Goal: Task Accomplishment & Management: Complete application form

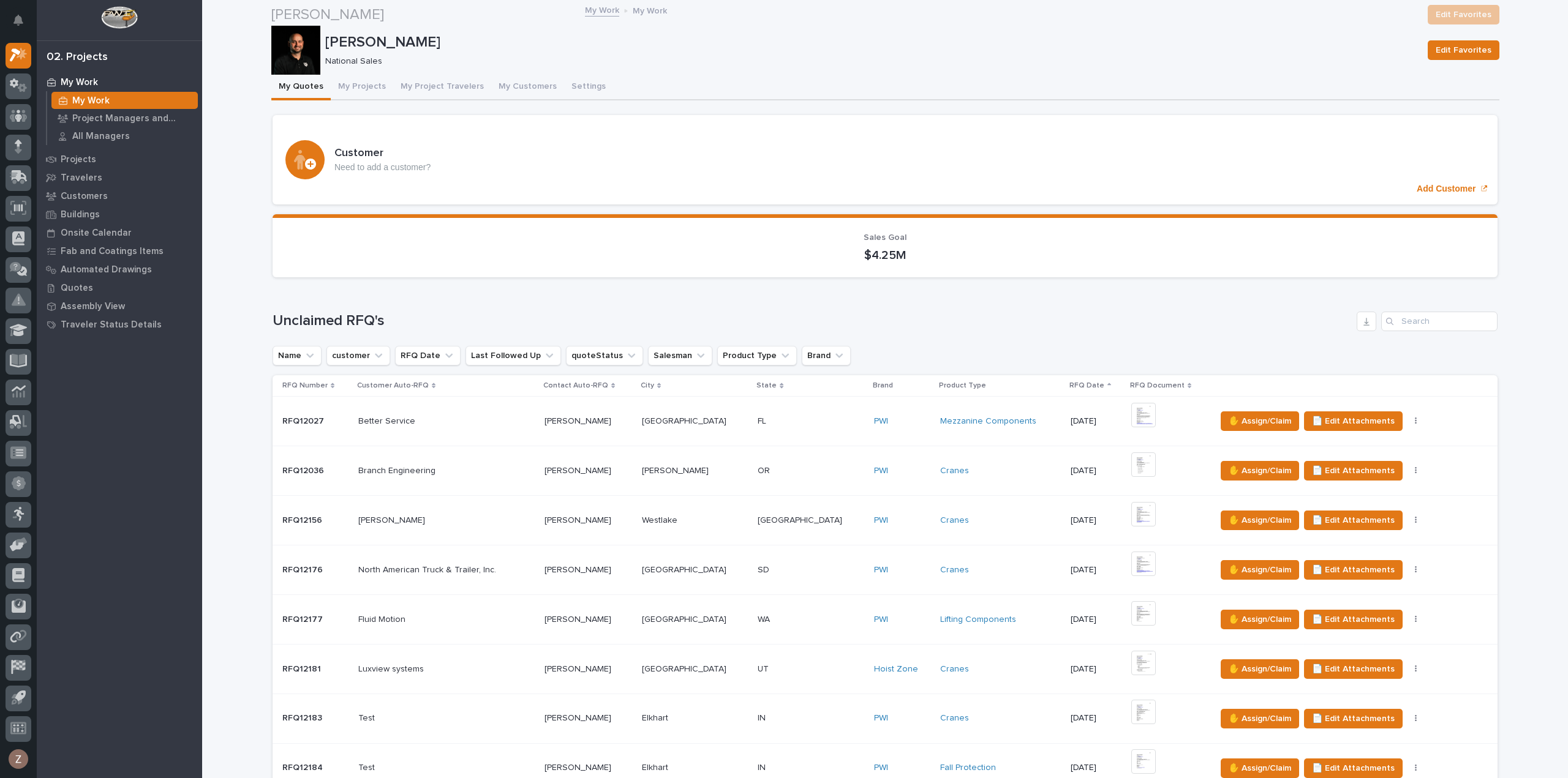
scroll to position [1041, 0]
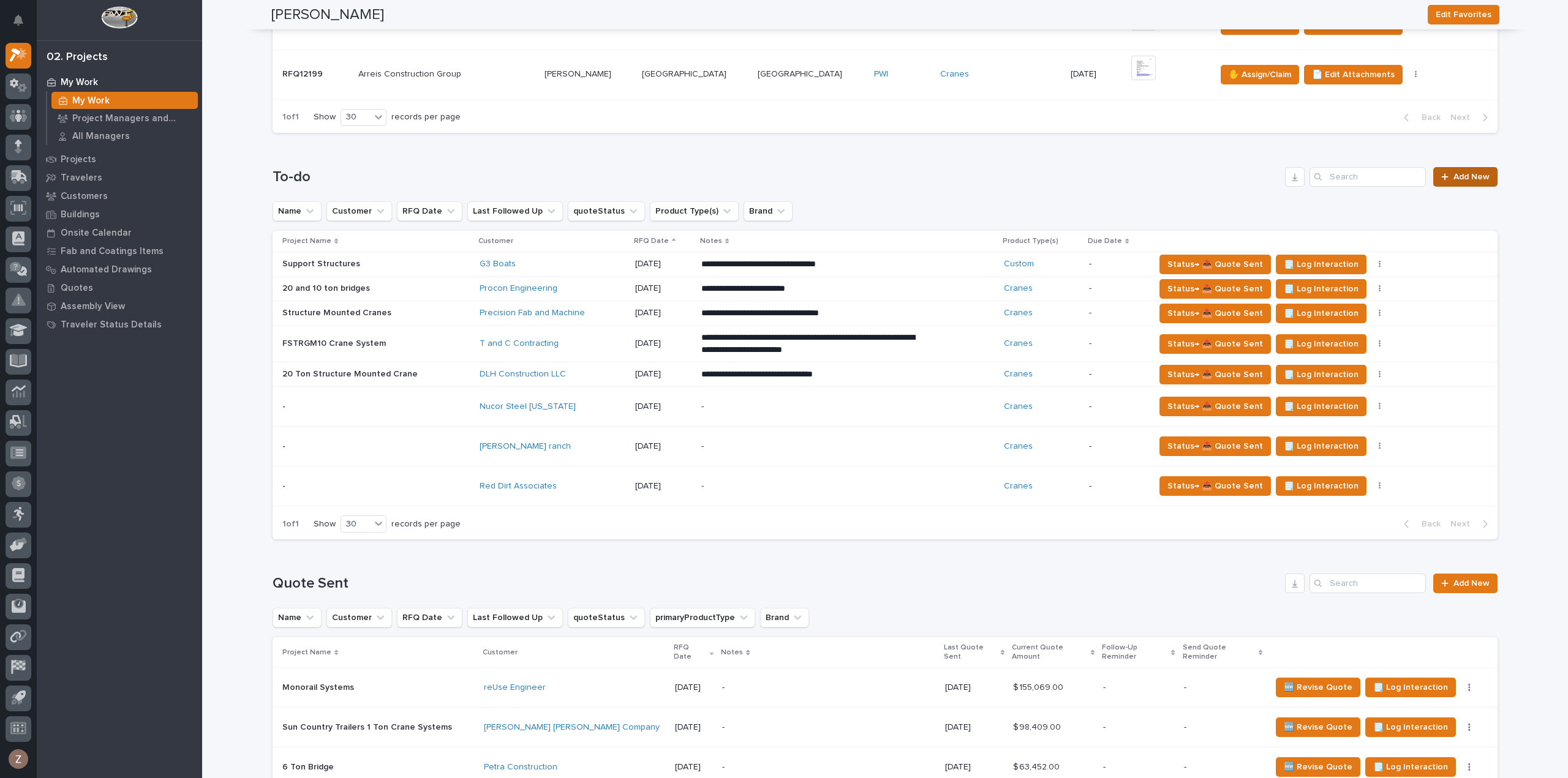
click at [1455, 179] on link "Add New" at bounding box center [1465, 177] width 64 height 19
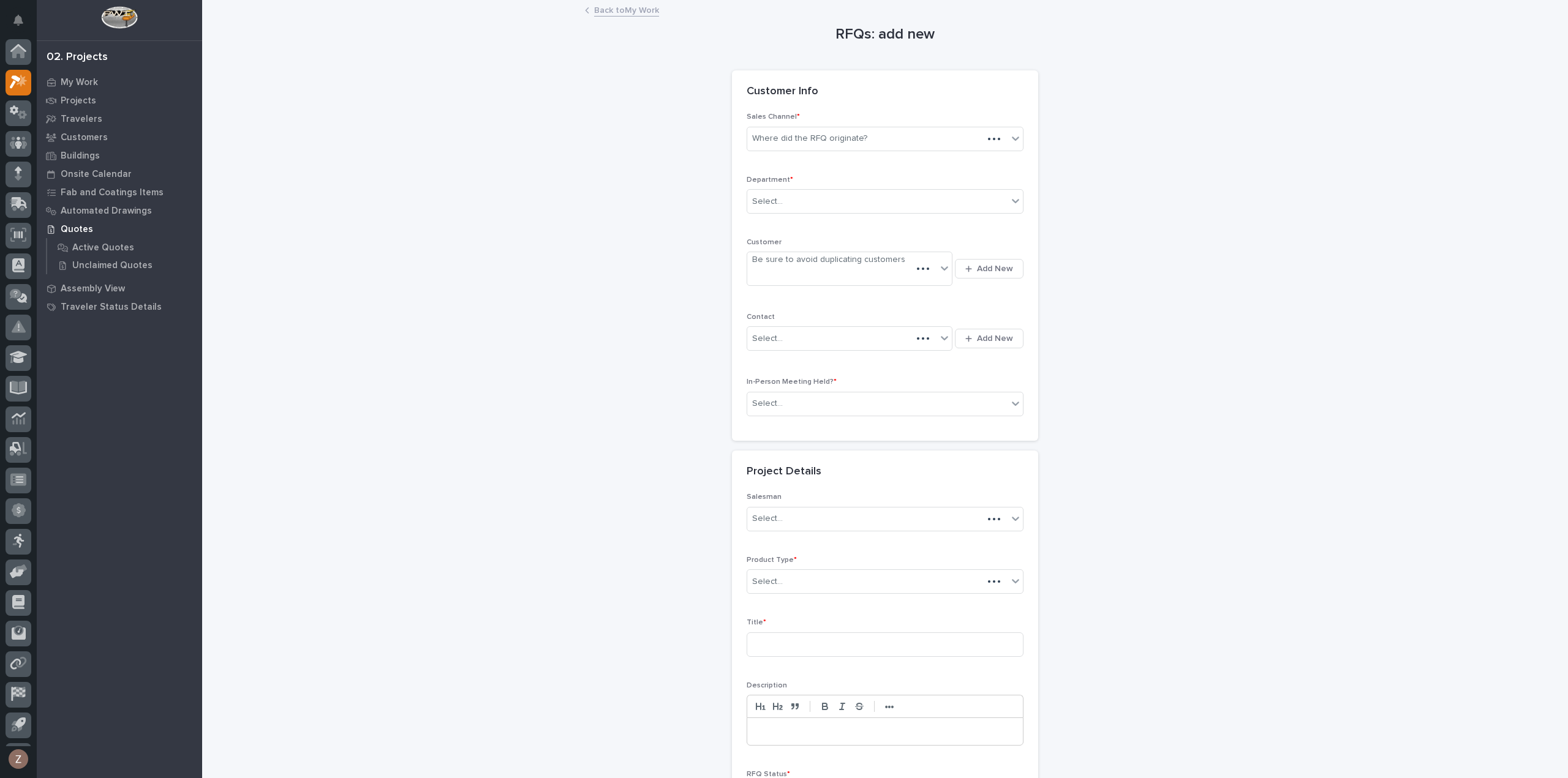
scroll to position [27, 0]
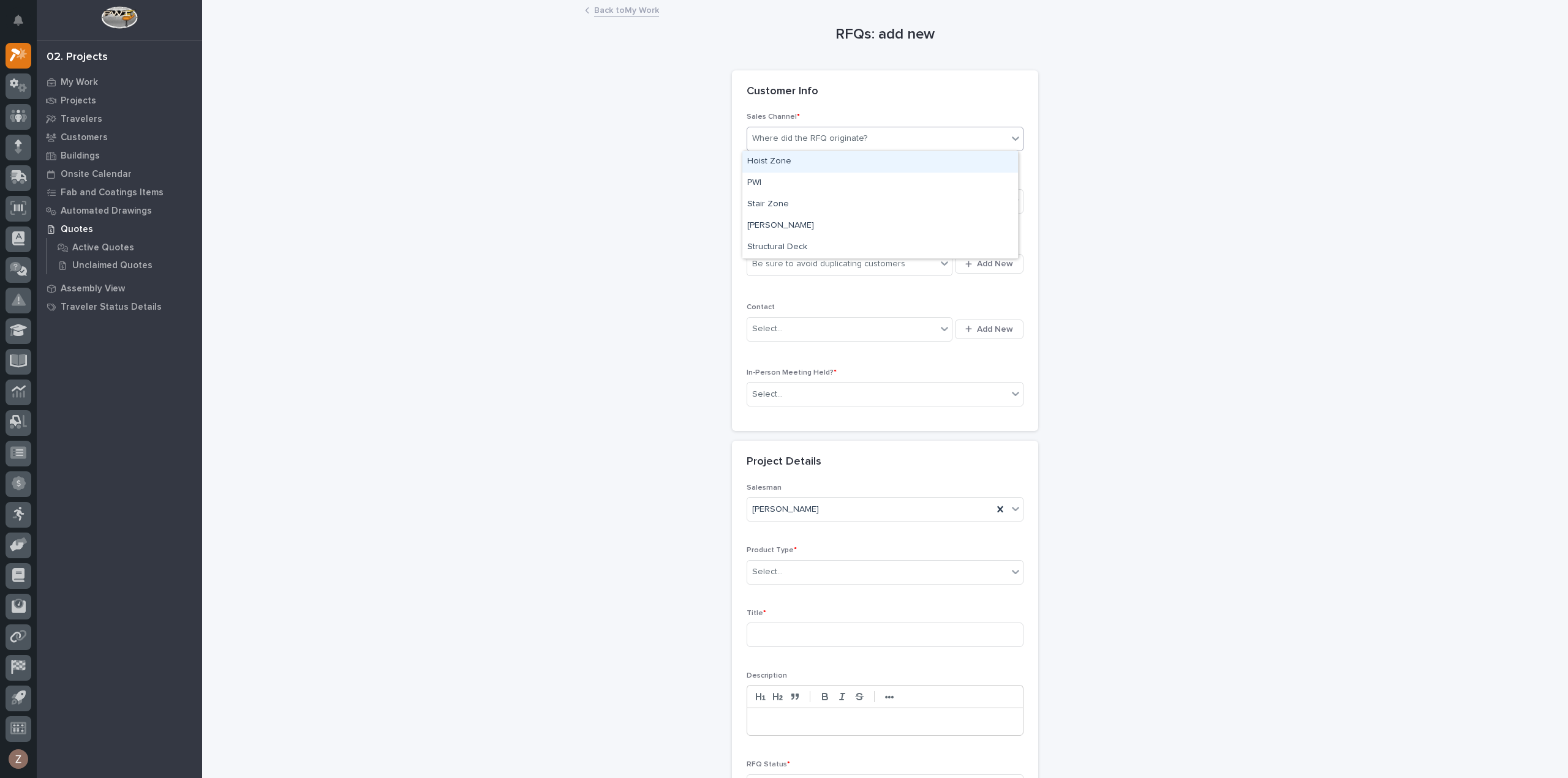
click at [793, 145] on div "Where did the RFQ originate?" at bounding box center [877, 139] width 260 height 20
click at [796, 182] on div "PWI" at bounding box center [880, 184] width 276 height 22
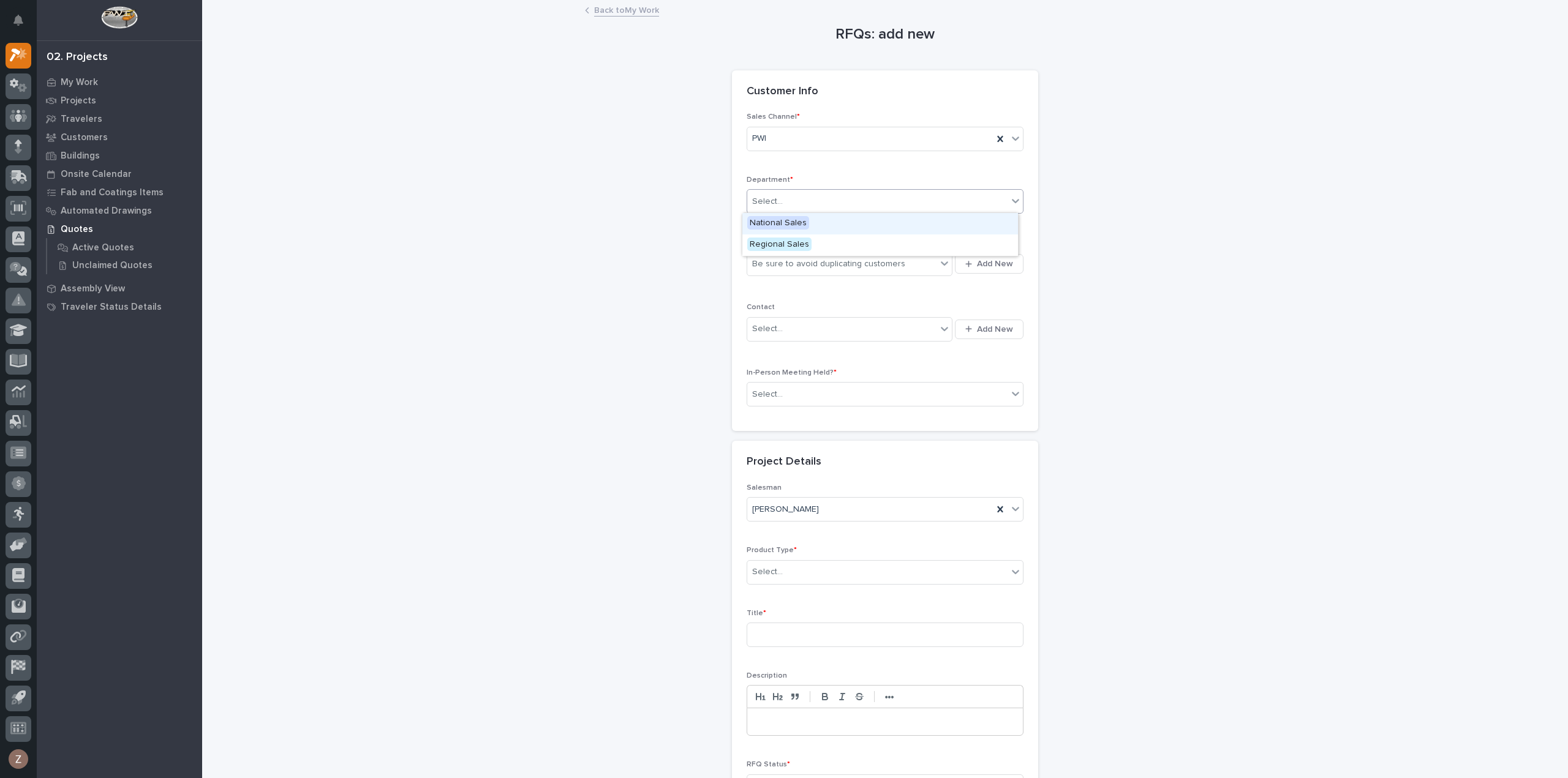
click at [787, 191] on div "Select..." at bounding box center [877, 201] width 260 height 20
click at [783, 221] on span "National Sales" at bounding box center [778, 222] width 62 height 13
click at [782, 262] on div "Be sure to avoid duplicating customers" at bounding box center [828, 264] width 153 height 13
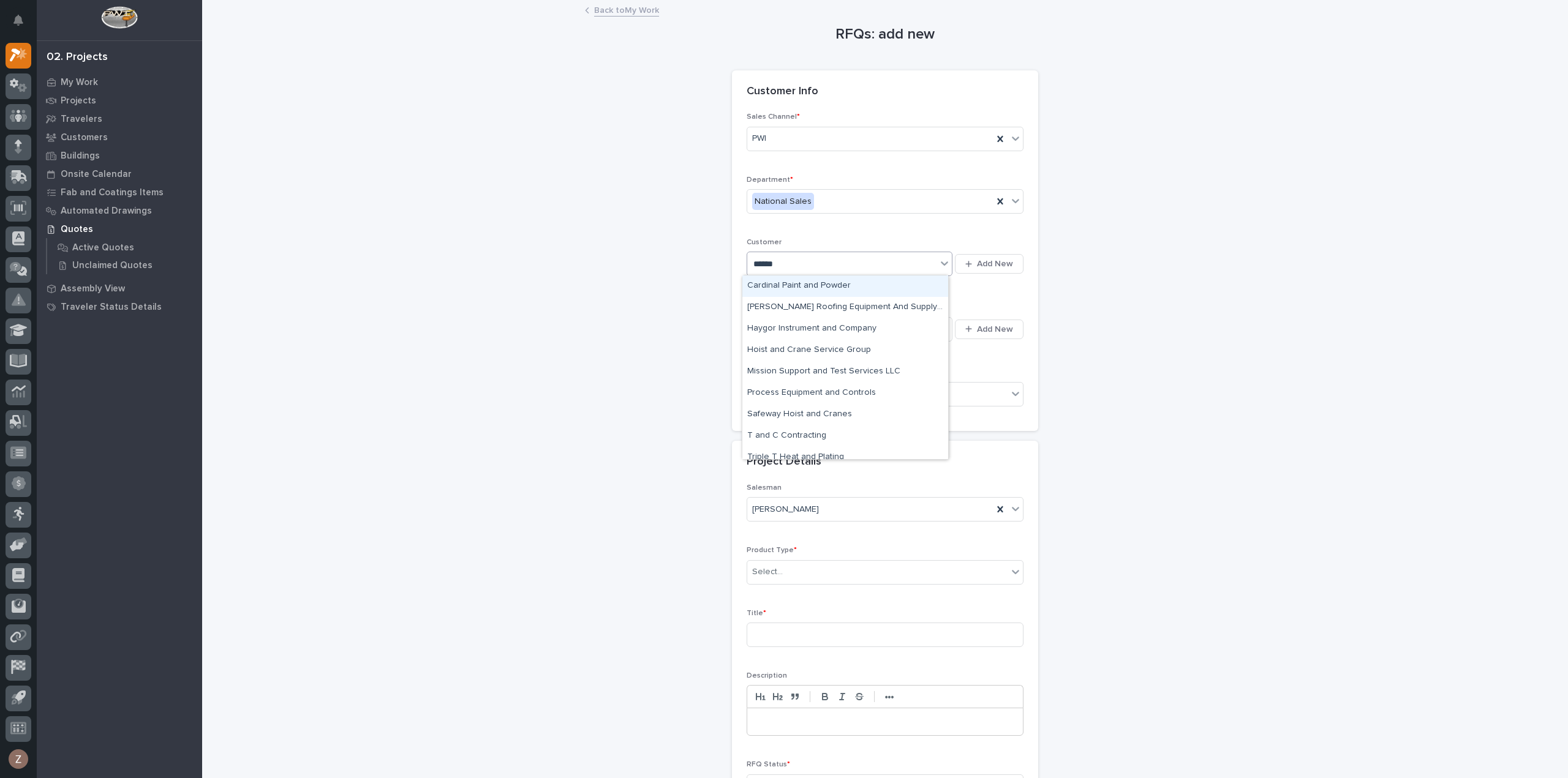
type input "*******"
click at [785, 370] on div "T and C Contracting" at bounding box center [845, 372] width 206 height 22
click at [876, 323] on div "Select..." at bounding box center [842, 329] width 189 height 20
type input "********"
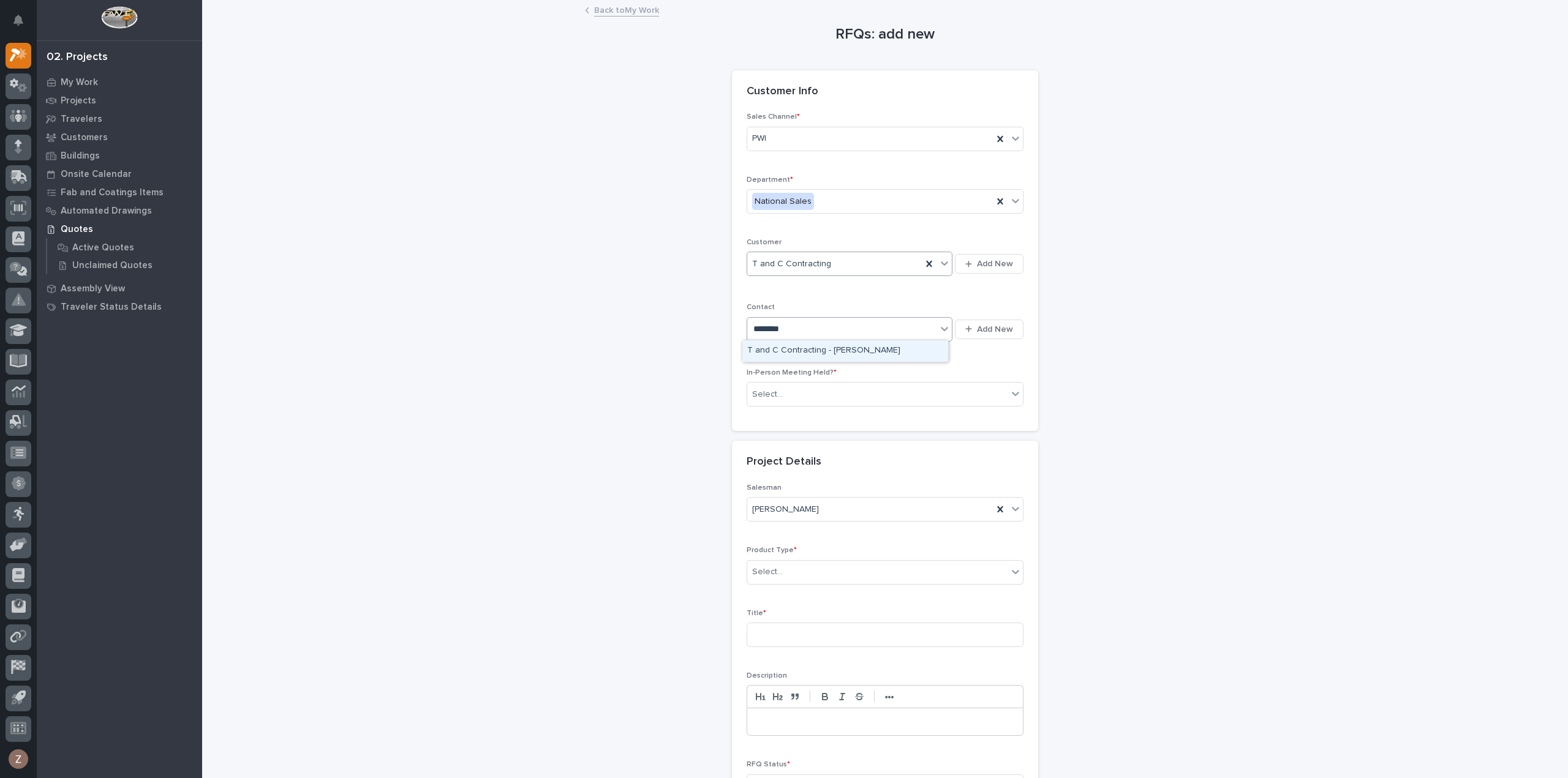
click at [894, 347] on div "T and C Contracting - [PERSON_NAME]" at bounding box center [845, 351] width 206 height 22
click at [835, 387] on div "Select..." at bounding box center [877, 394] width 260 height 20
click at [805, 437] on div "No" at bounding box center [880, 437] width 276 height 22
click at [810, 565] on div "Select..." at bounding box center [877, 572] width 260 height 20
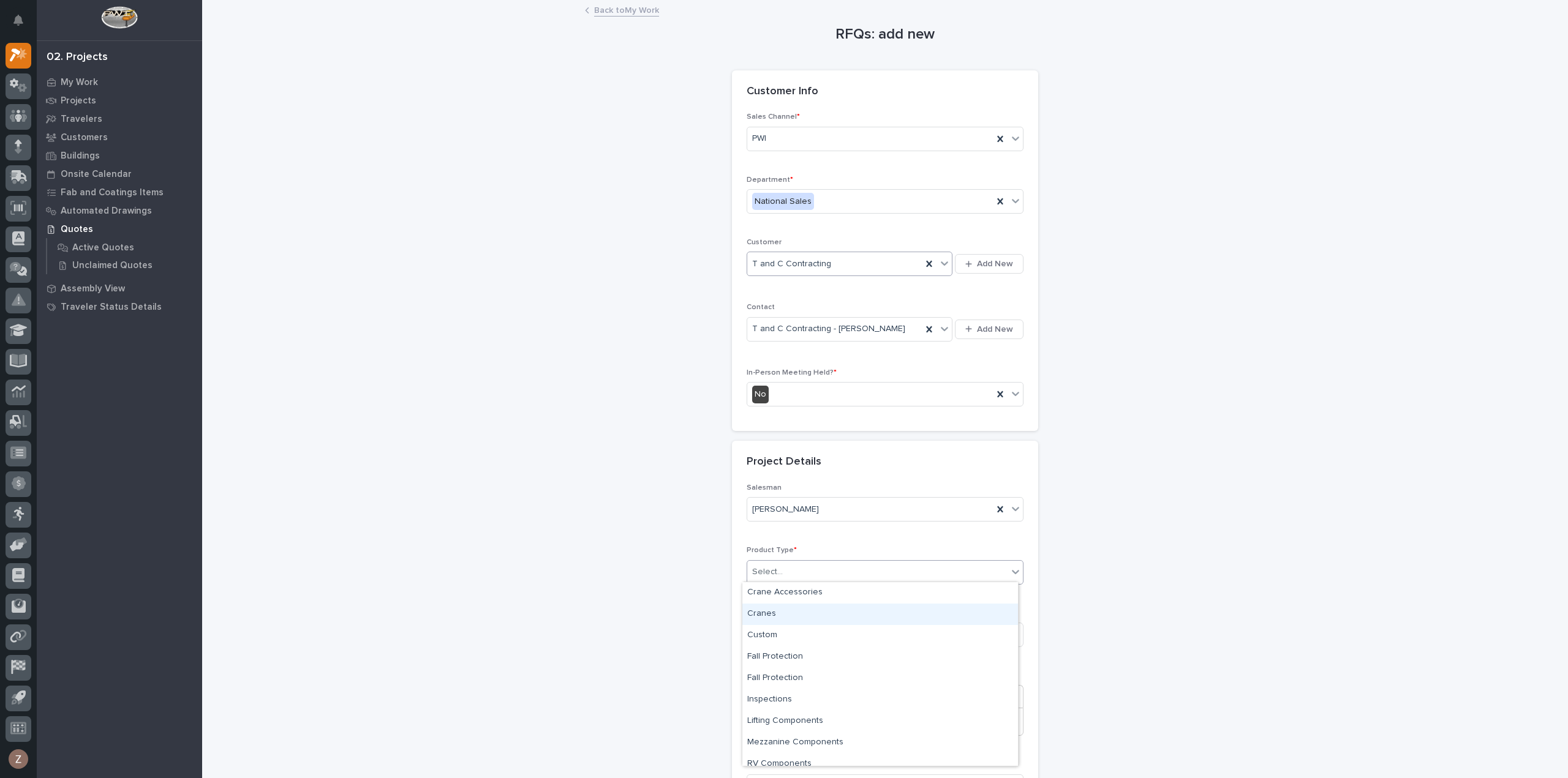
click at [799, 609] on div "Cranes" at bounding box center [880, 614] width 276 height 22
click at [788, 632] on input at bounding box center [885, 635] width 277 height 25
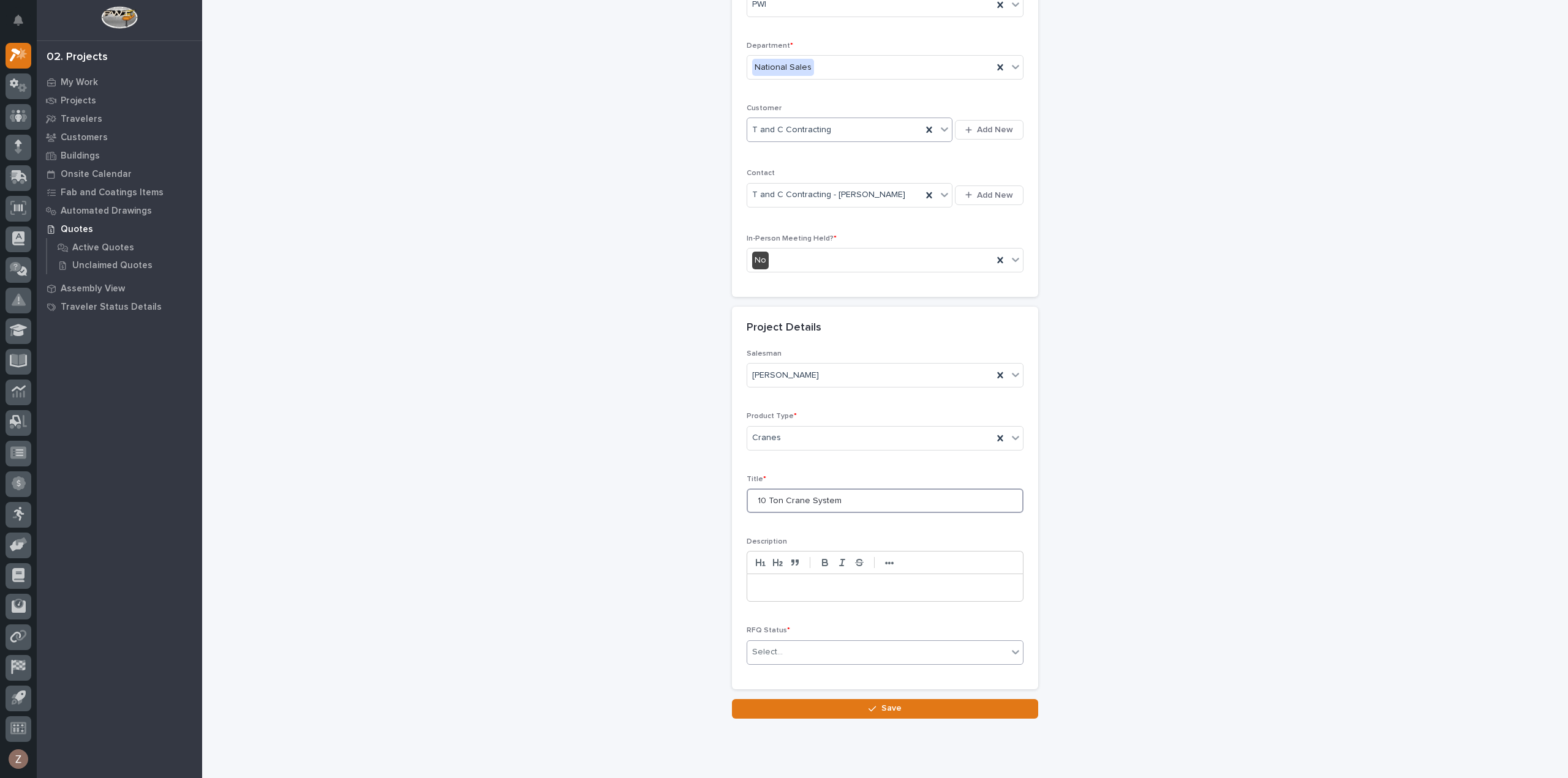
scroll to position [166, 0]
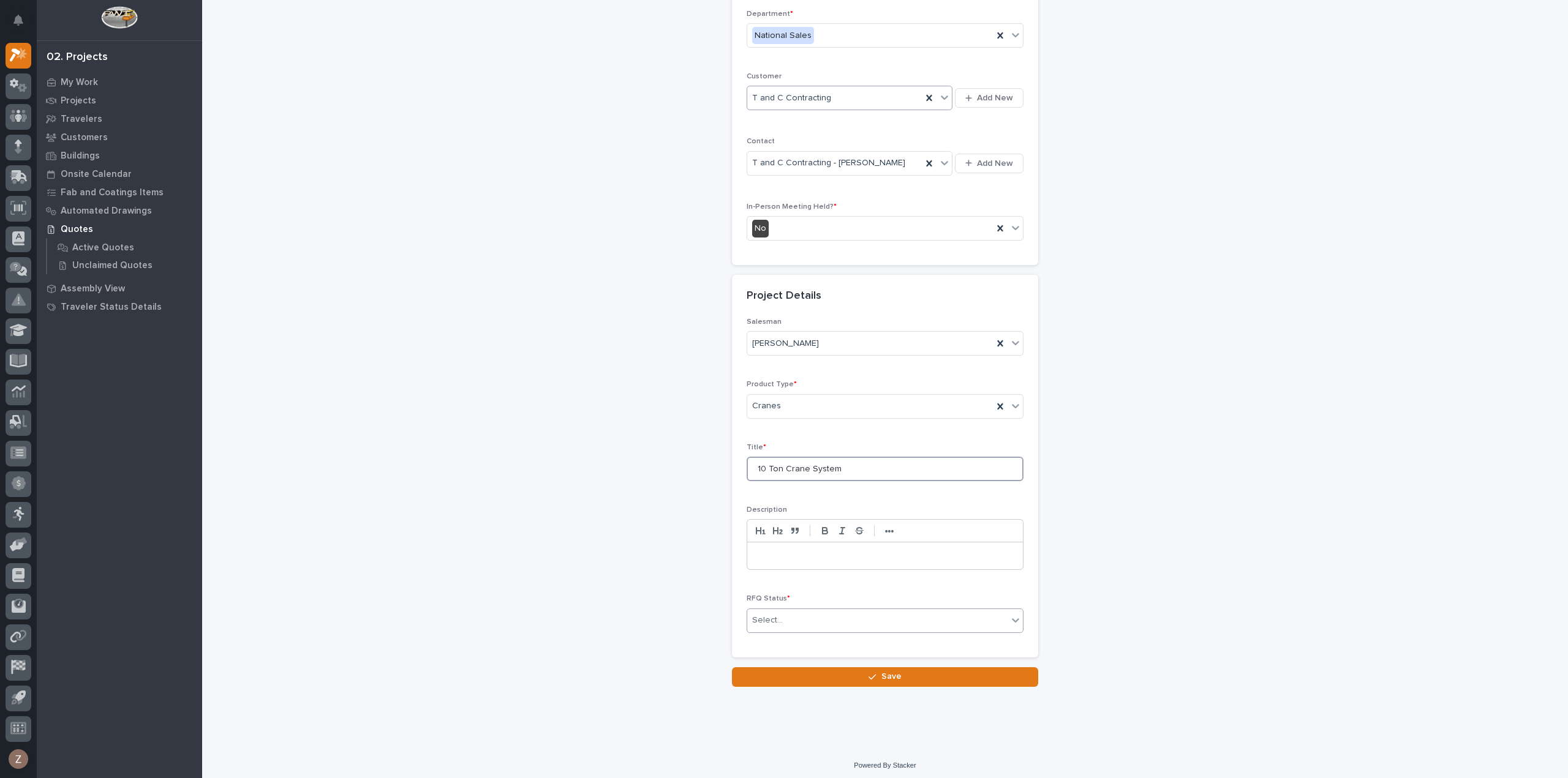
type input "10 Ton Crane System"
click at [806, 613] on div "Select..." at bounding box center [877, 621] width 260 height 20
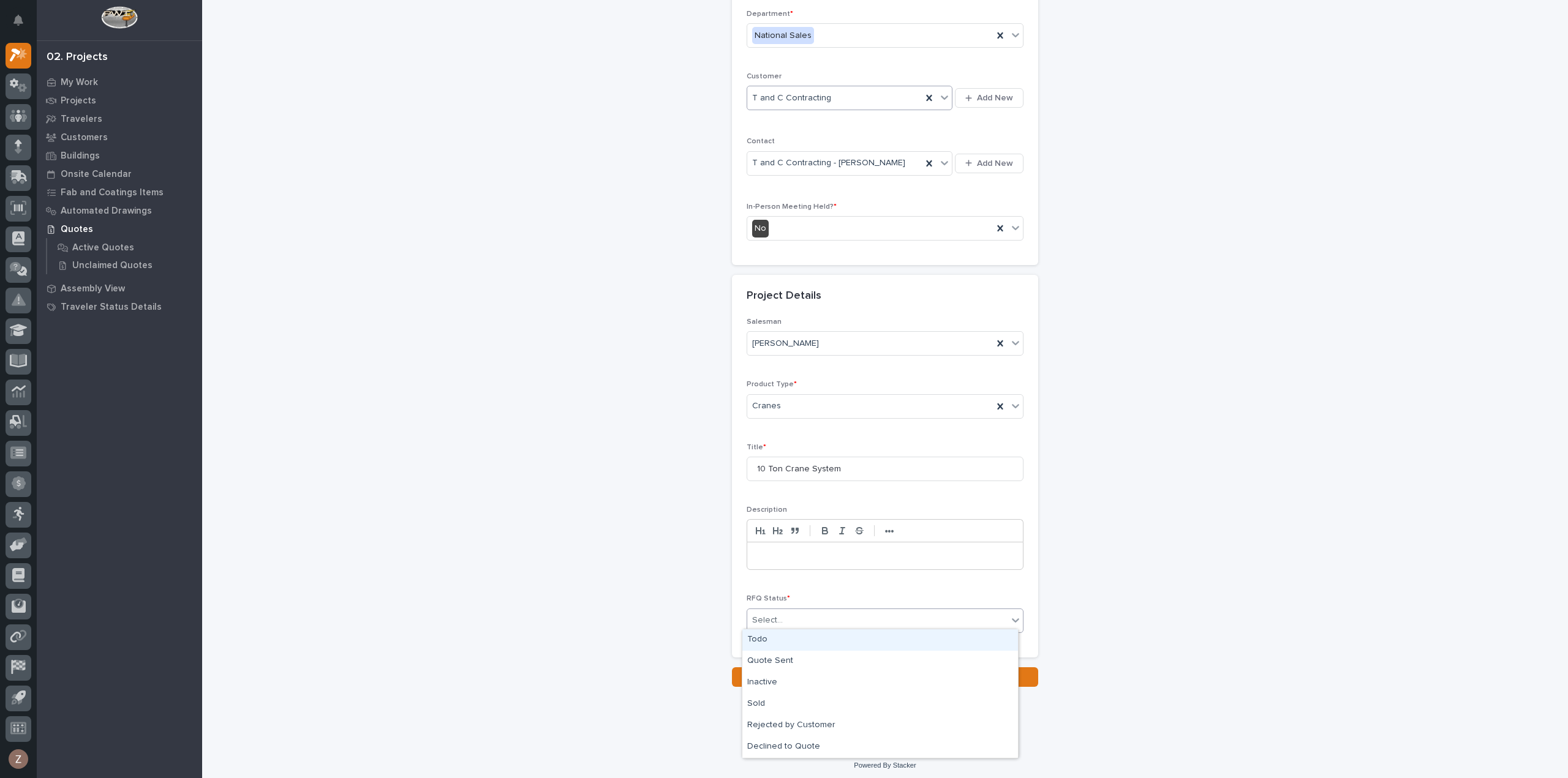
click at [796, 638] on div "Todo" at bounding box center [880, 641] width 276 height 22
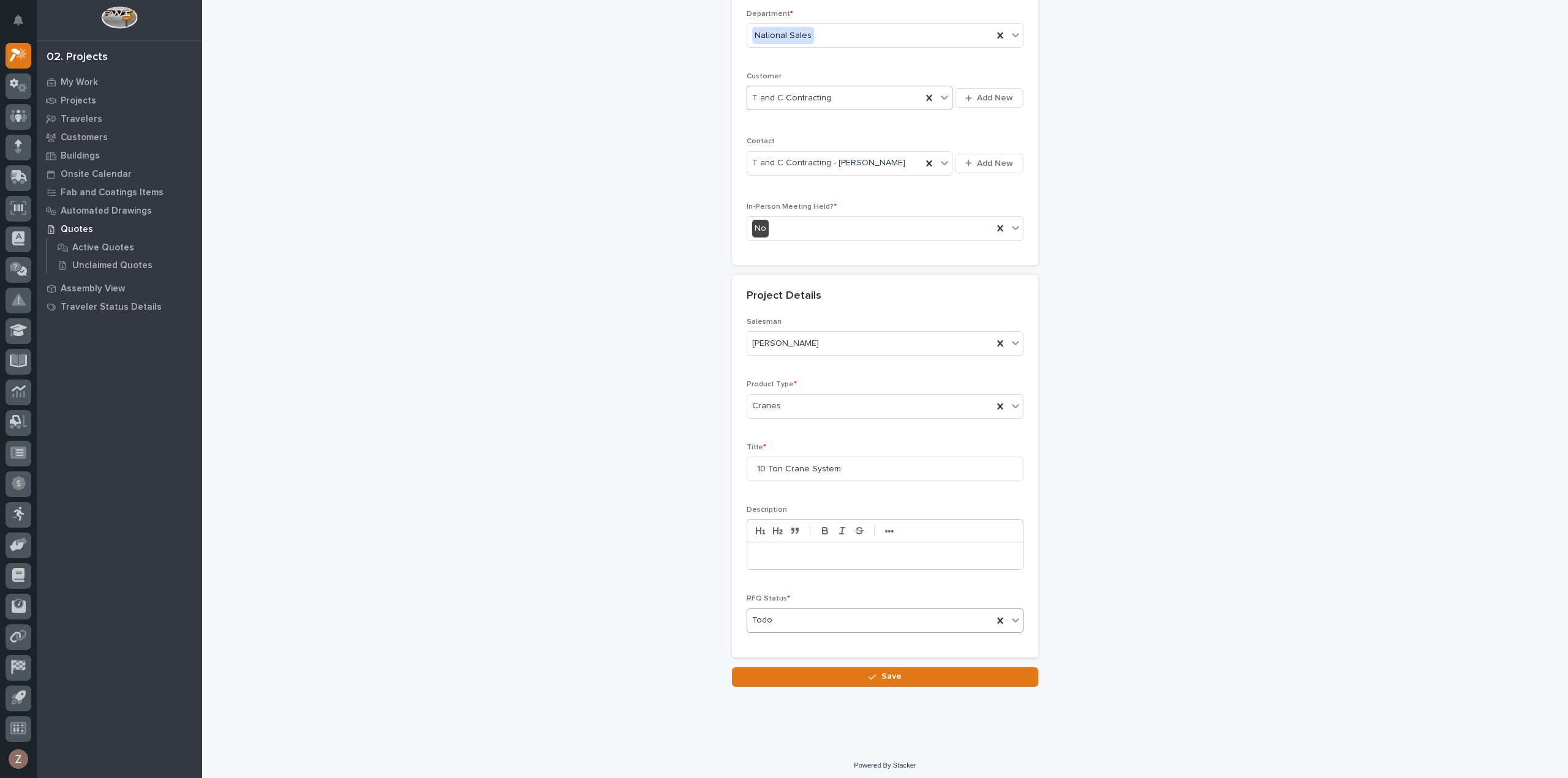
click at [827, 674] on button "Save" at bounding box center [885, 677] width 306 height 19
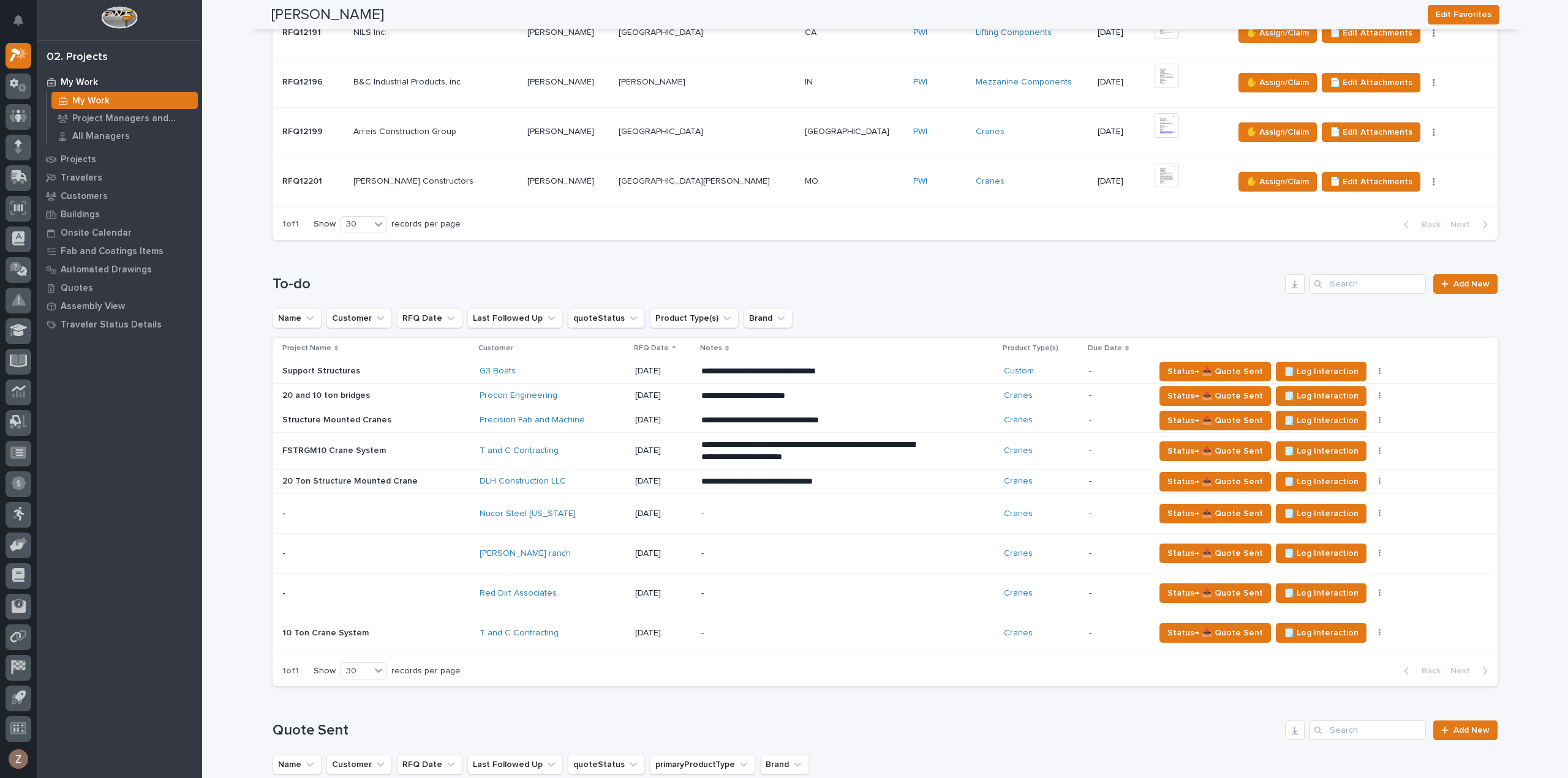
scroll to position [1102, 0]
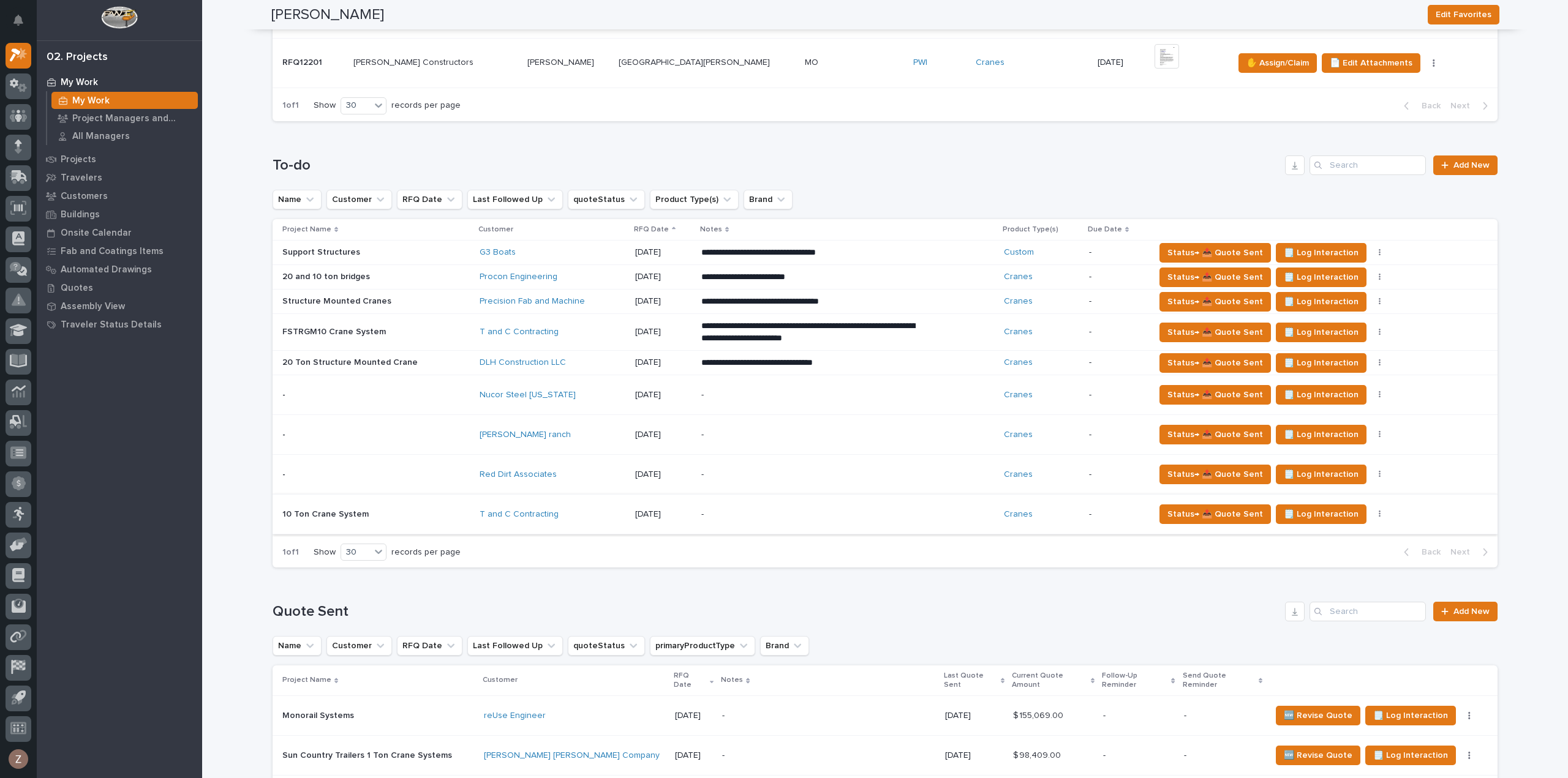
click at [1371, 510] on button "button" at bounding box center [1380, 514] width 17 height 8
click at [1339, 530] on span "Status→ ❌ PWI Declined" at bounding box center [1321, 537] width 97 height 15
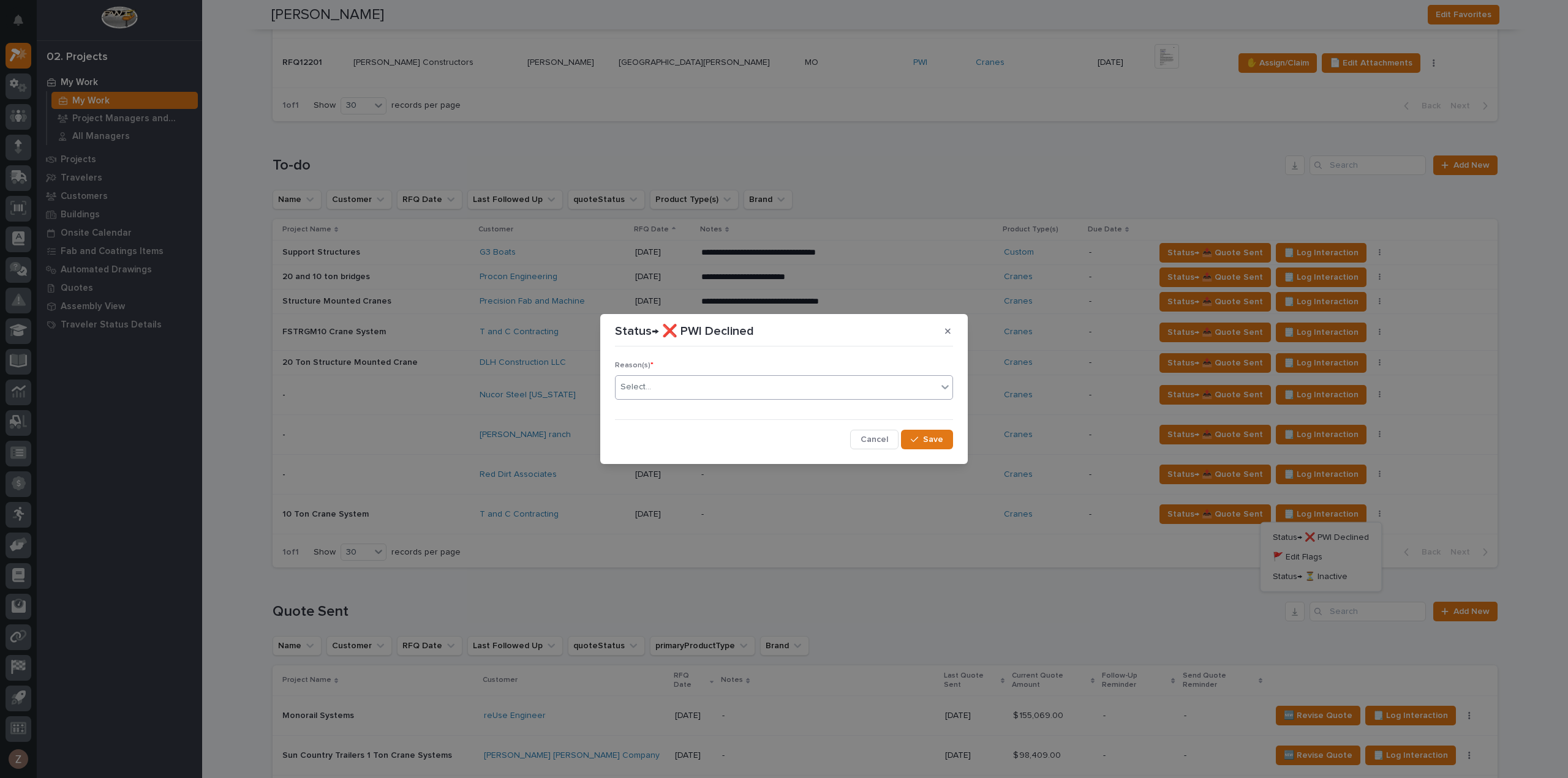
click at [748, 390] on div "Select..." at bounding box center [776, 387] width 322 height 20
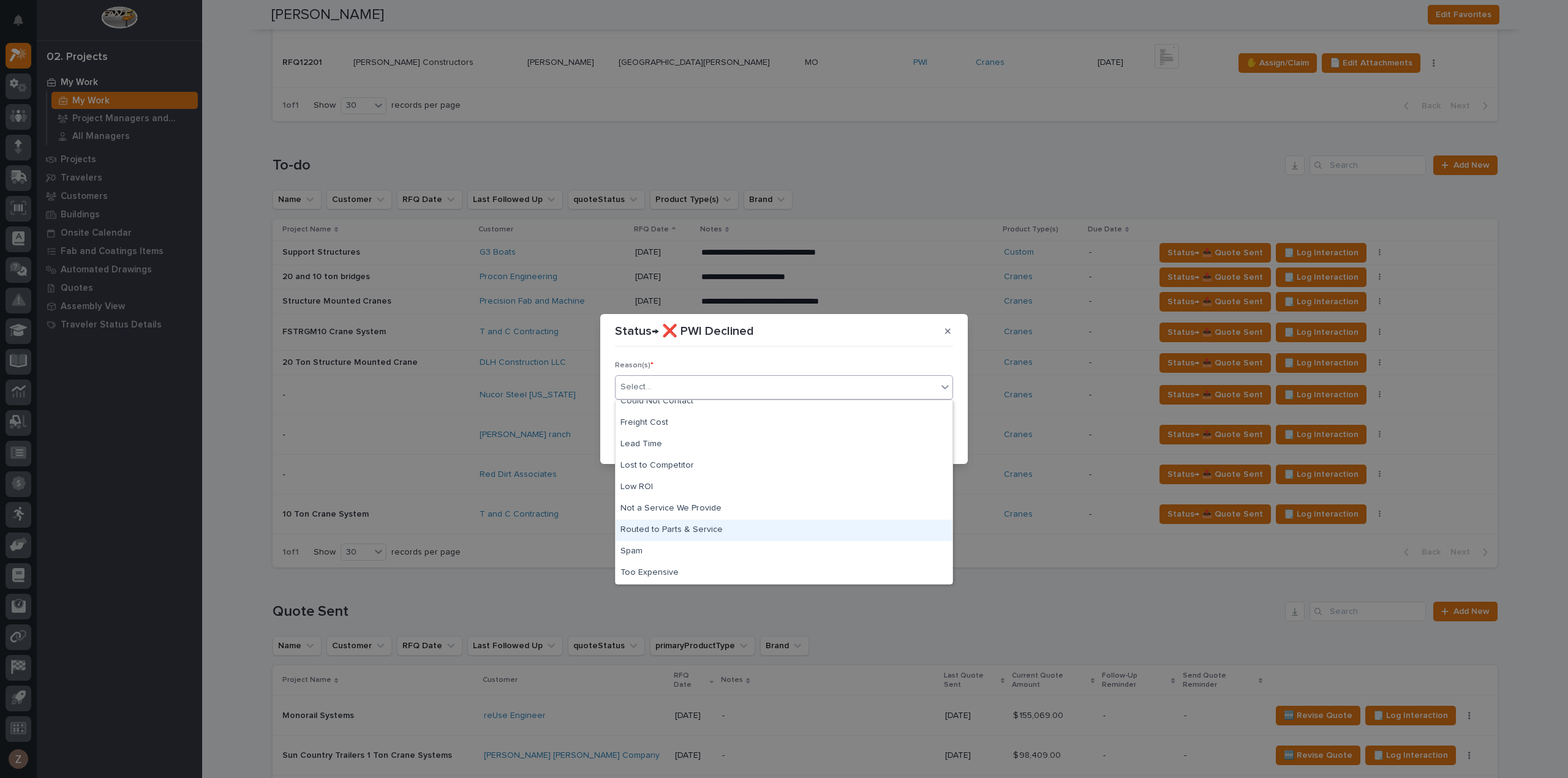
scroll to position [0, 0]
click at [699, 408] on div "Cancelled Project" at bounding box center [784, 411] width 337 height 22
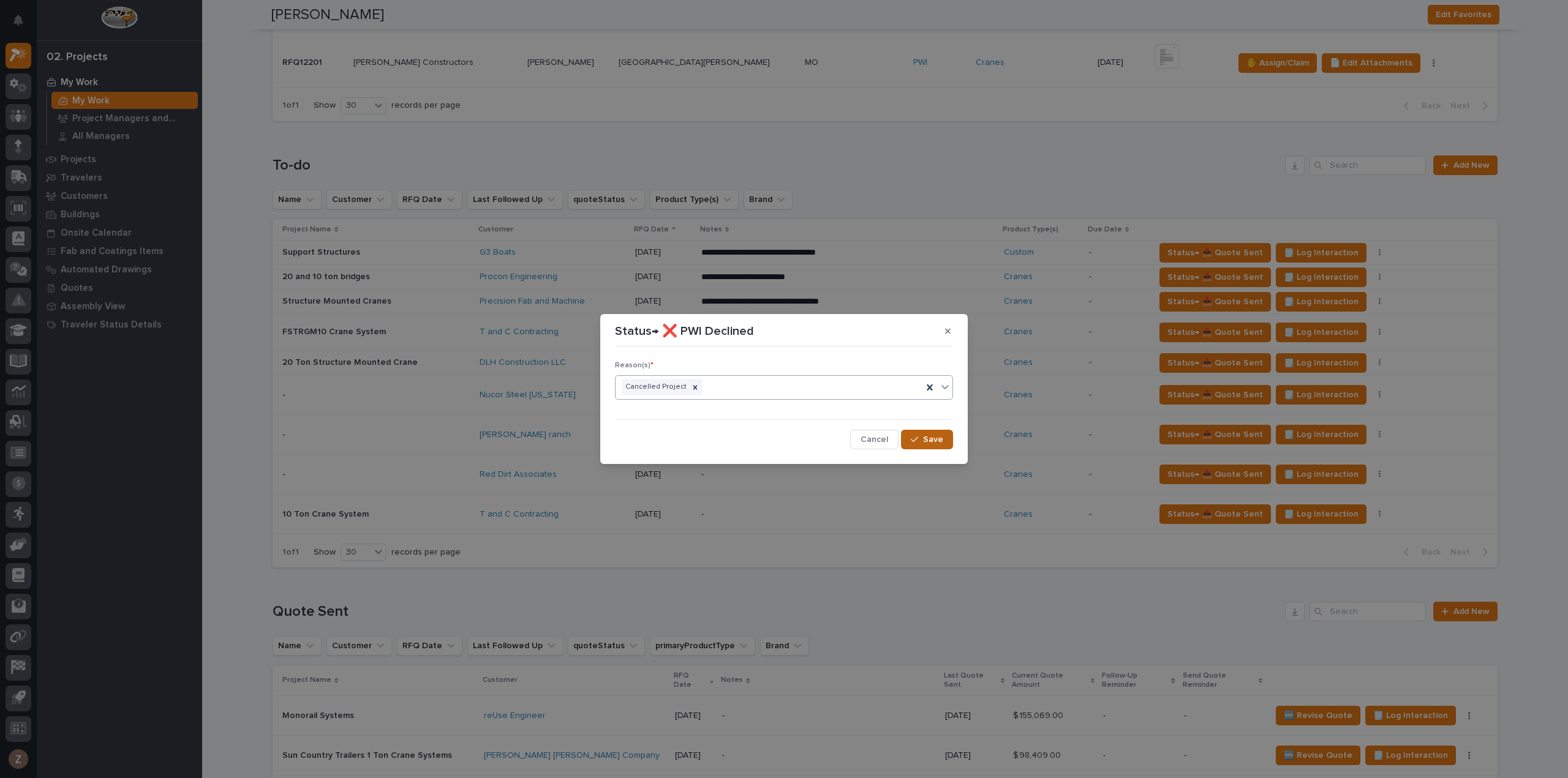
click at [927, 441] on span "Save" at bounding box center [933, 440] width 20 height 11
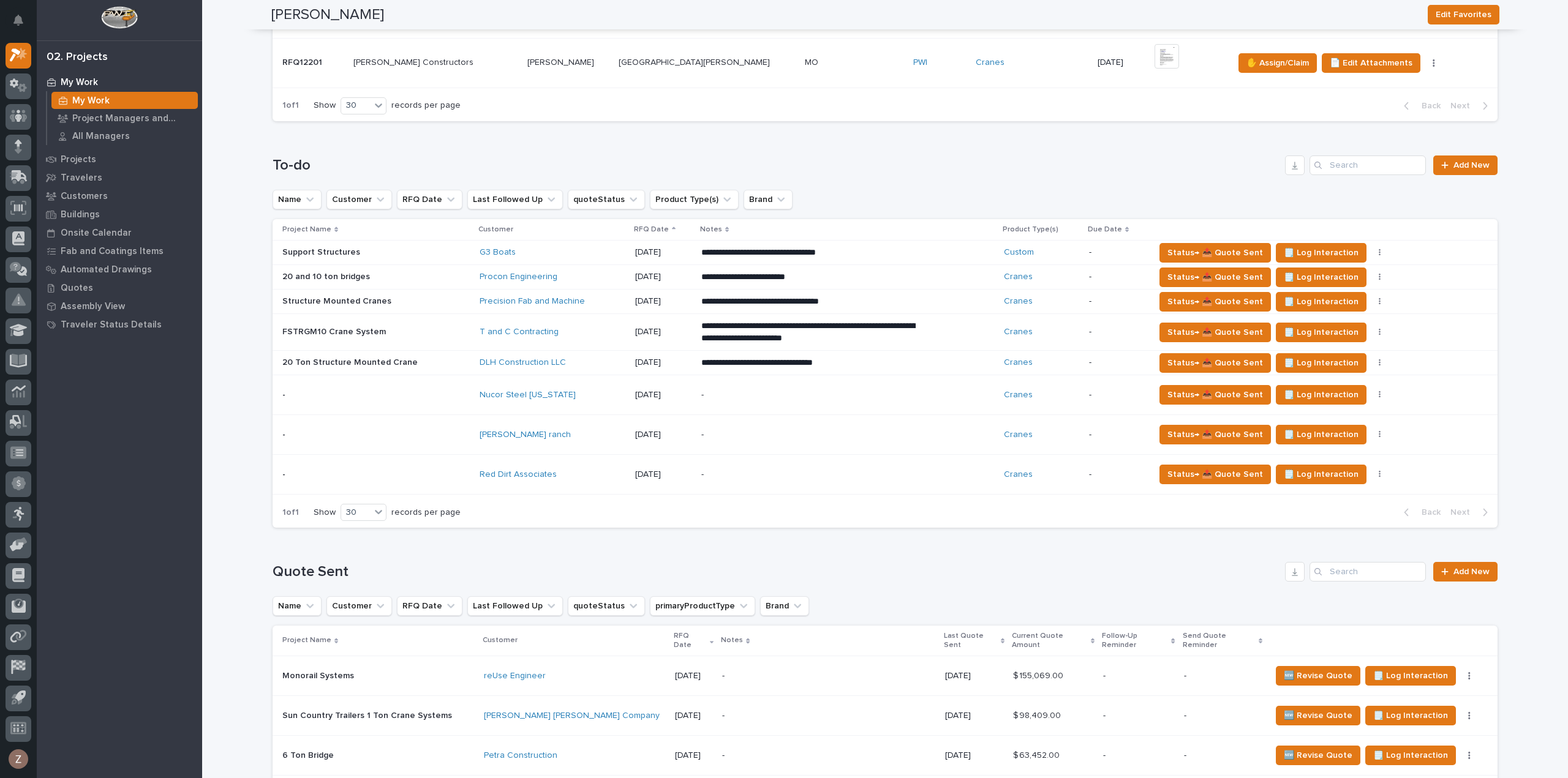
click at [435, 276] on p at bounding box center [376, 276] width 188 height 10
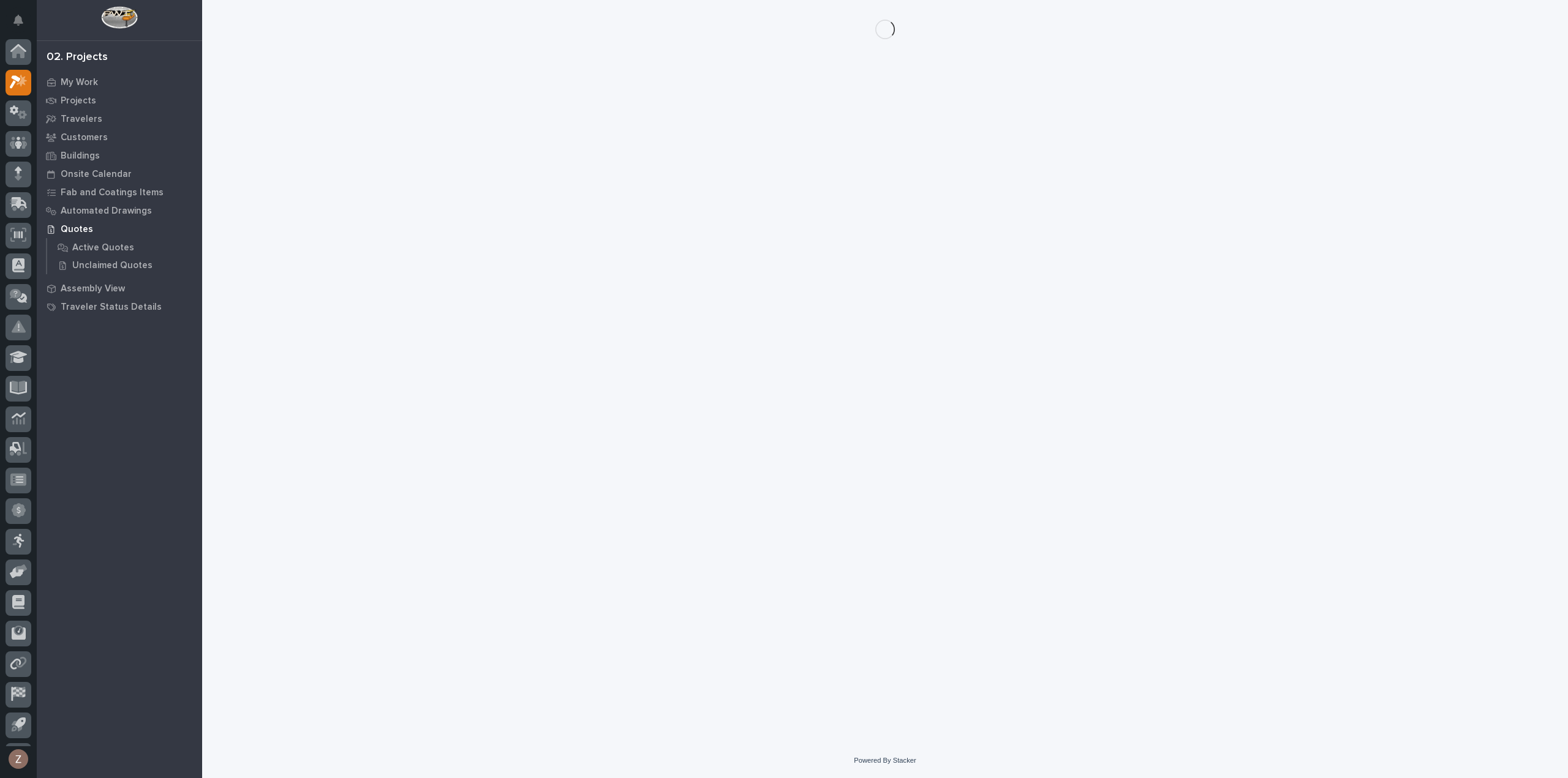
scroll to position [27, 0]
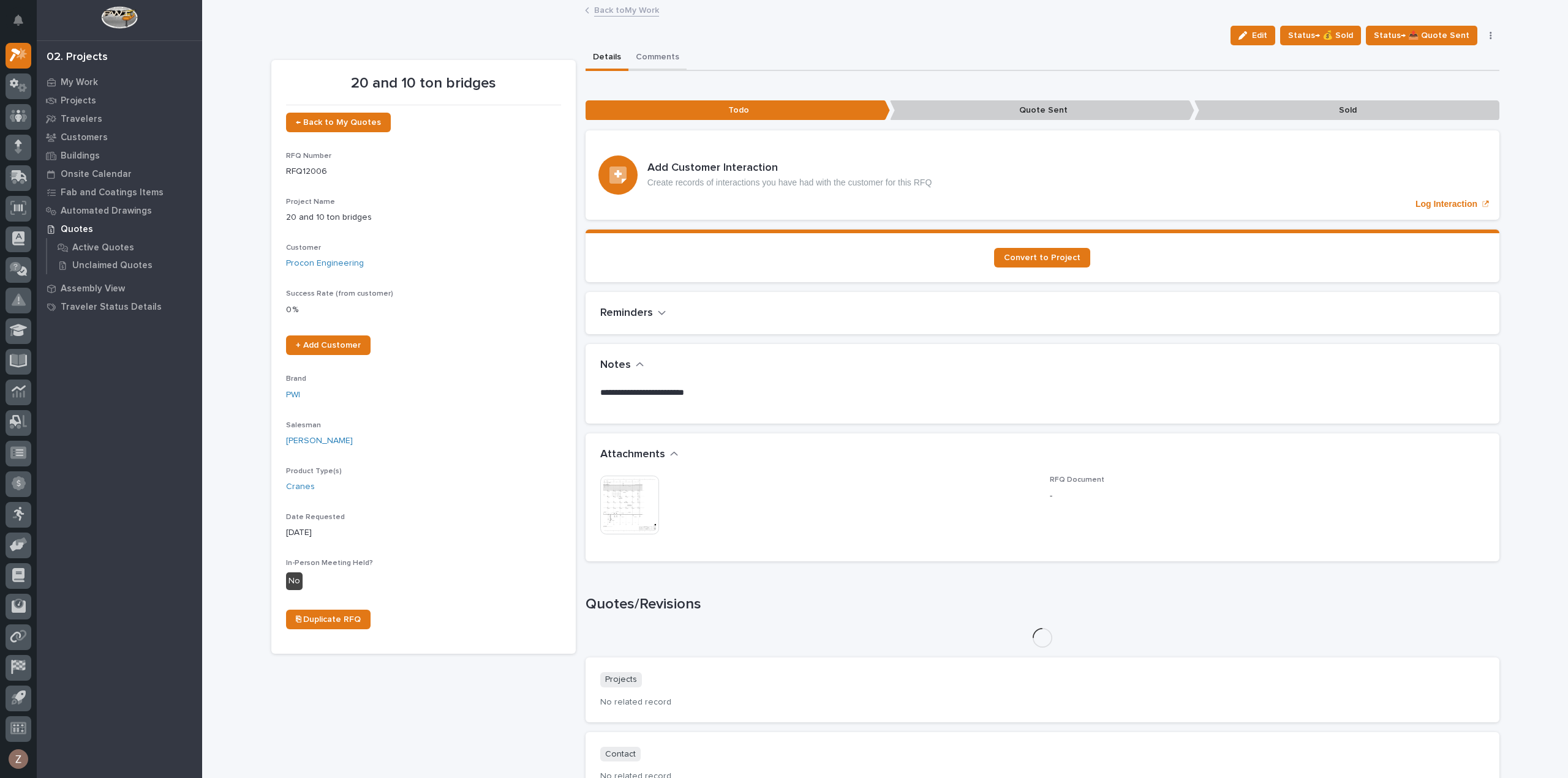
click at [655, 49] on button "Comments" at bounding box center [657, 58] width 58 height 25
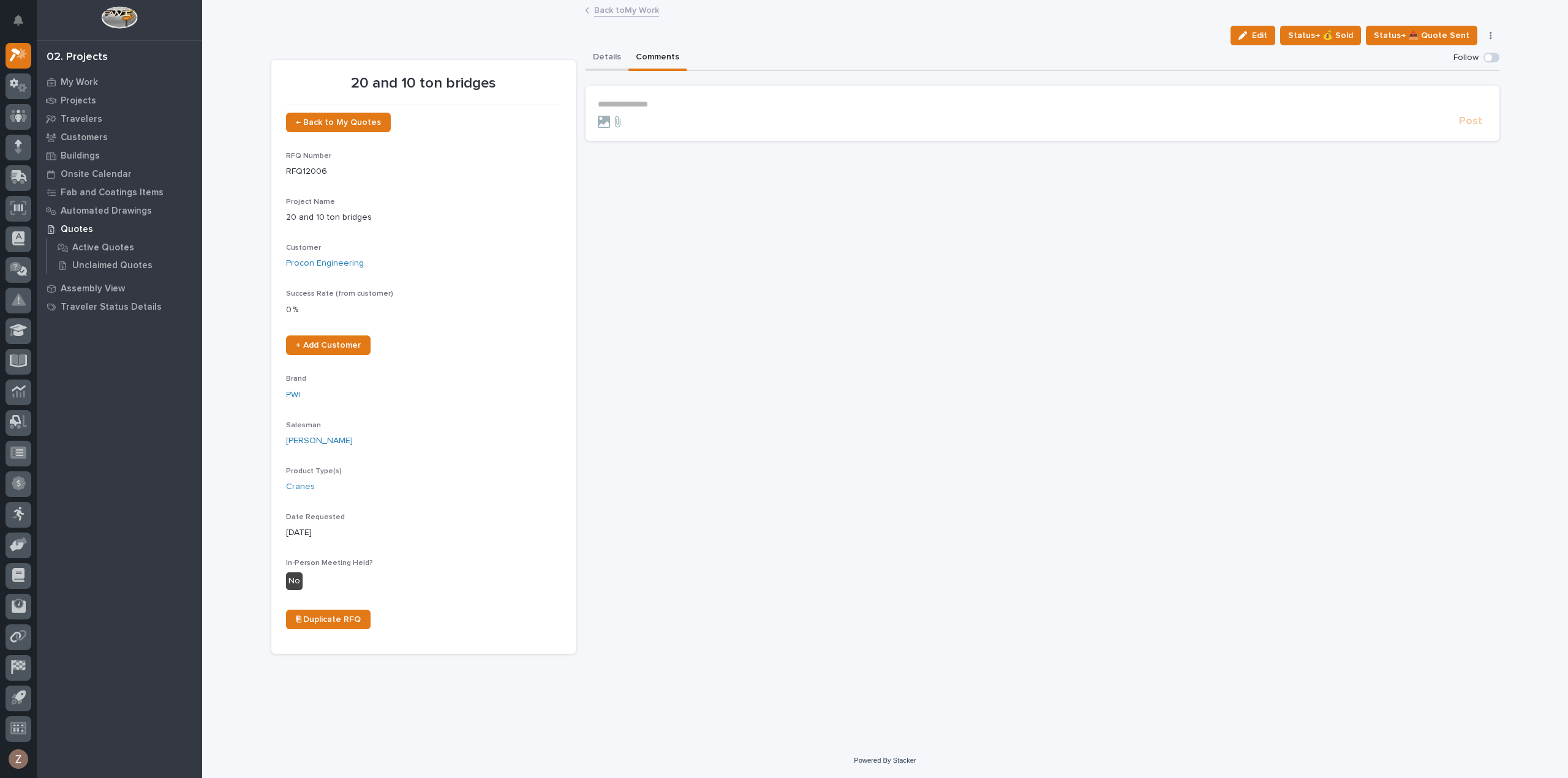
click at [608, 61] on button "Details" at bounding box center [608, 58] width 43 height 25
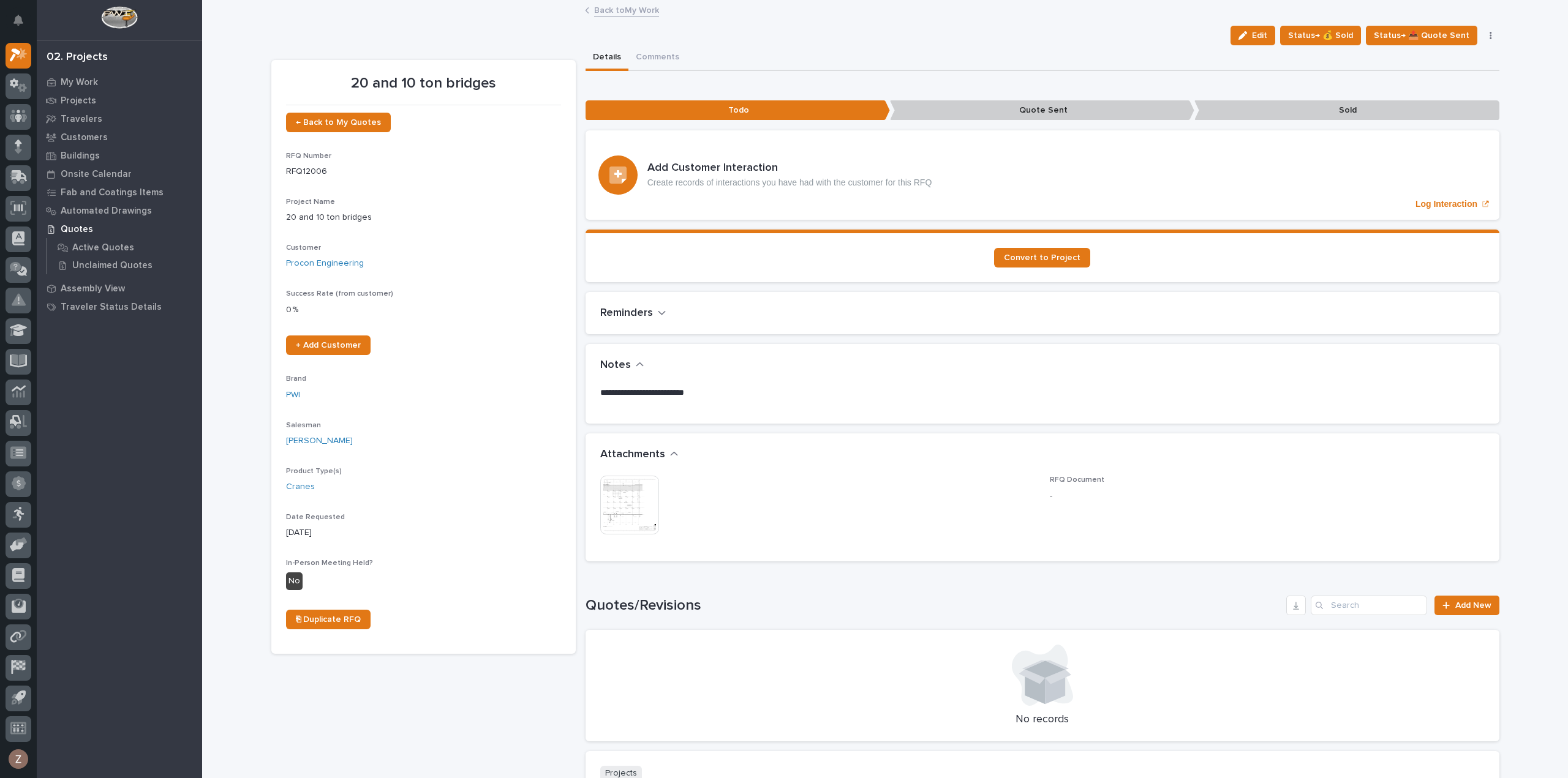
click at [631, 496] on img at bounding box center [630, 505] width 59 height 59
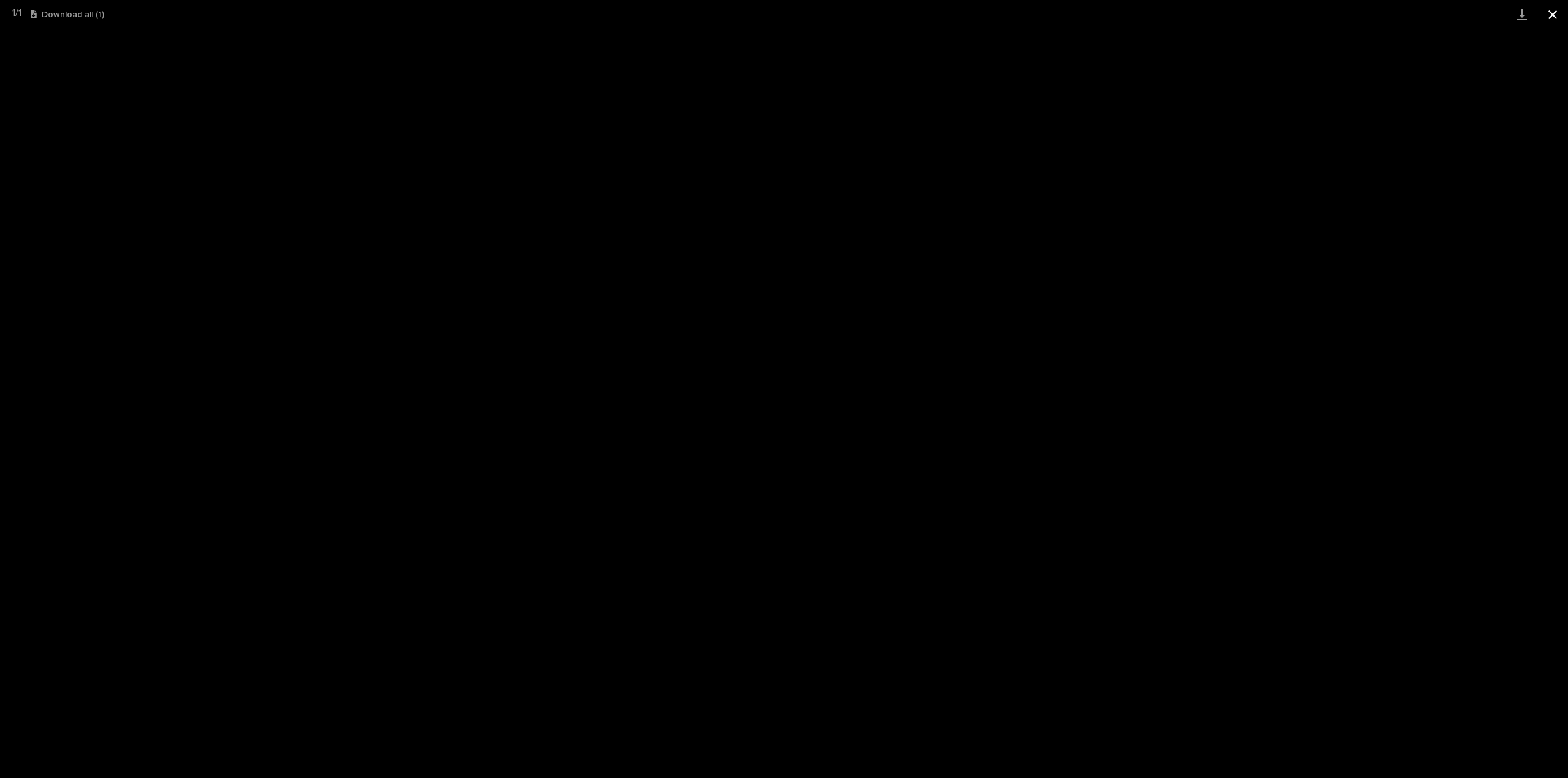
click at [1551, 11] on button "Close gallery" at bounding box center [1553, 14] width 31 height 29
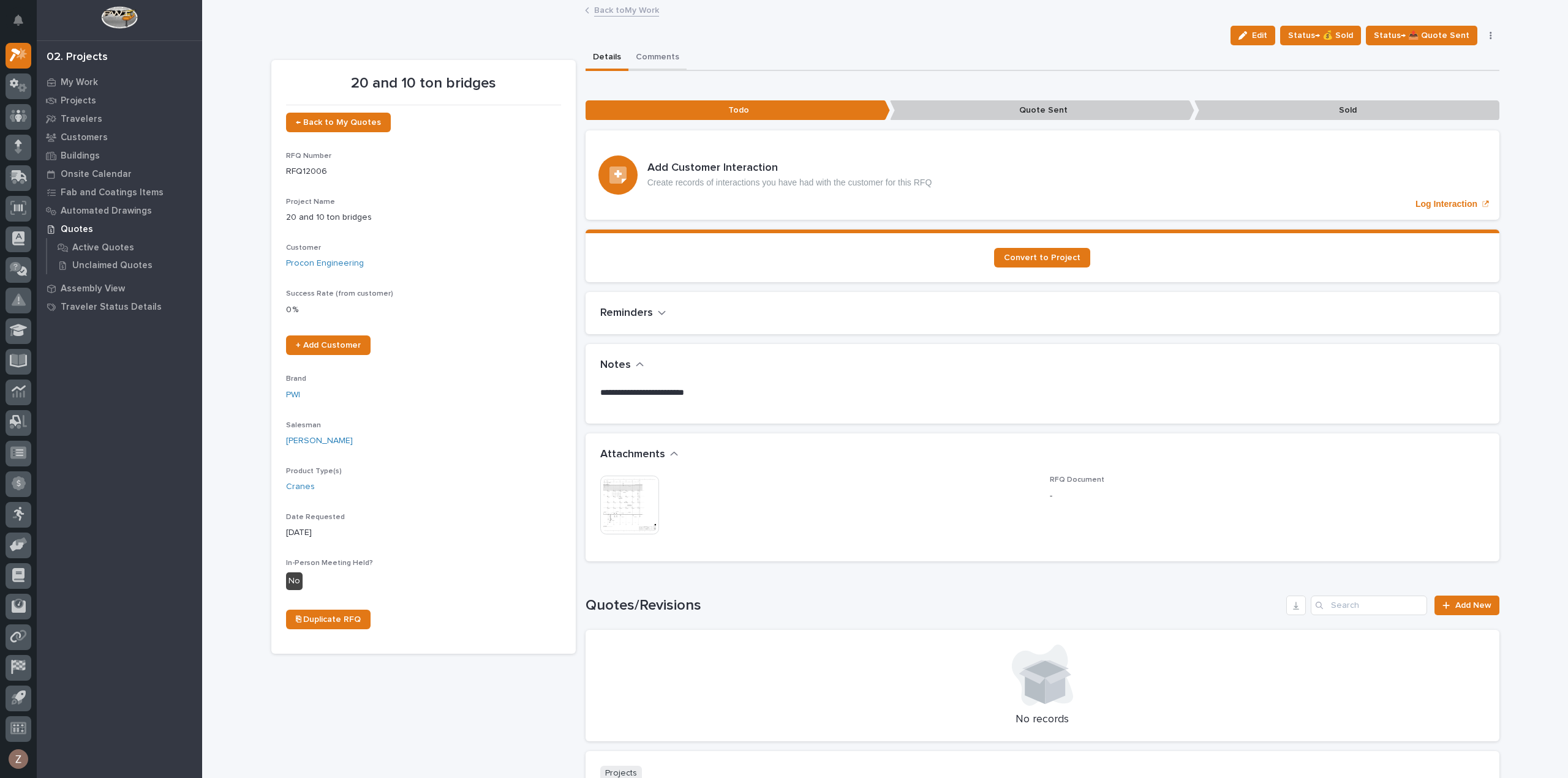
click at [655, 56] on button "Comments" at bounding box center [657, 58] width 58 height 25
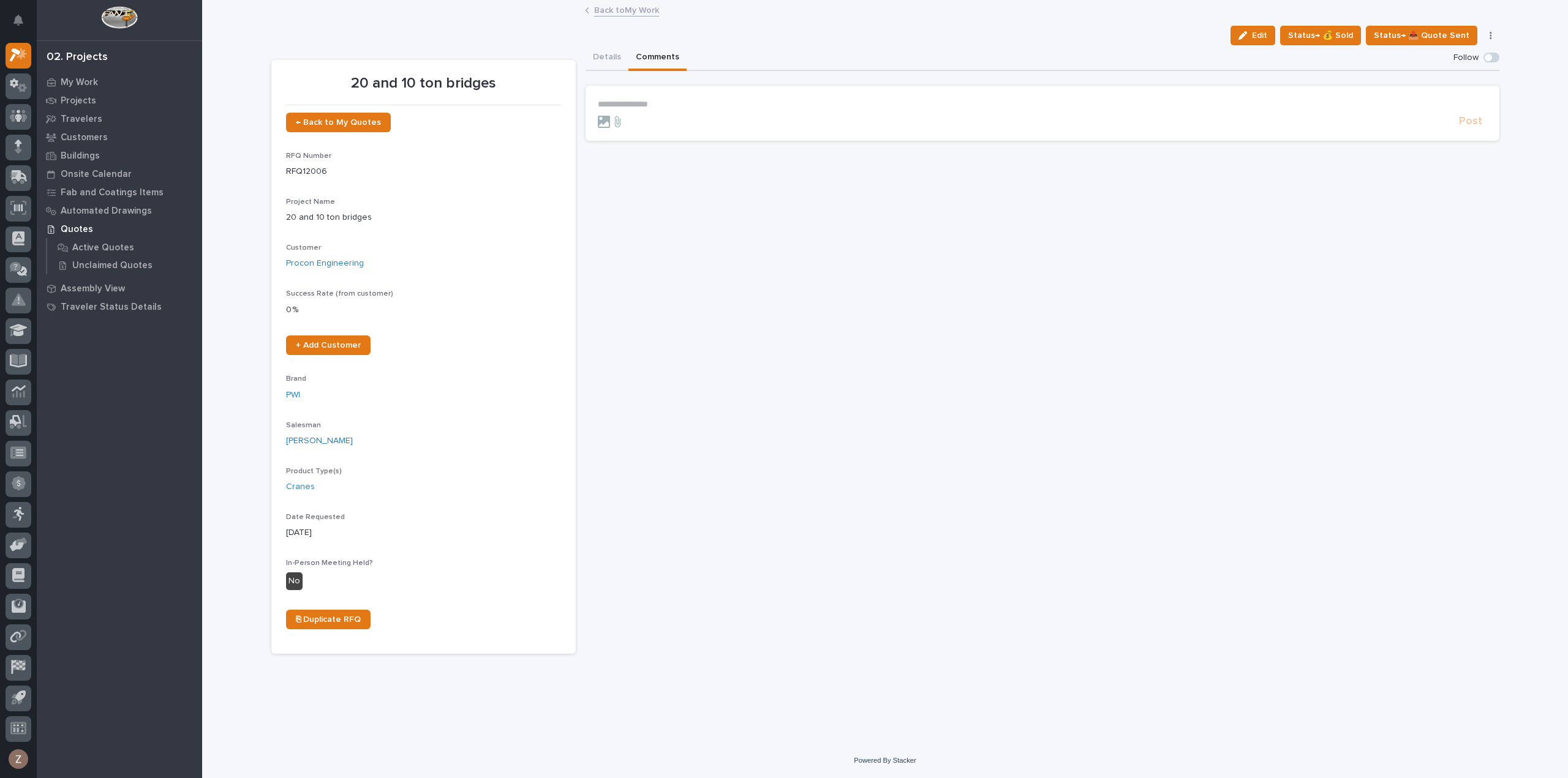
click at [699, 112] on form "**********" at bounding box center [1042, 114] width 889 height 29
click at [676, 96] on section "**********" at bounding box center [1043, 113] width 914 height 55
click at [674, 102] on p "**********" at bounding box center [1042, 104] width 889 height 10
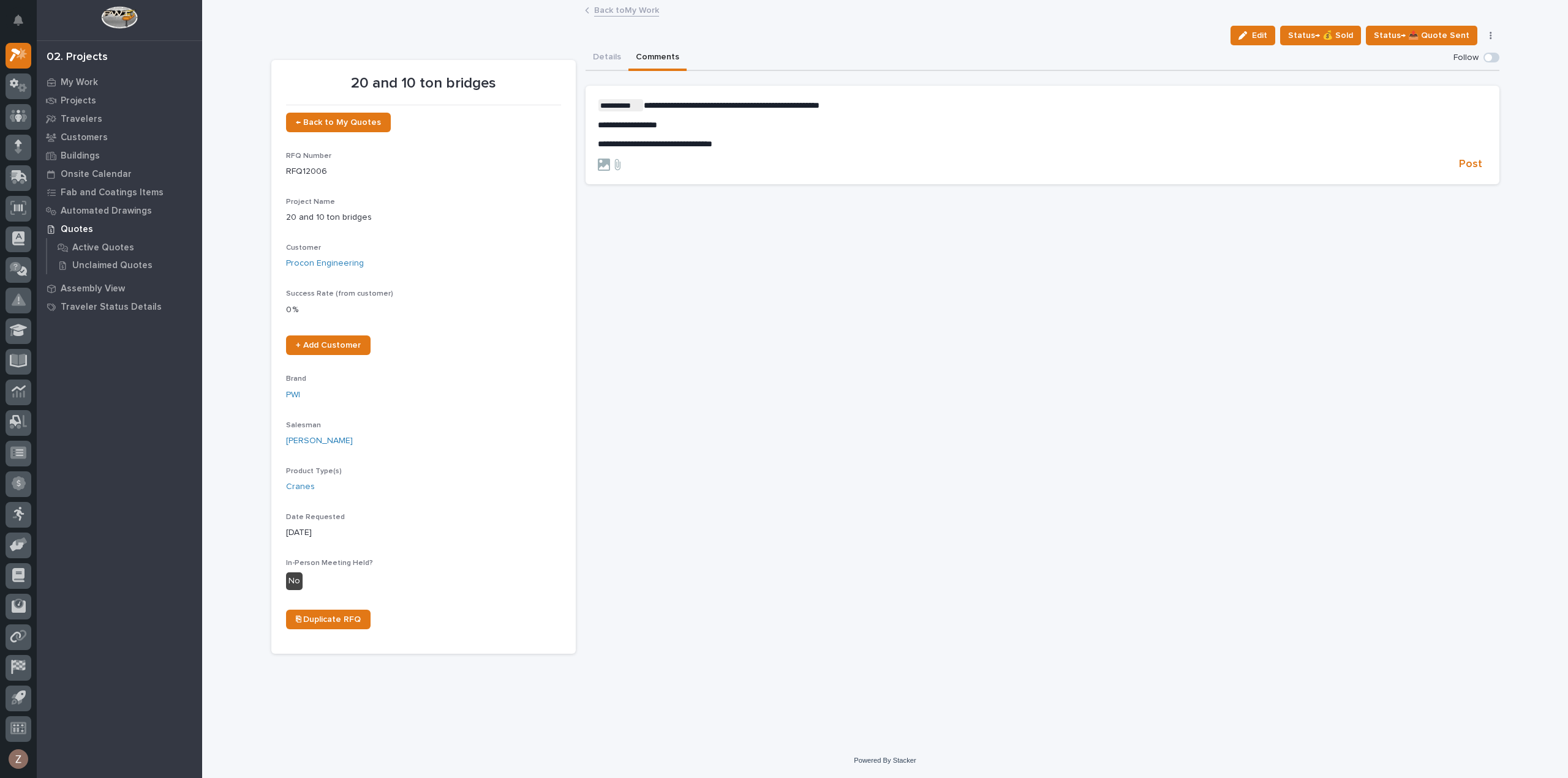
click at [730, 139] on p "**********" at bounding box center [1042, 144] width 889 height 10
click at [873, 104] on p "**********" at bounding box center [1042, 106] width 889 height 12
click at [709, 160] on p "**********" at bounding box center [1042, 162] width 889 height 10
drag, startPoint x: 589, startPoint y: 159, endPoint x: 571, endPoint y: 157, distance: 18.1
click at [571, 157] on div "**********" at bounding box center [885, 350] width 1228 height 609
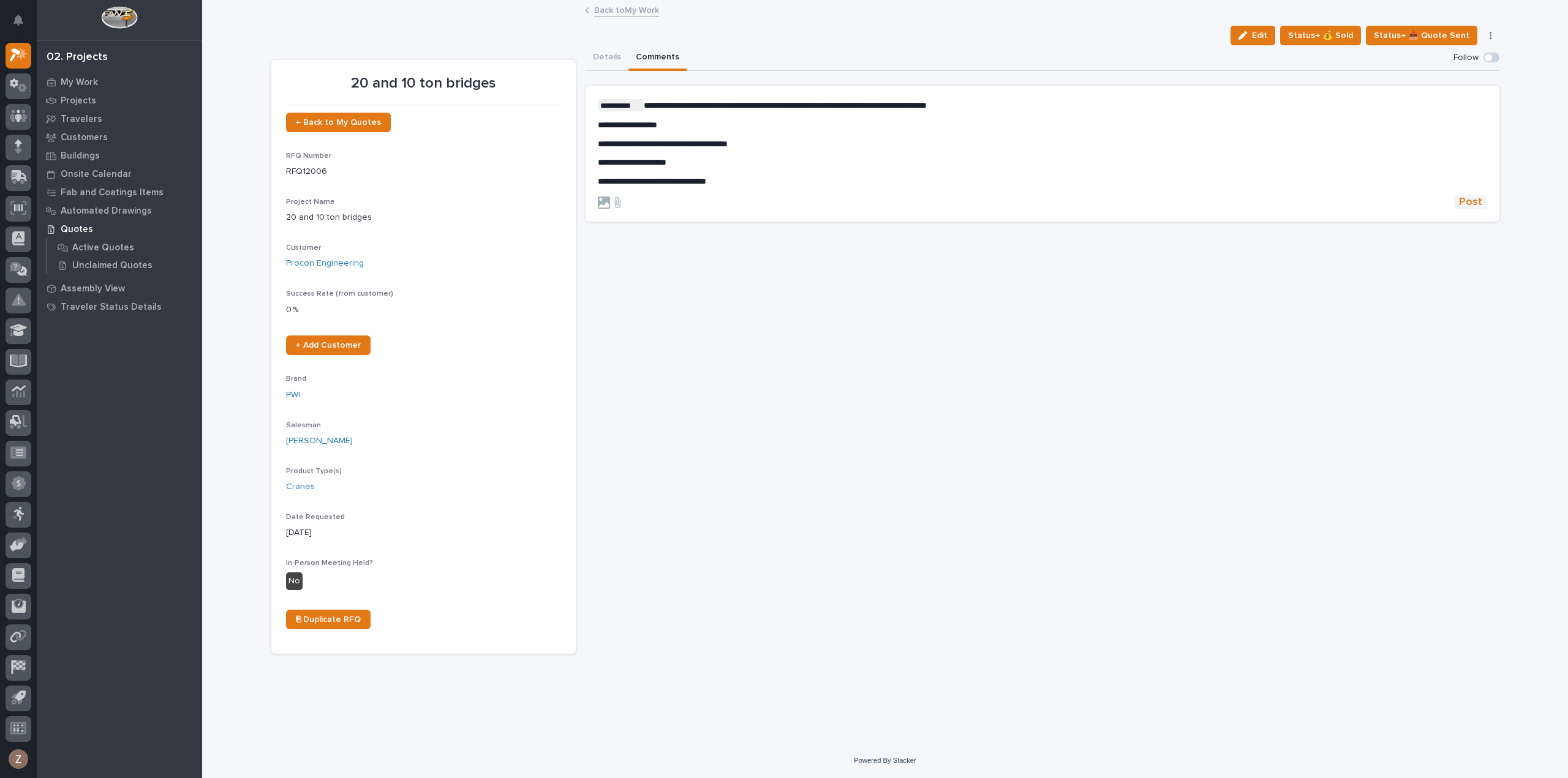
click at [1473, 206] on span "Post" at bounding box center [1471, 202] width 23 height 14
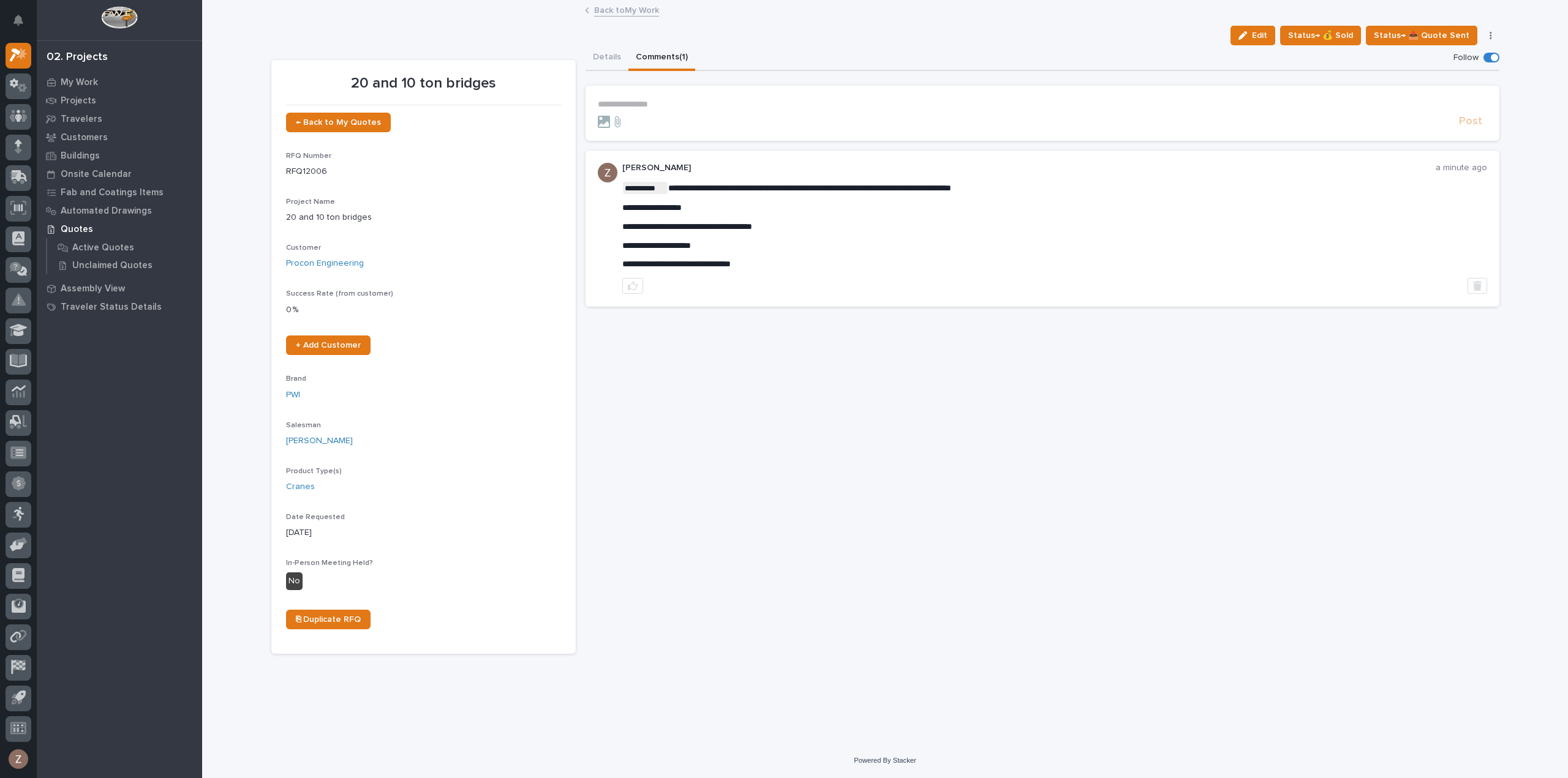
click at [639, 8] on link "Back to My Work" at bounding box center [627, 9] width 65 height 14
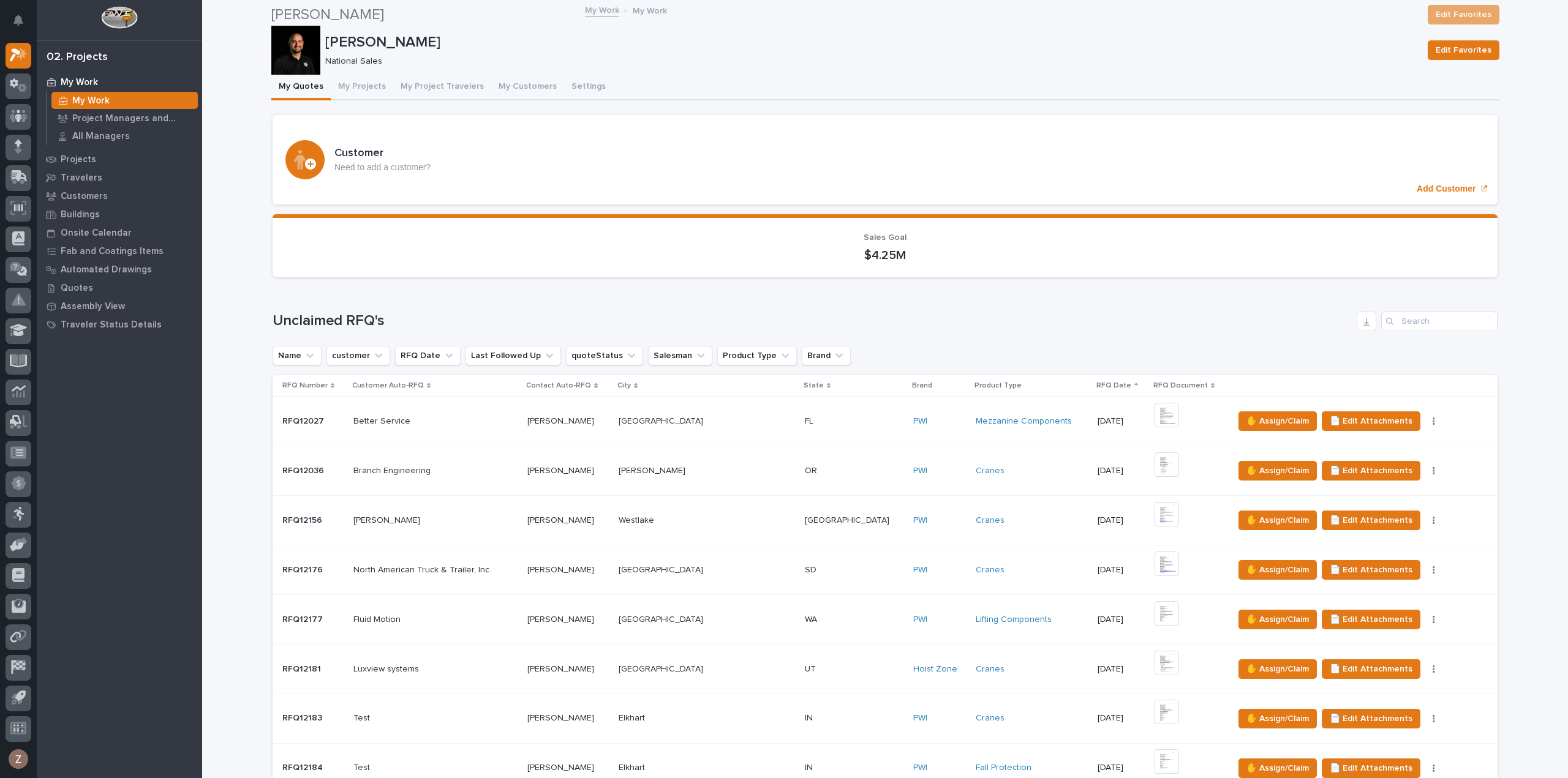
scroll to position [551, 0]
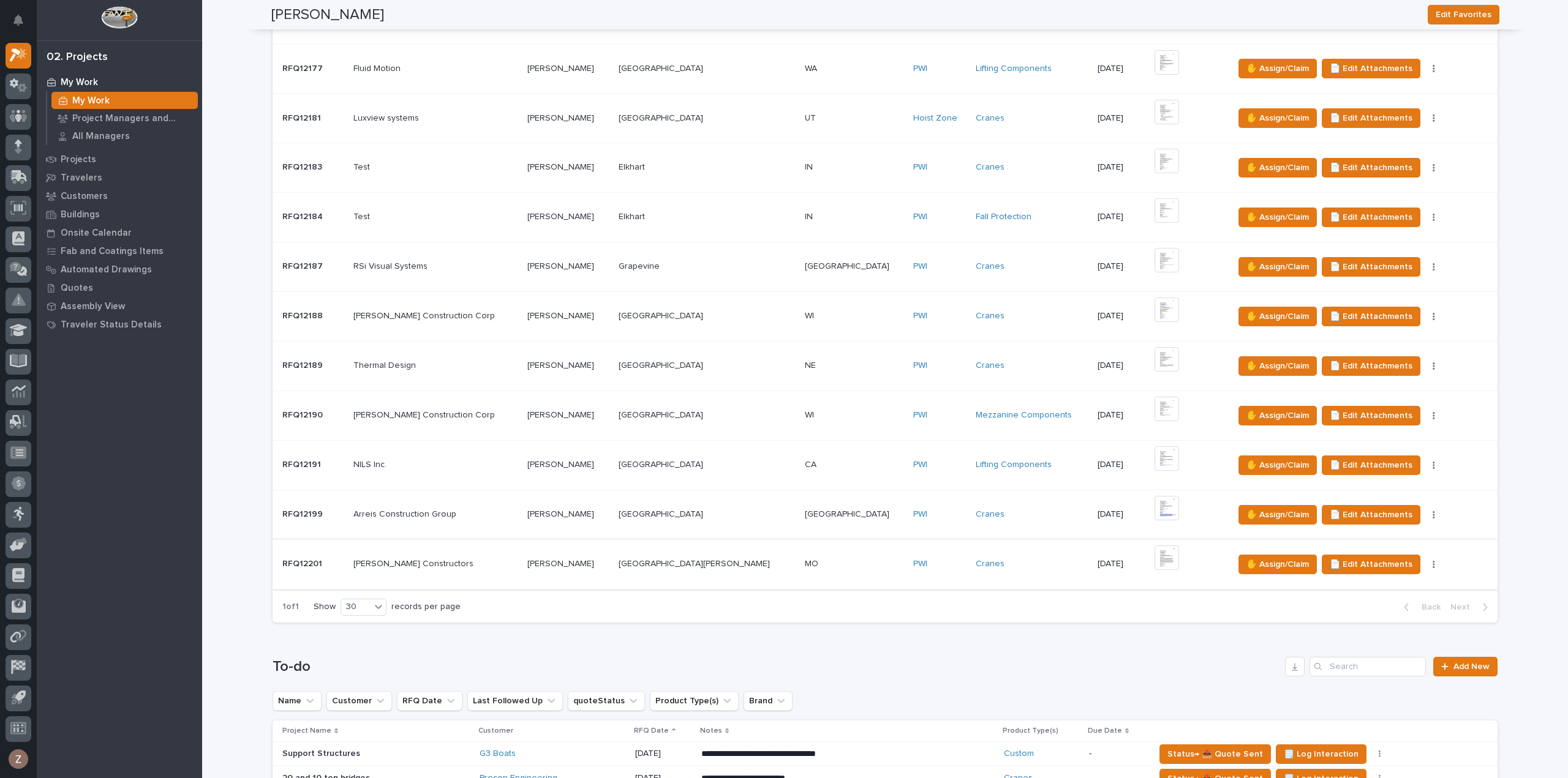
click at [1155, 552] on img at bounding box center [1167, 558] width 25 height 25
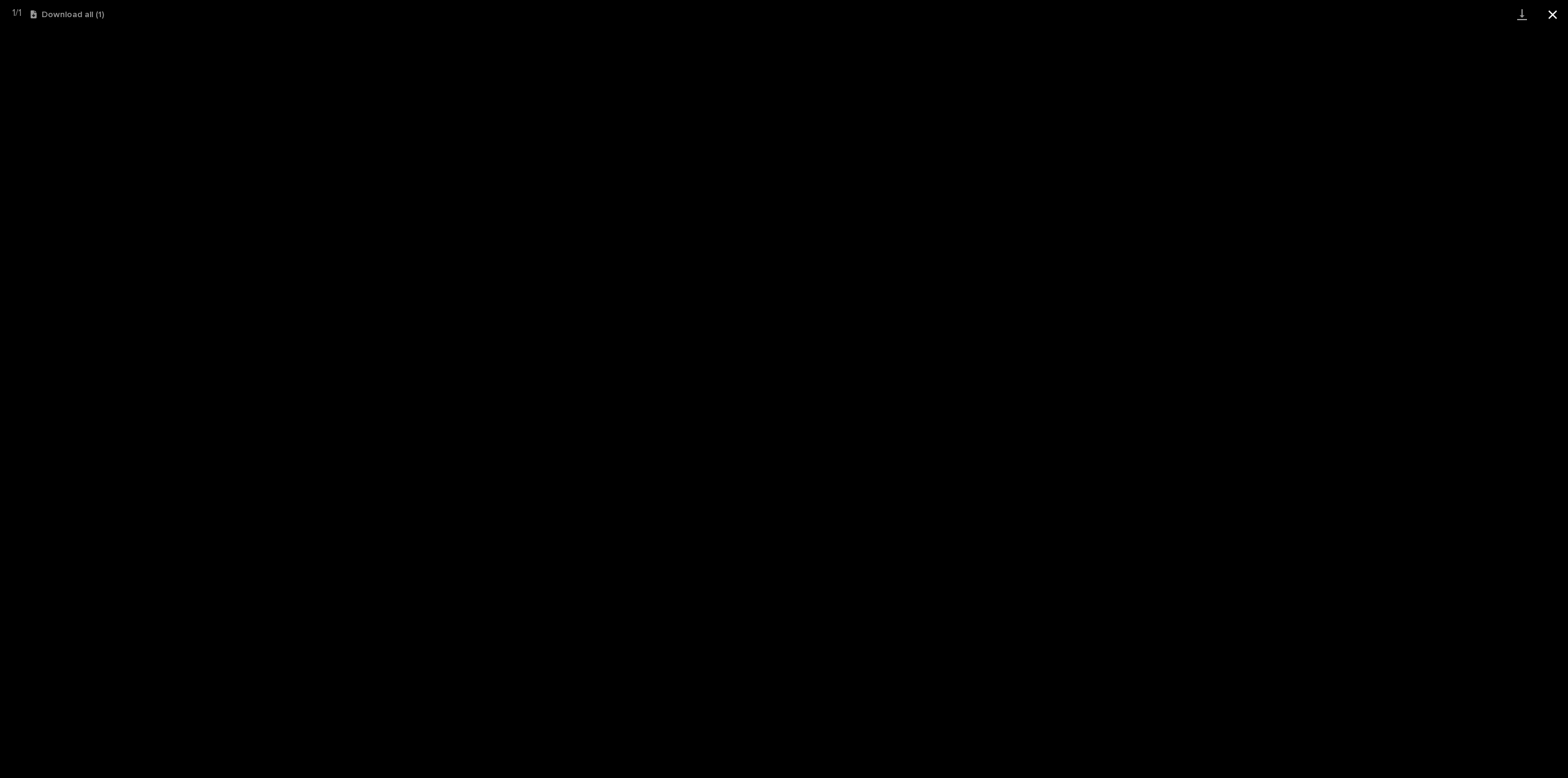
click at [1546, 13] on button "Close gallery" at bounding box center [1553, 14] width 31 height 29
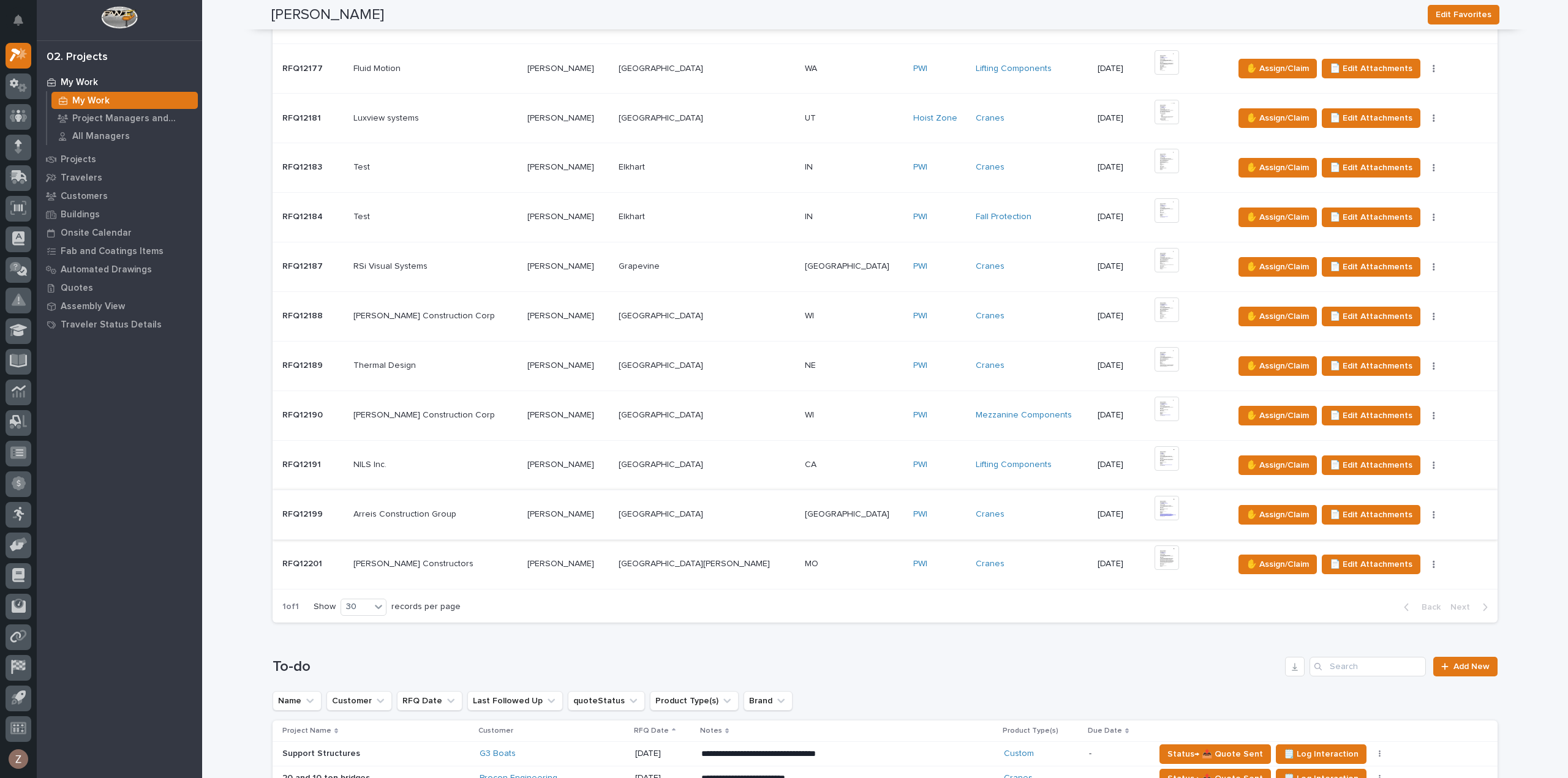
click at [1155, 509] on img at bounding box center [1167, 509] width 25 height 25
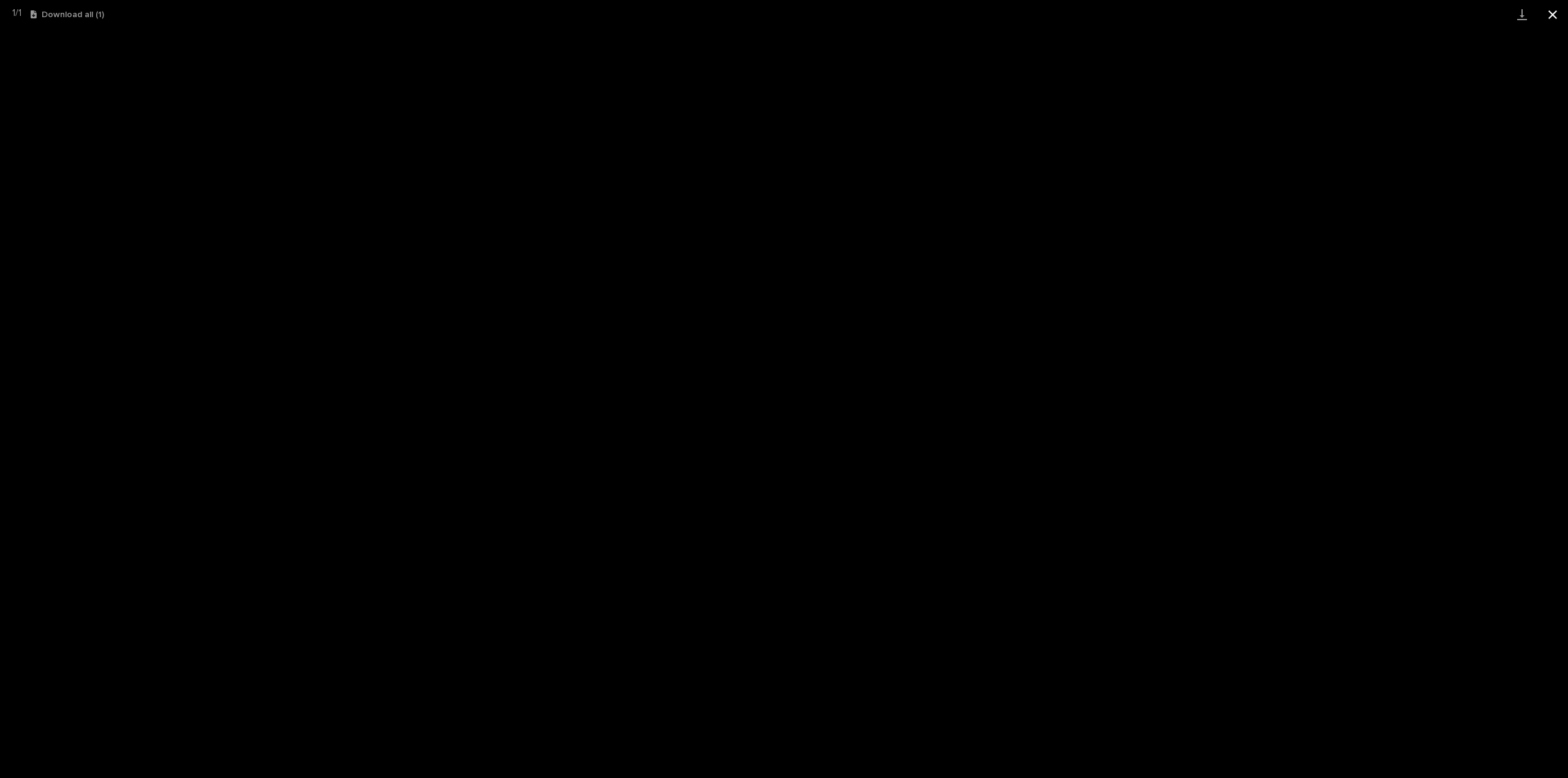
click at [1552, 12] on button "Close gallery" at bounding box center [1553, 14] width 31 height 29
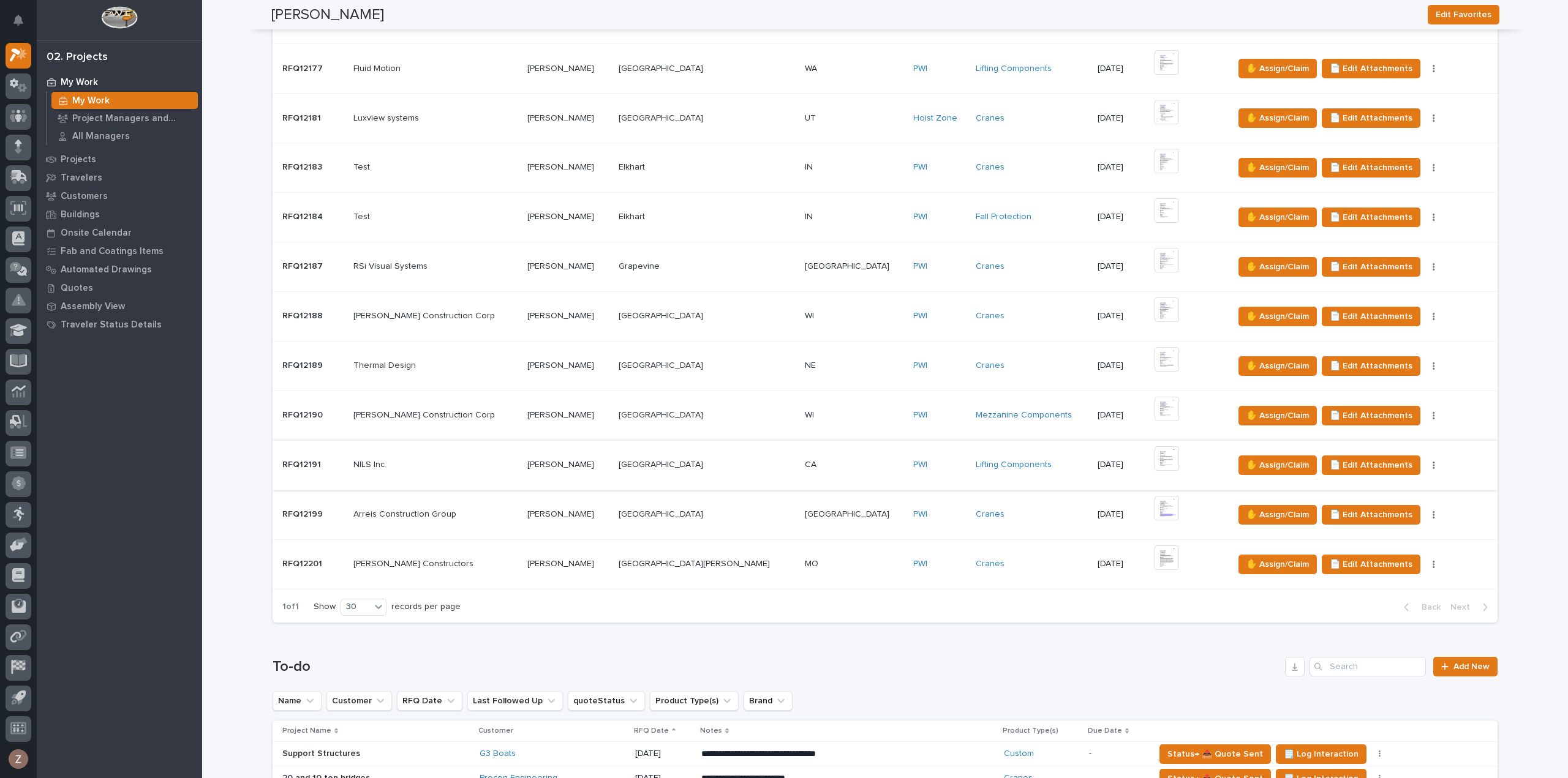
scroll to position [979, 0]
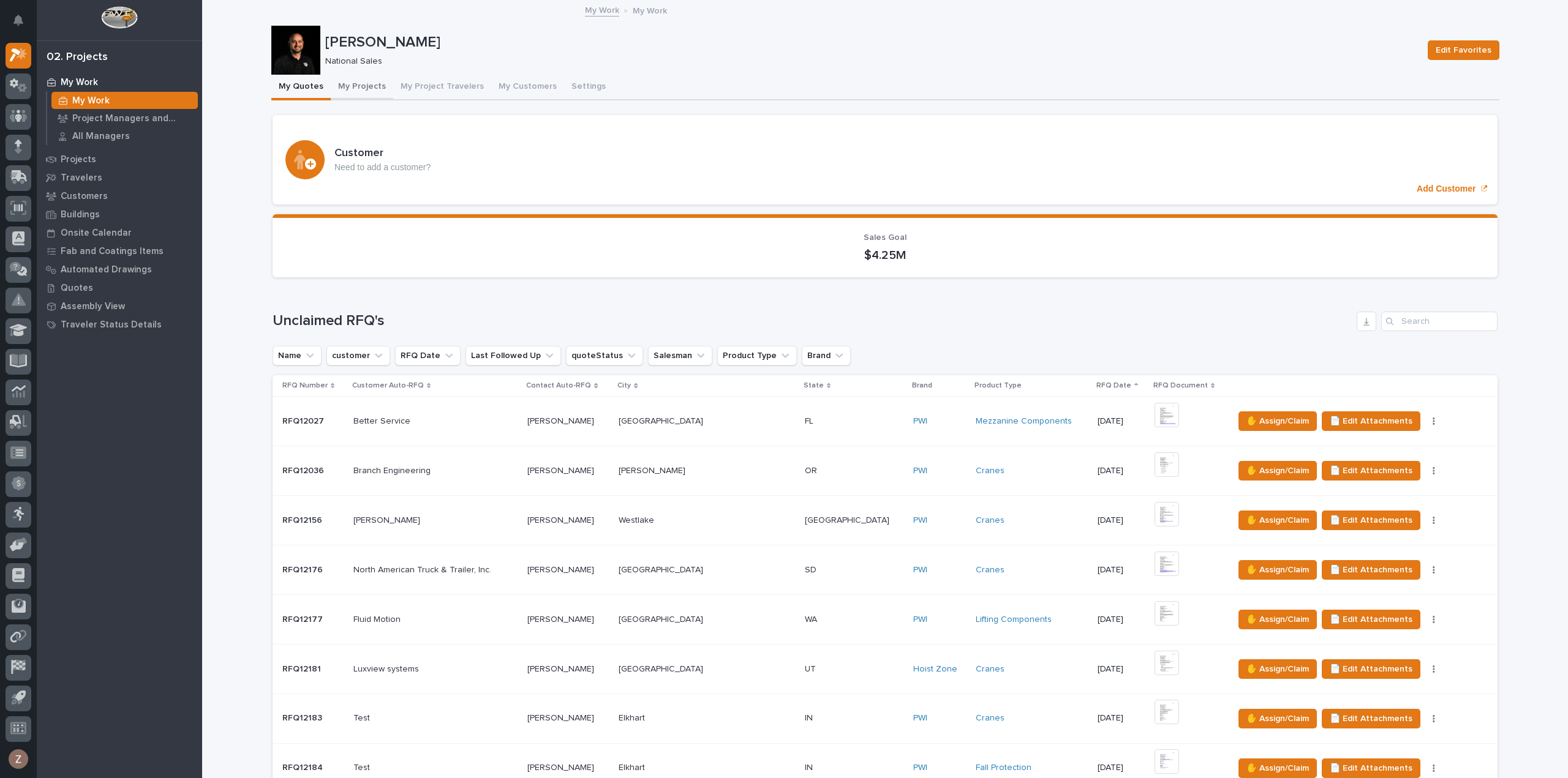
click at [354, 77] on button "My Projects" at bounding box center [361, 87] width 63 height 25
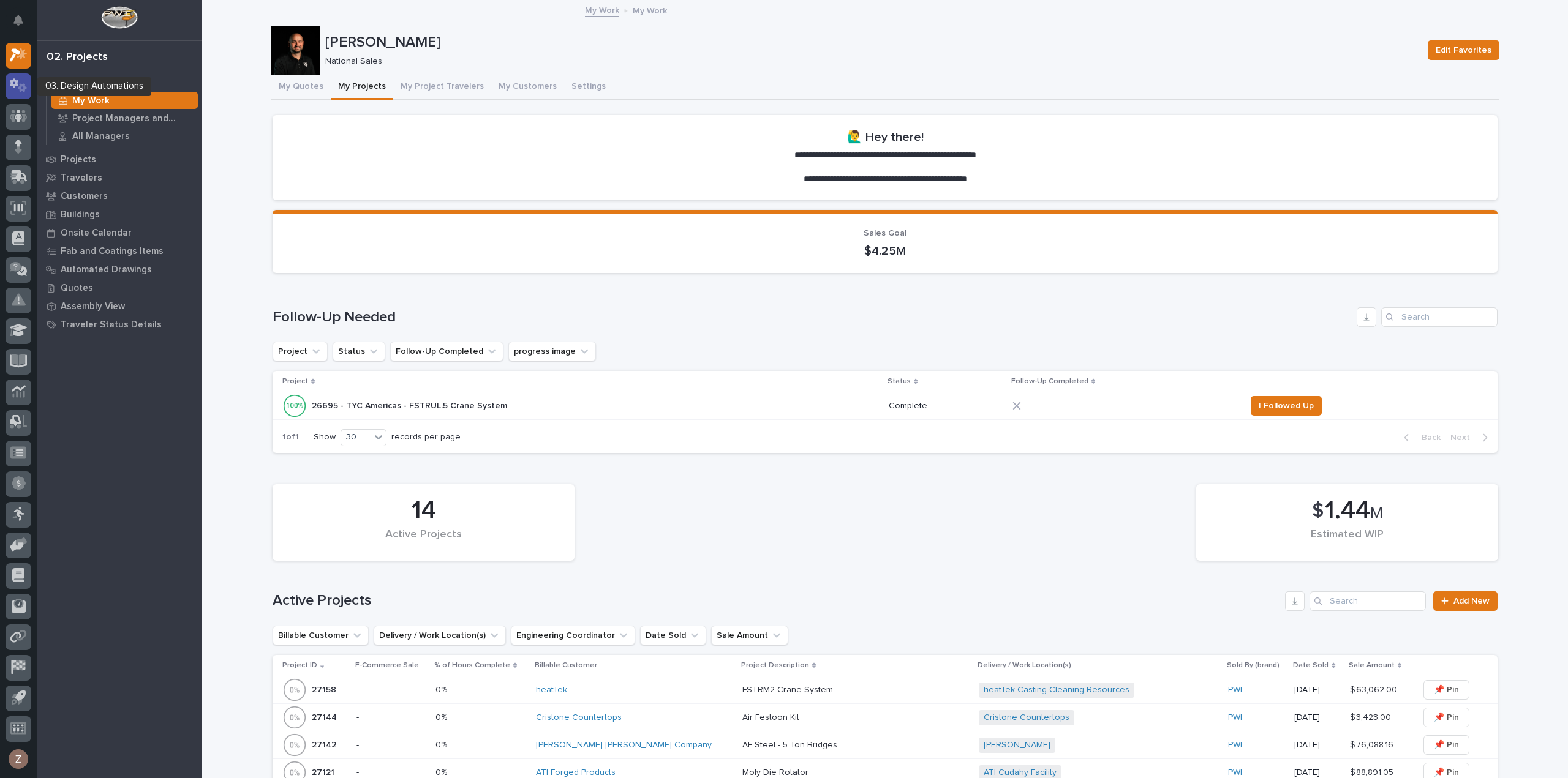
click at [23, 83] on icon at bounding box center [19, 86] width 18 height 14
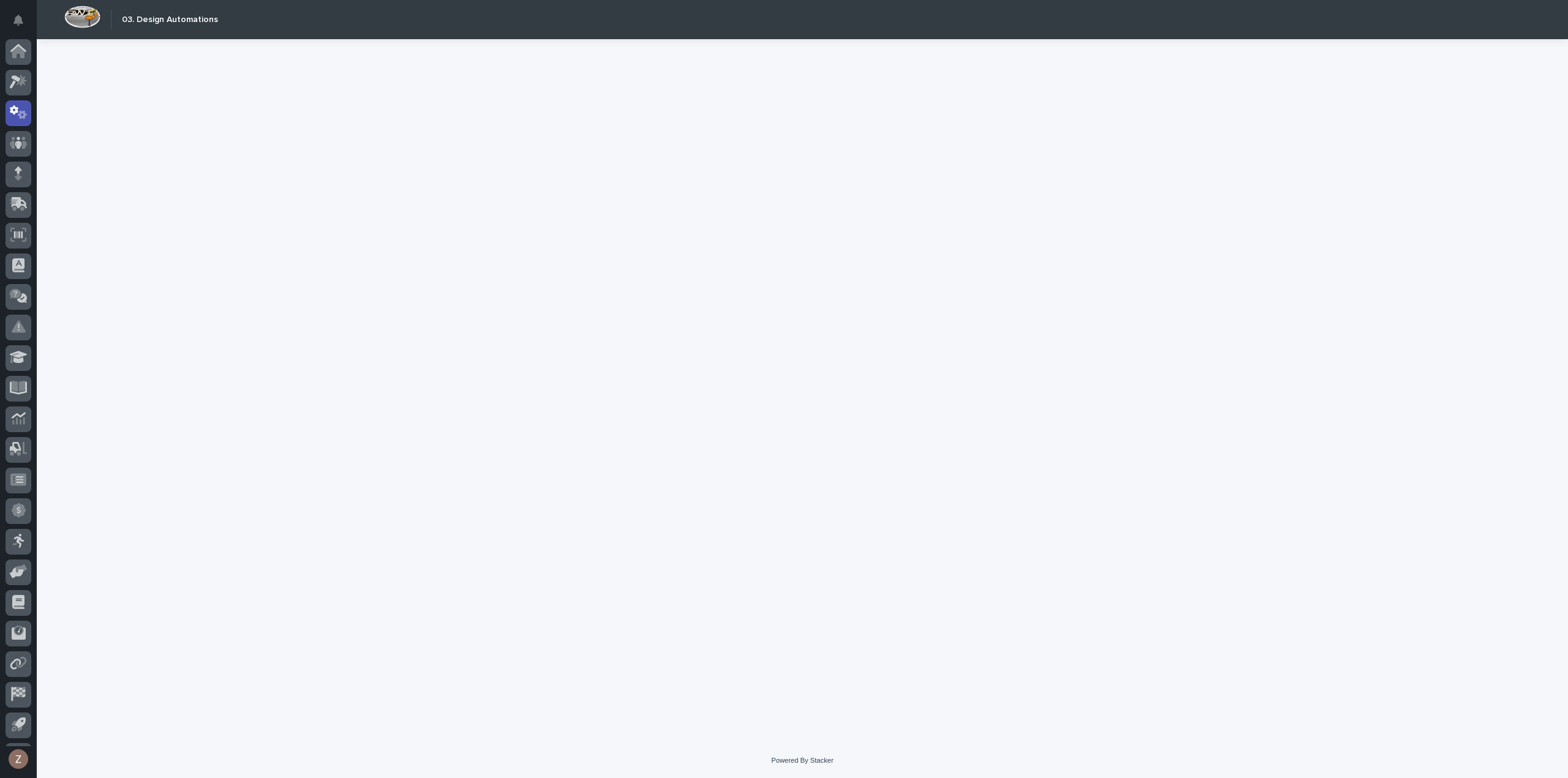
scroll to position [27, 0]
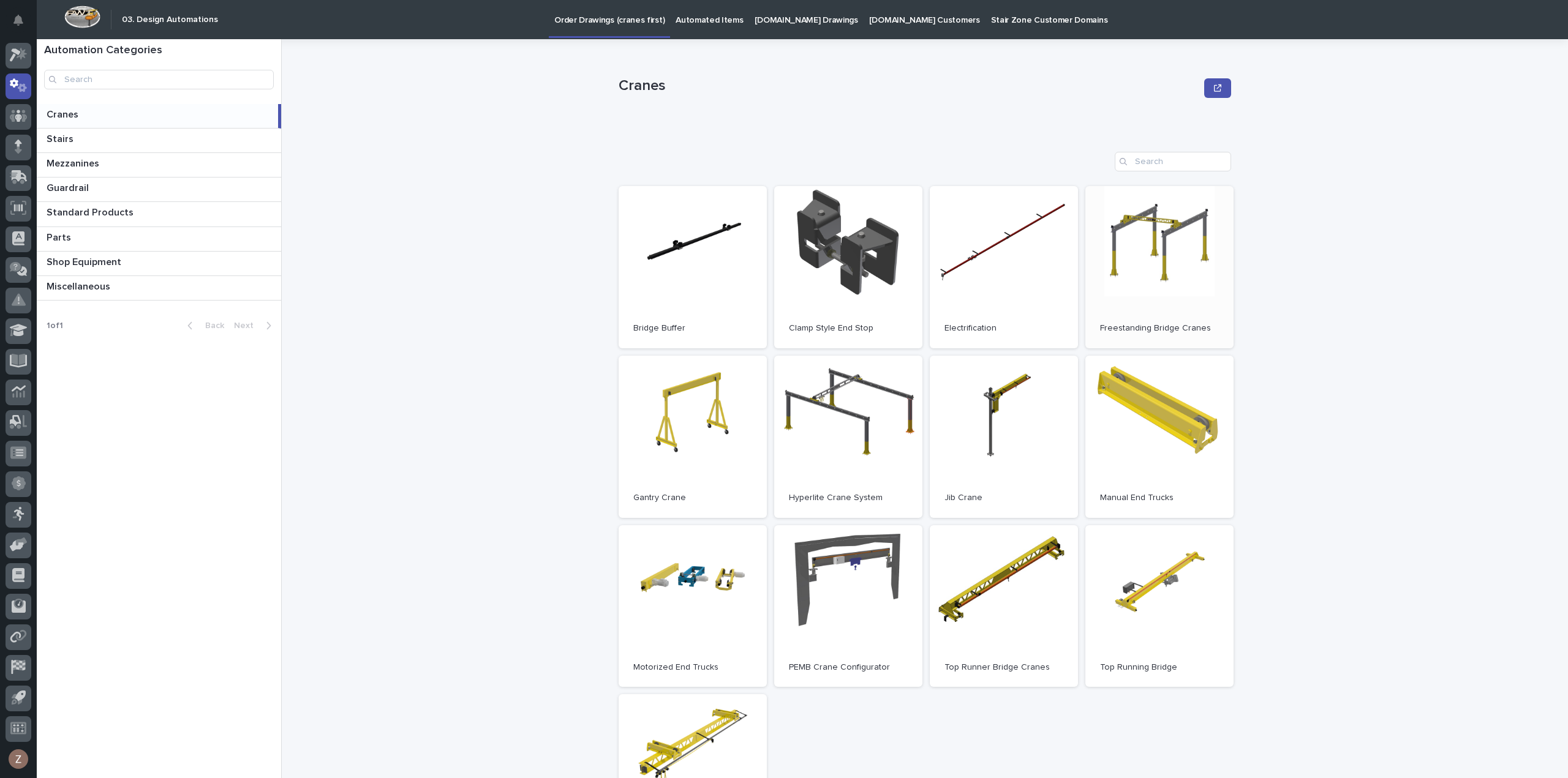
click at [1190, 301] on link "Open" at bounding box center [1160, 267] width 148 height 162
click at [16, 144] on icon at bounding box center [19, 143] width 8 height 7
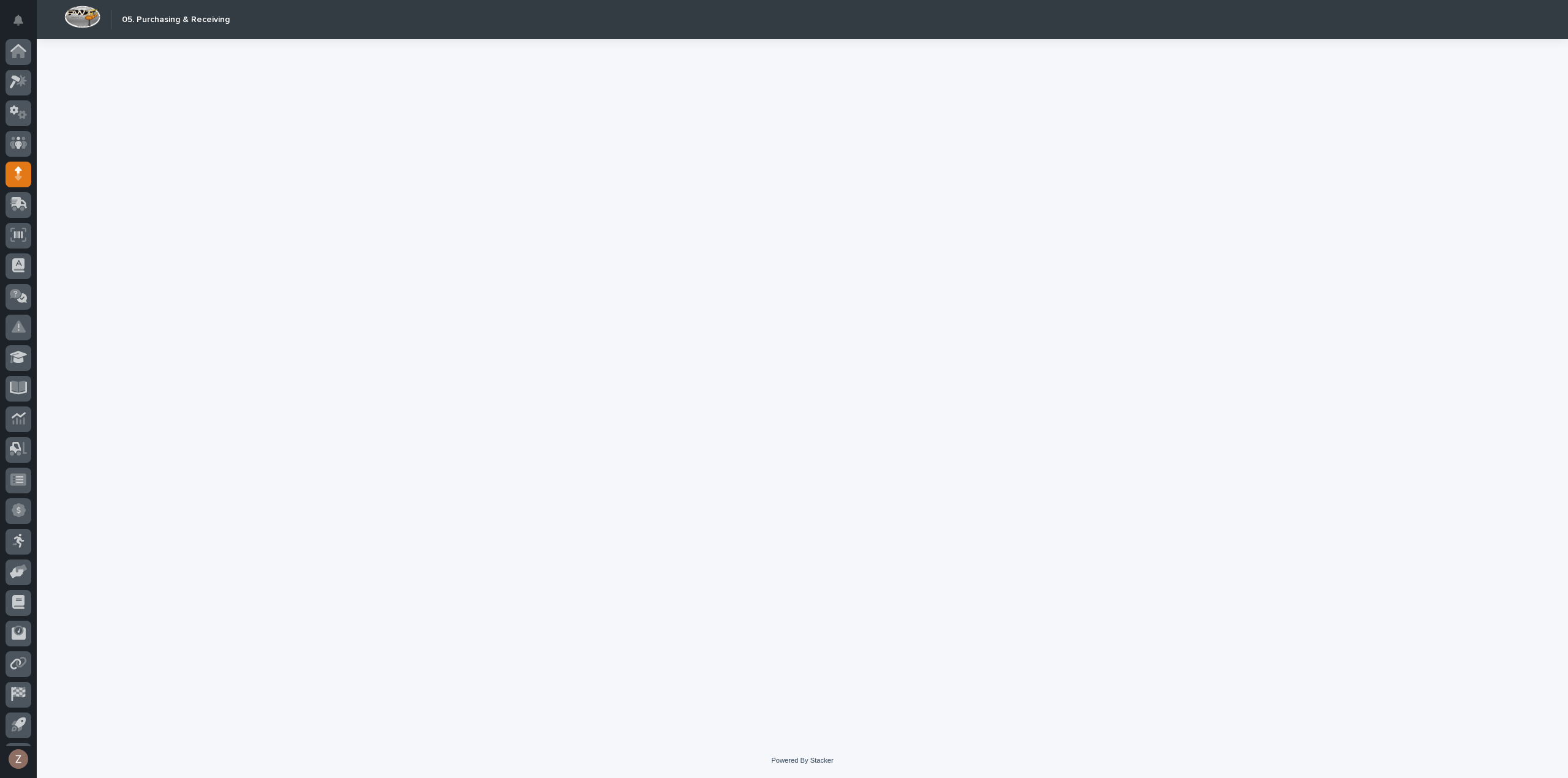
scroll to position [27, 0]
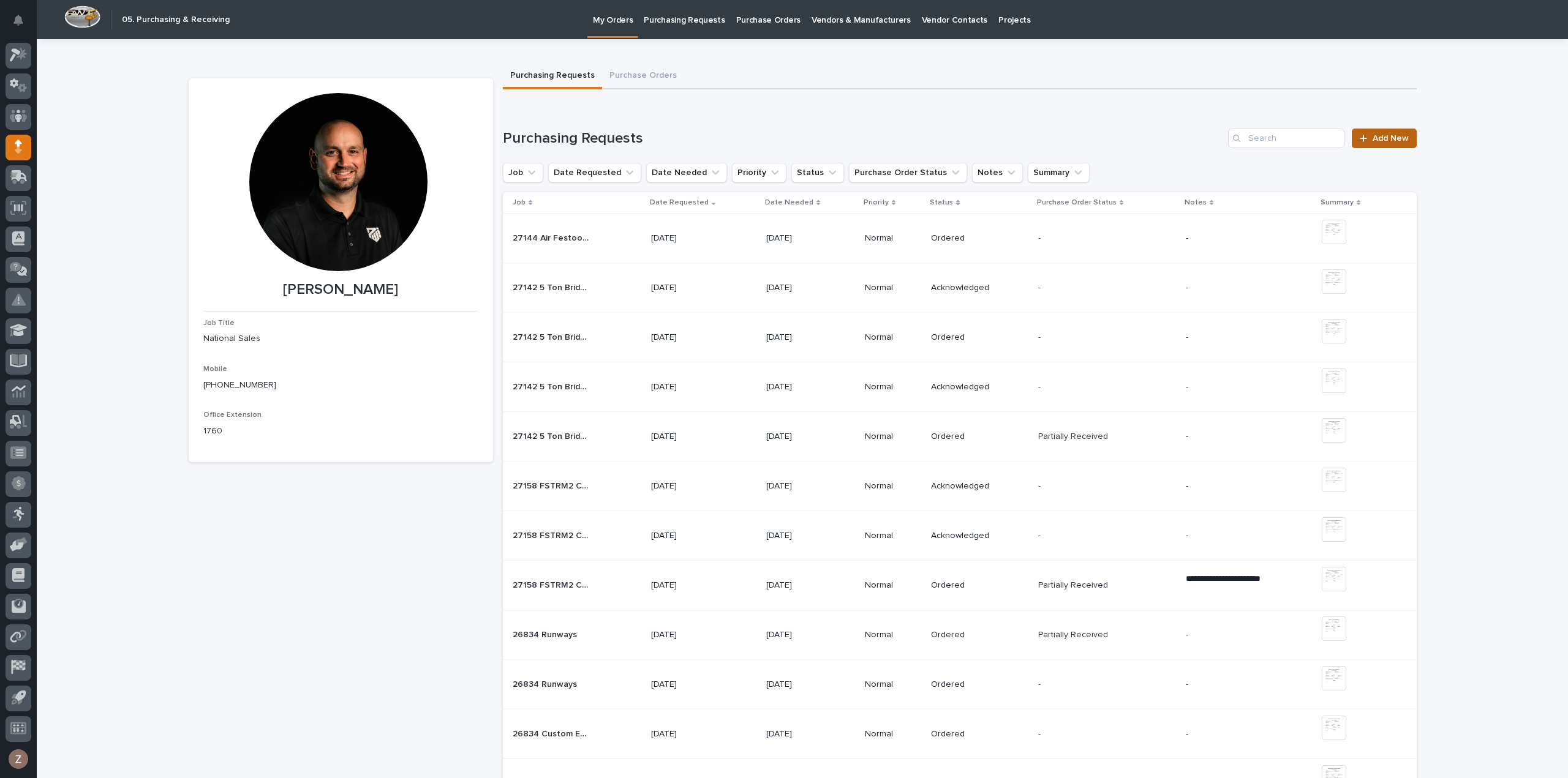
click at [1388, 140] on span "Add New" at bounding box center [1390, 138] width 36 height 8
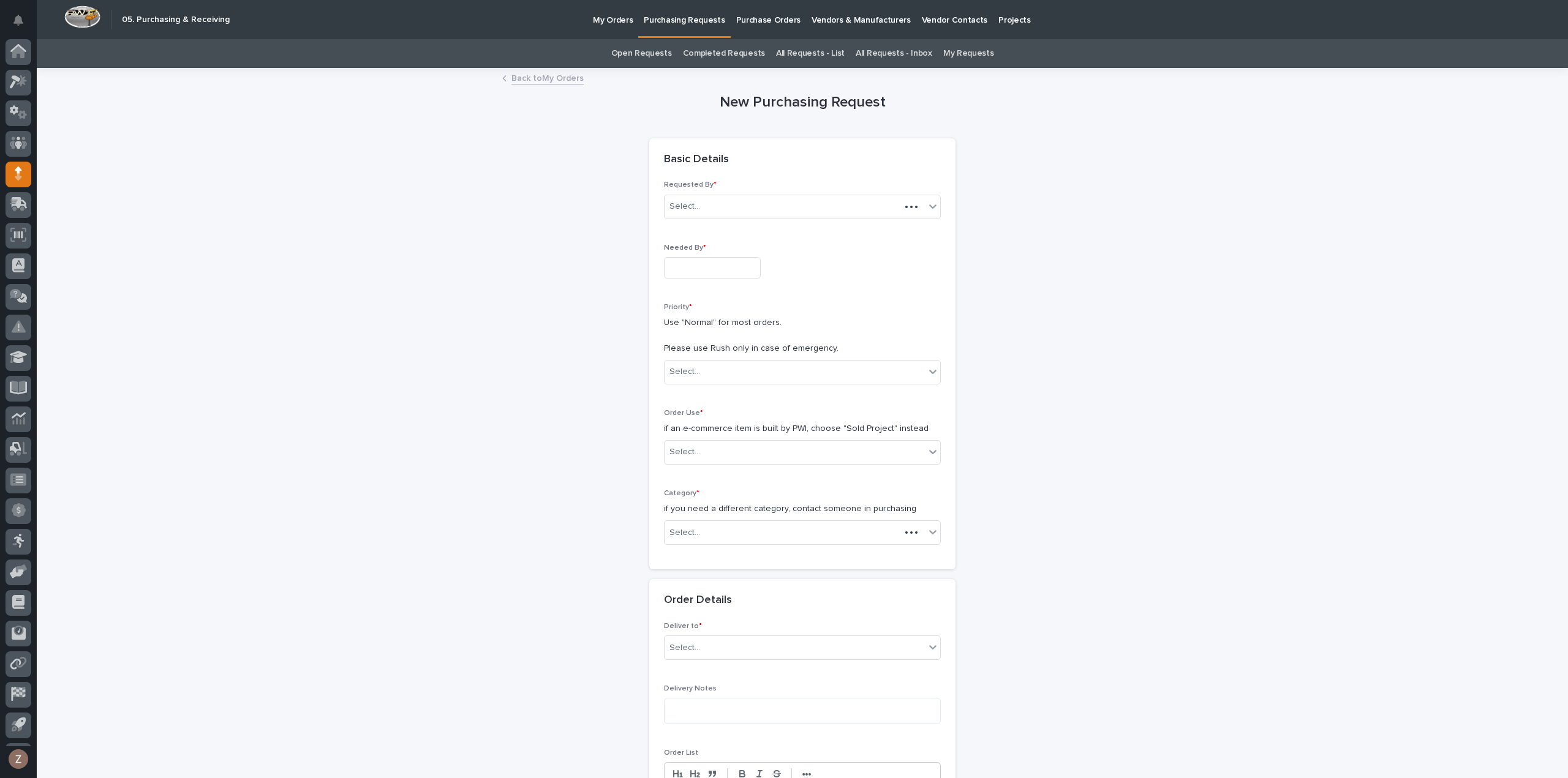
scroll to position [27, 0]
click at [701, 269] on input "text" at bounding box center [712, 268] width 97 height 22
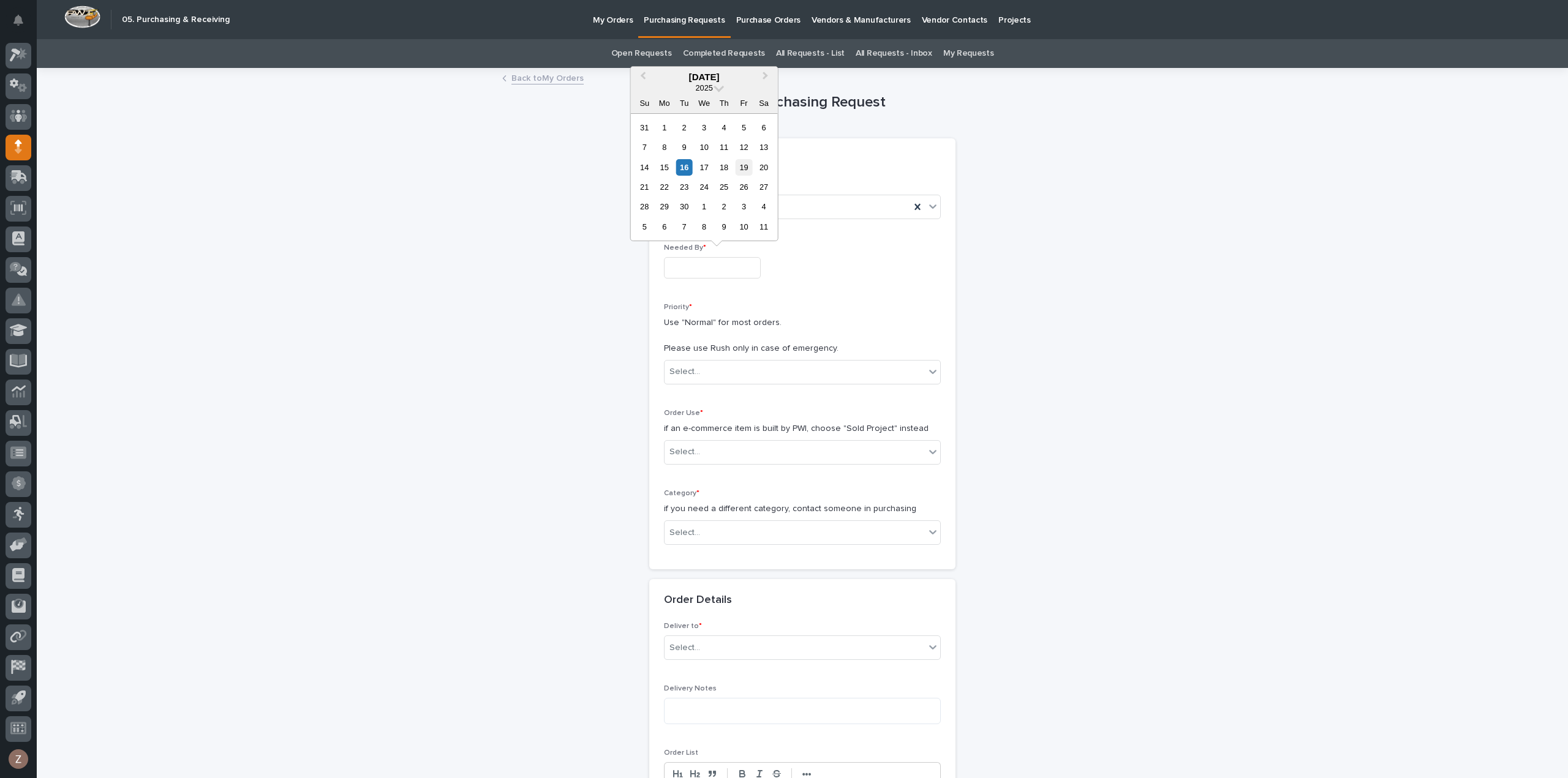
click at [745, 161] on div "19" at bounding box center [743, 167] width 16 height 16
type input "**********"
click at [716, 375] on div "Select..." at bounding box center [794, 372] width 260 height 20
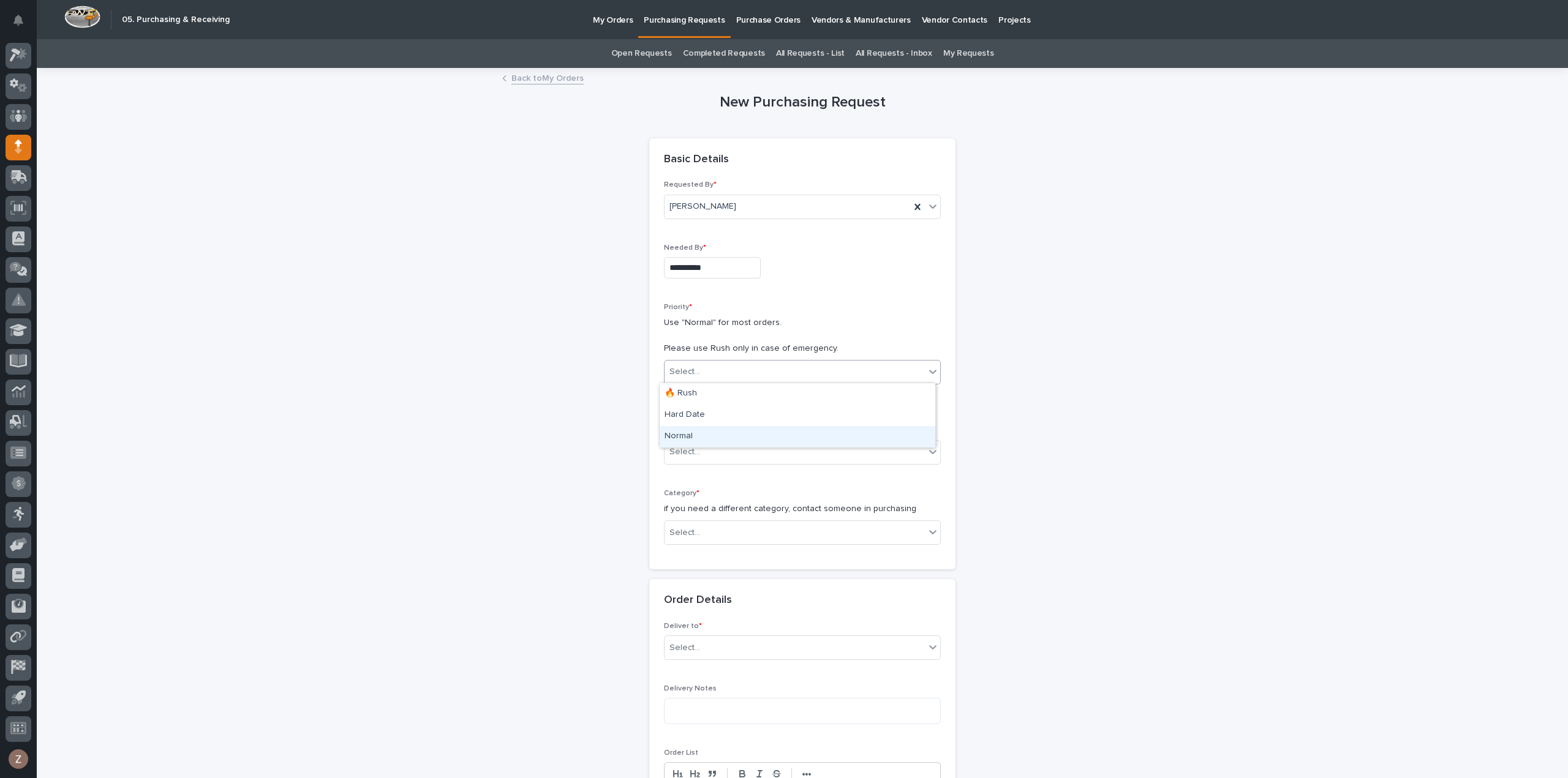
drag, startPoint x: 716, startPoint y: 400, endPoint x: 719, endPoint y: 426, distance: 26.2
click at [719, 426] on div "Normal" at bounding box center [798, 437] width 276 height 22
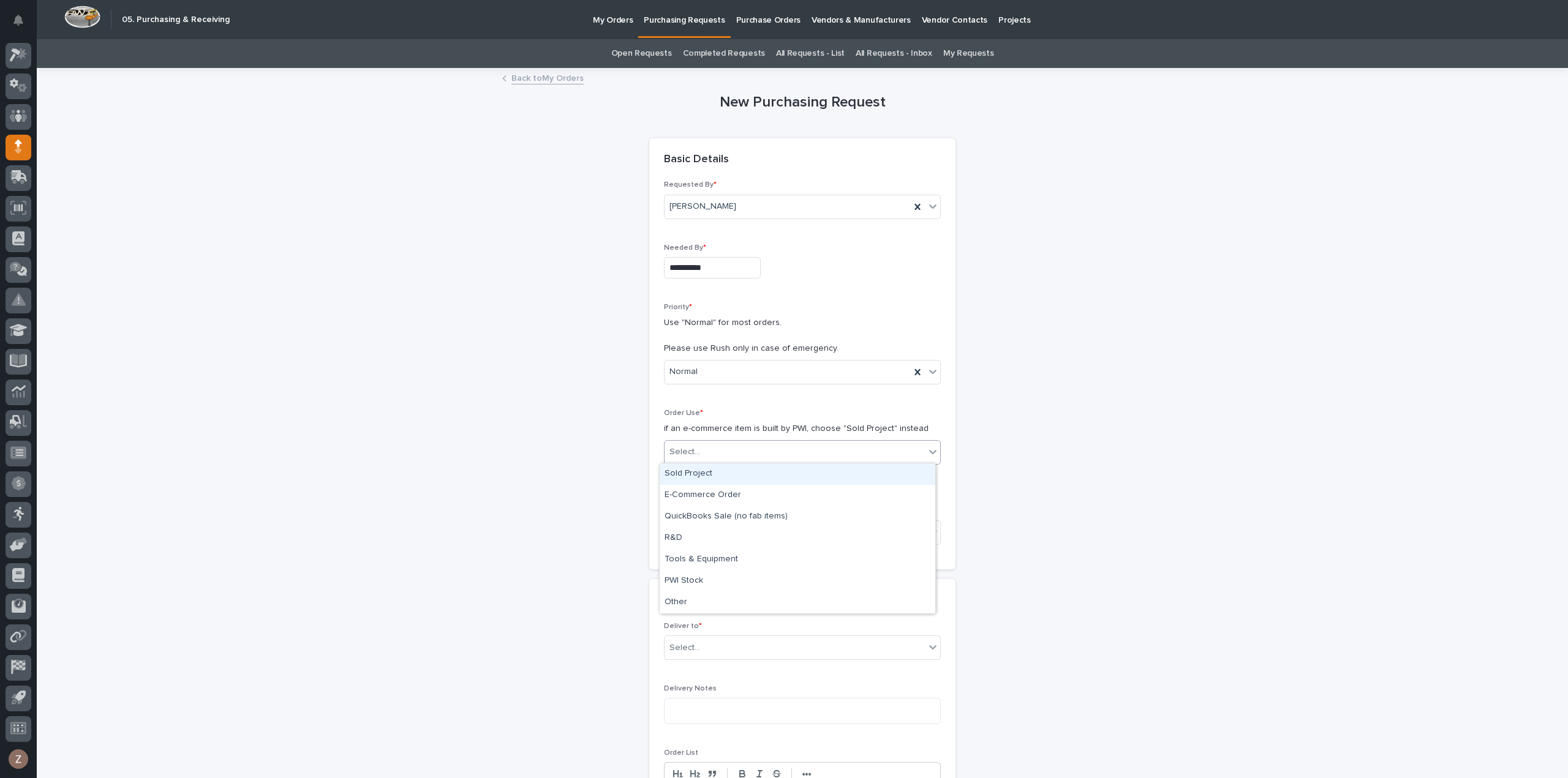
click at [712, 452] on div "Select..." at bounding box center [794, 452] width 260 height 20
click at [708, 471] on div "Sold Project" at bounding box center [798, 475] width 276 height 22
click at [714, 537] on div "Select..." at bounding box center [794, 533] width 260 height 20
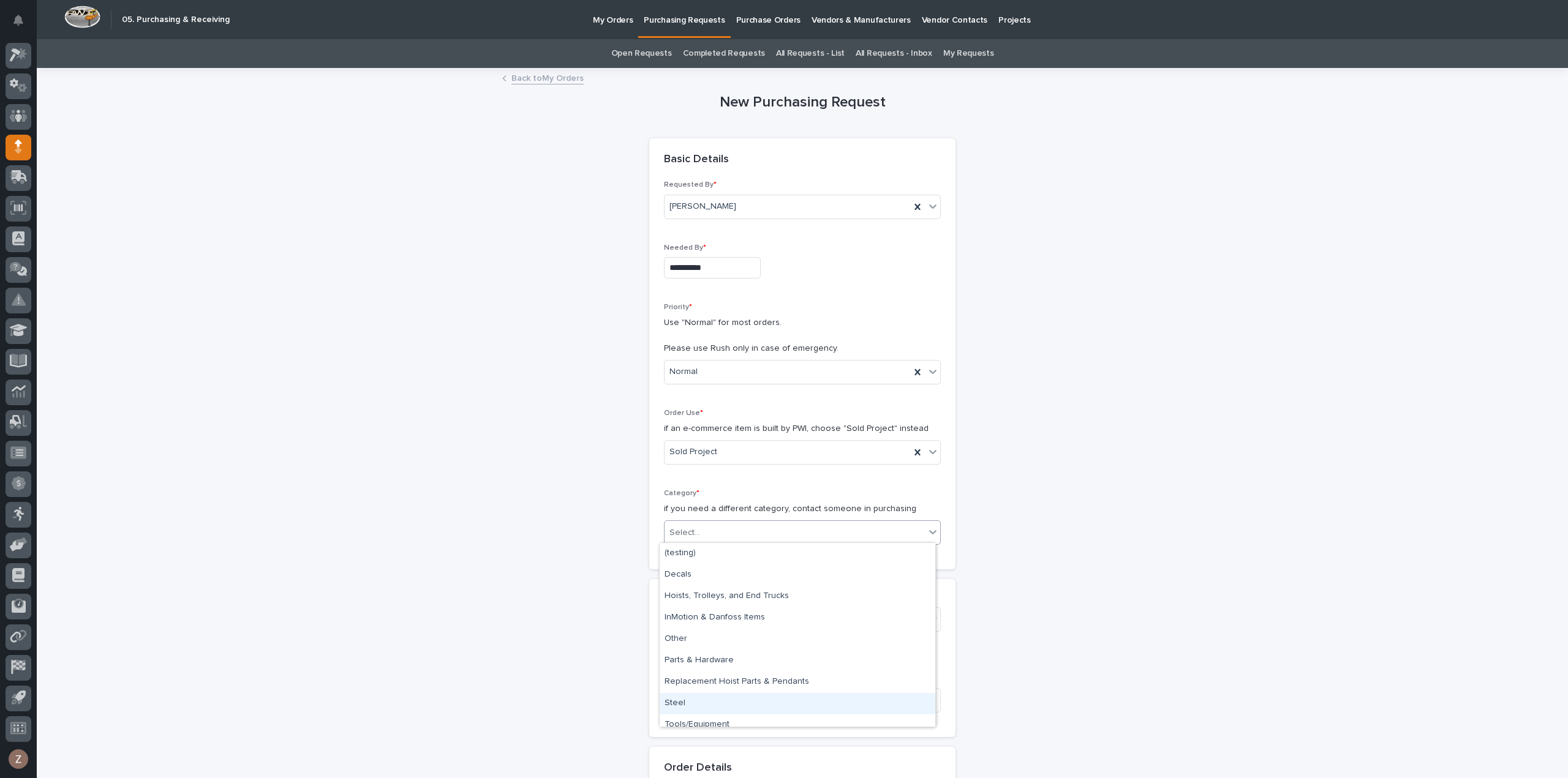
click at [707, 696] on div "Steel" at bounding box center [798, 704] width 276 height 22
click at [746, 612] on div "Select..." at bounding box center [794, 620] width 260 height 20
click at [752, 527] on div "Steel" at bounding box center [787, 533] width 246 height 20
click at [757, 617] on div "Select..." at bounding box center [794, 620] width 260 height 20
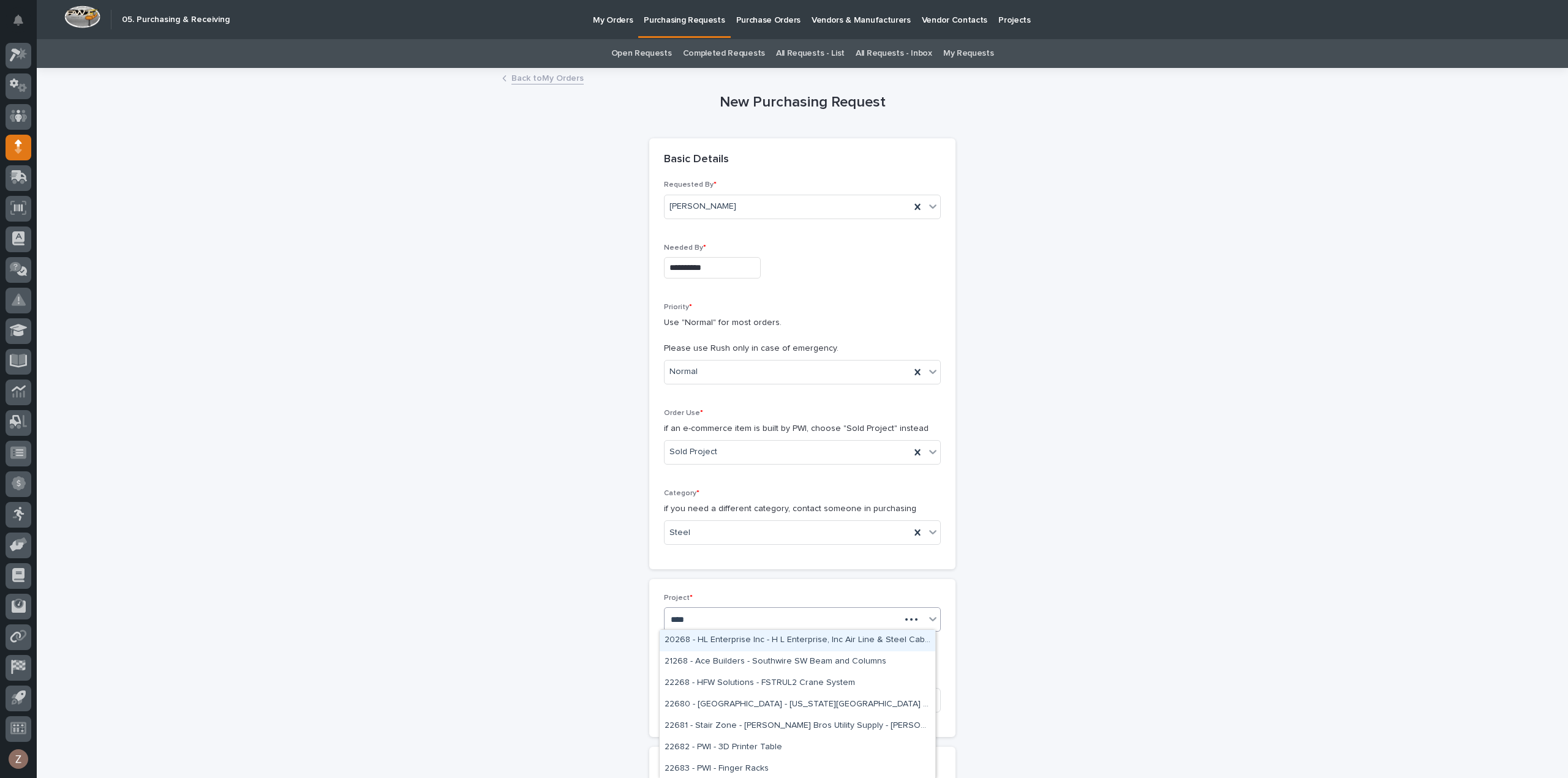
type input "*****"
click at [754, 644] on div "26834 - Clayton Homes - Sidewall System Modification and P-Wall Set System" at bounding box center [798, 641] width 276 height 22
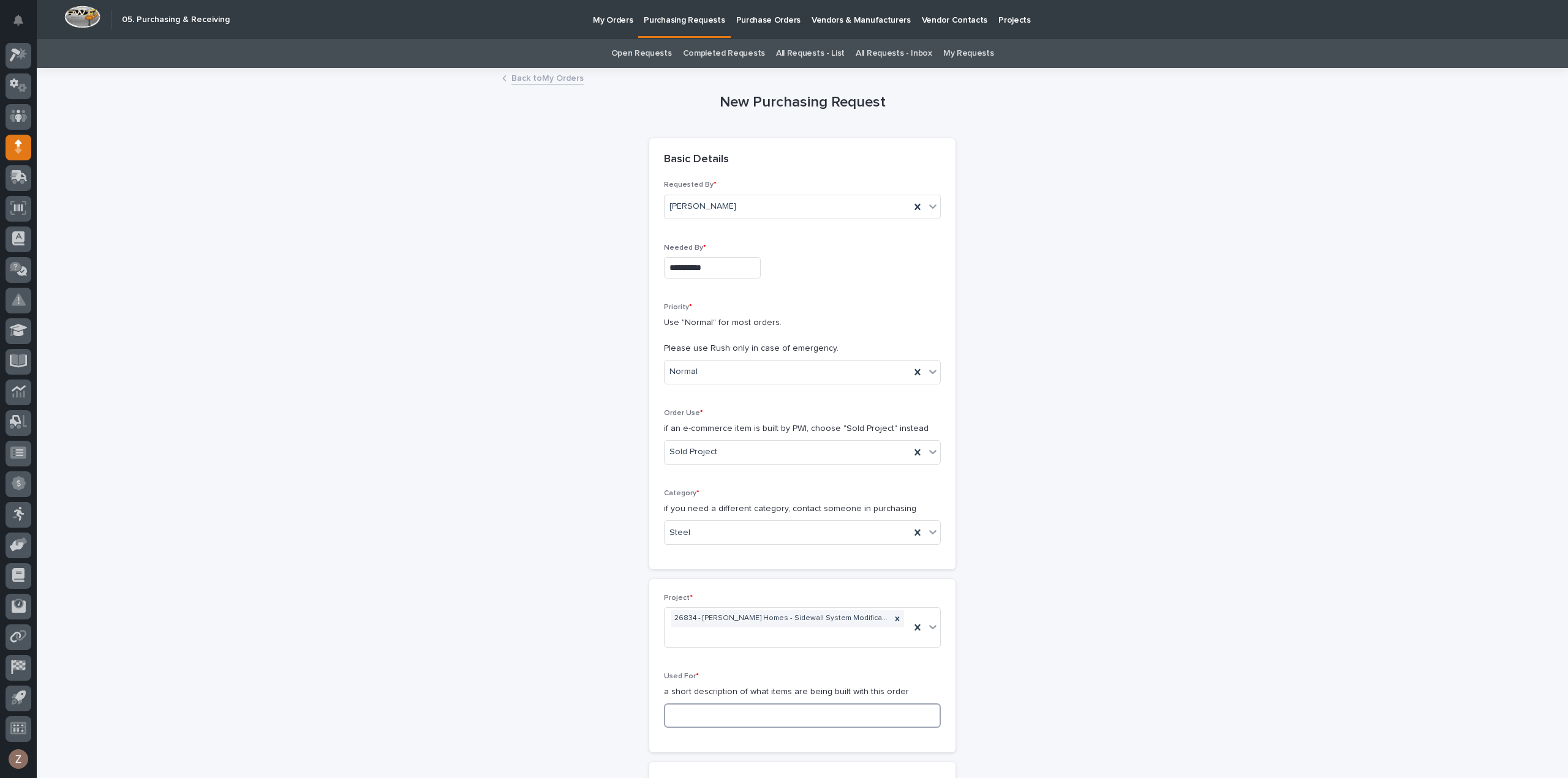
click at [740, 704] on input at bounding box center [802, 716] width 277 height 25
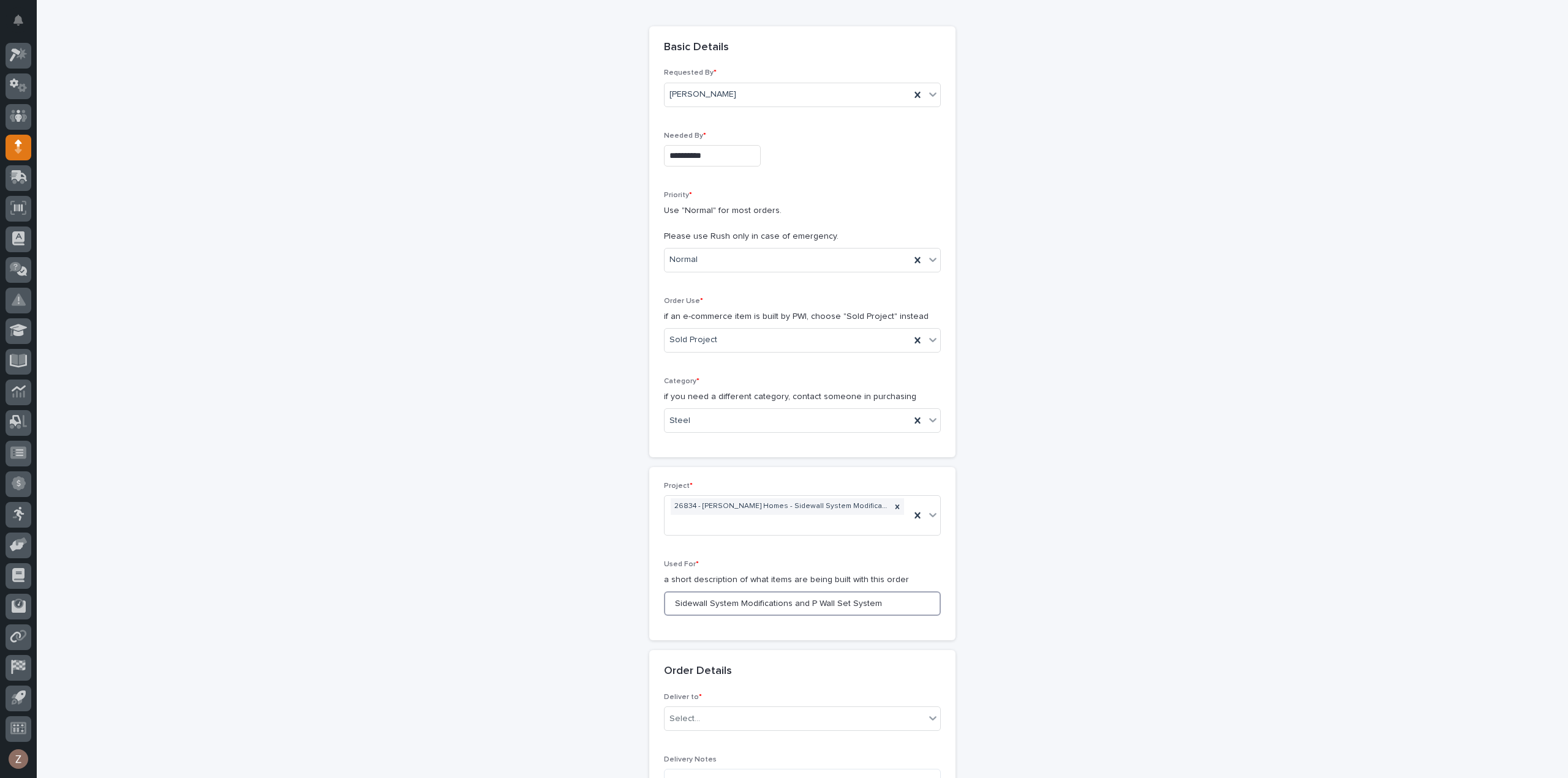
scroll to position [245, 0]
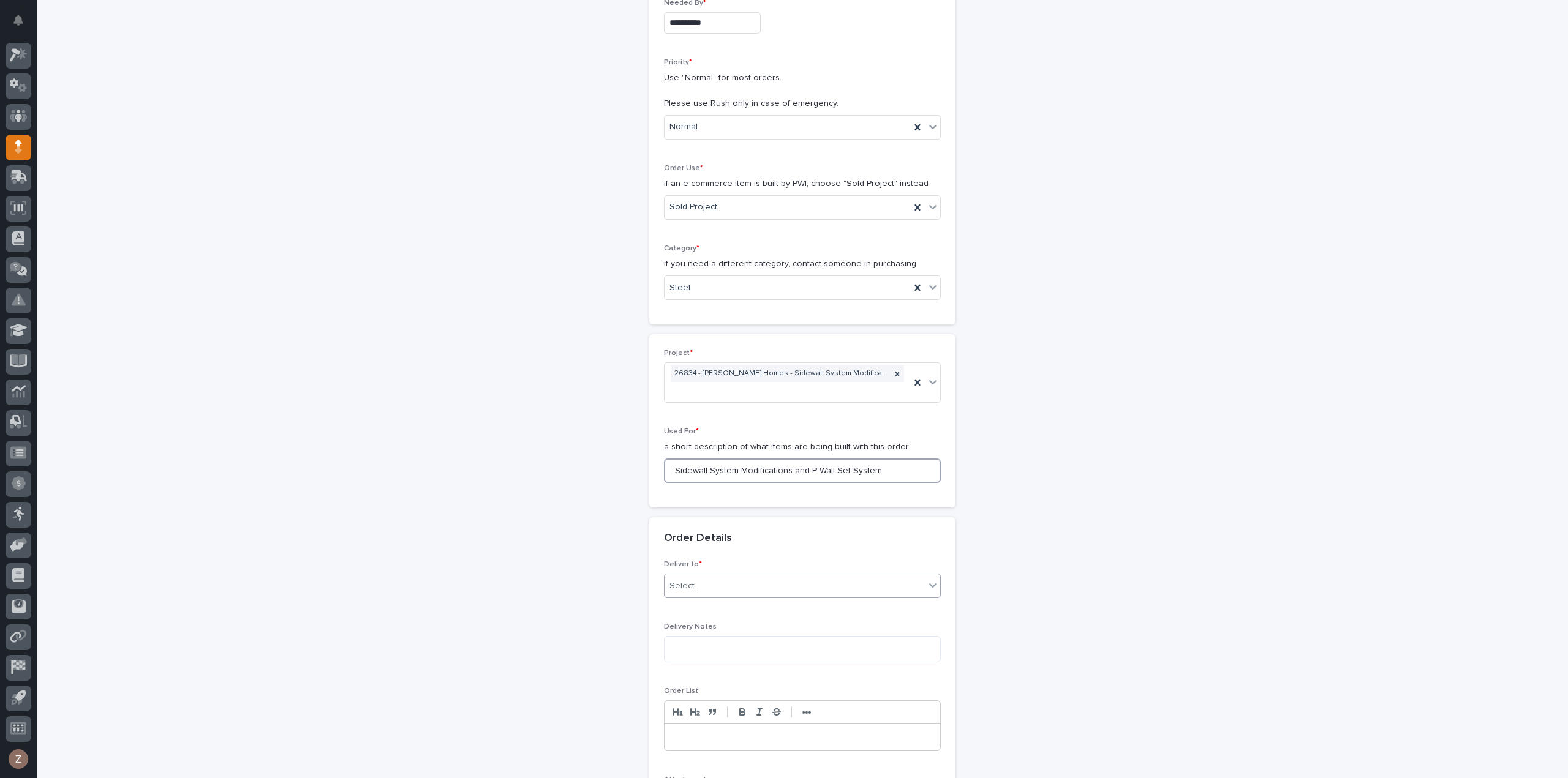
type input "Sidewall System Modifications and P Wall Set System"
click at [819, 591] on div "Select..." at bounding box center [794, 587] width 260 height 20
click at [778, 610] on div "PWI" at bounding box center [798, 607] width 276 height 22
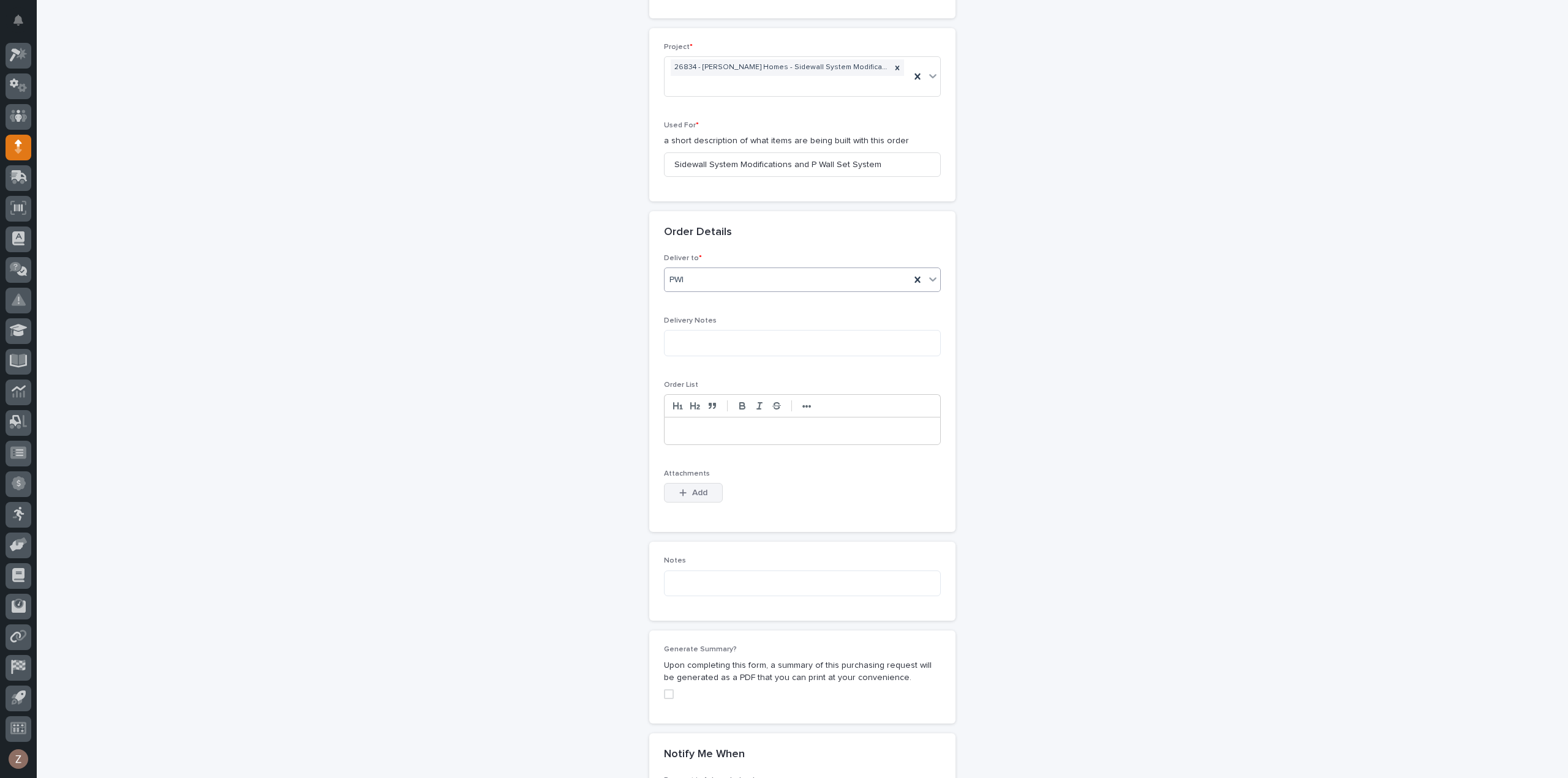
click at [686, 493] on button "Add" at bounding box center [693, 492] width 59 height 19
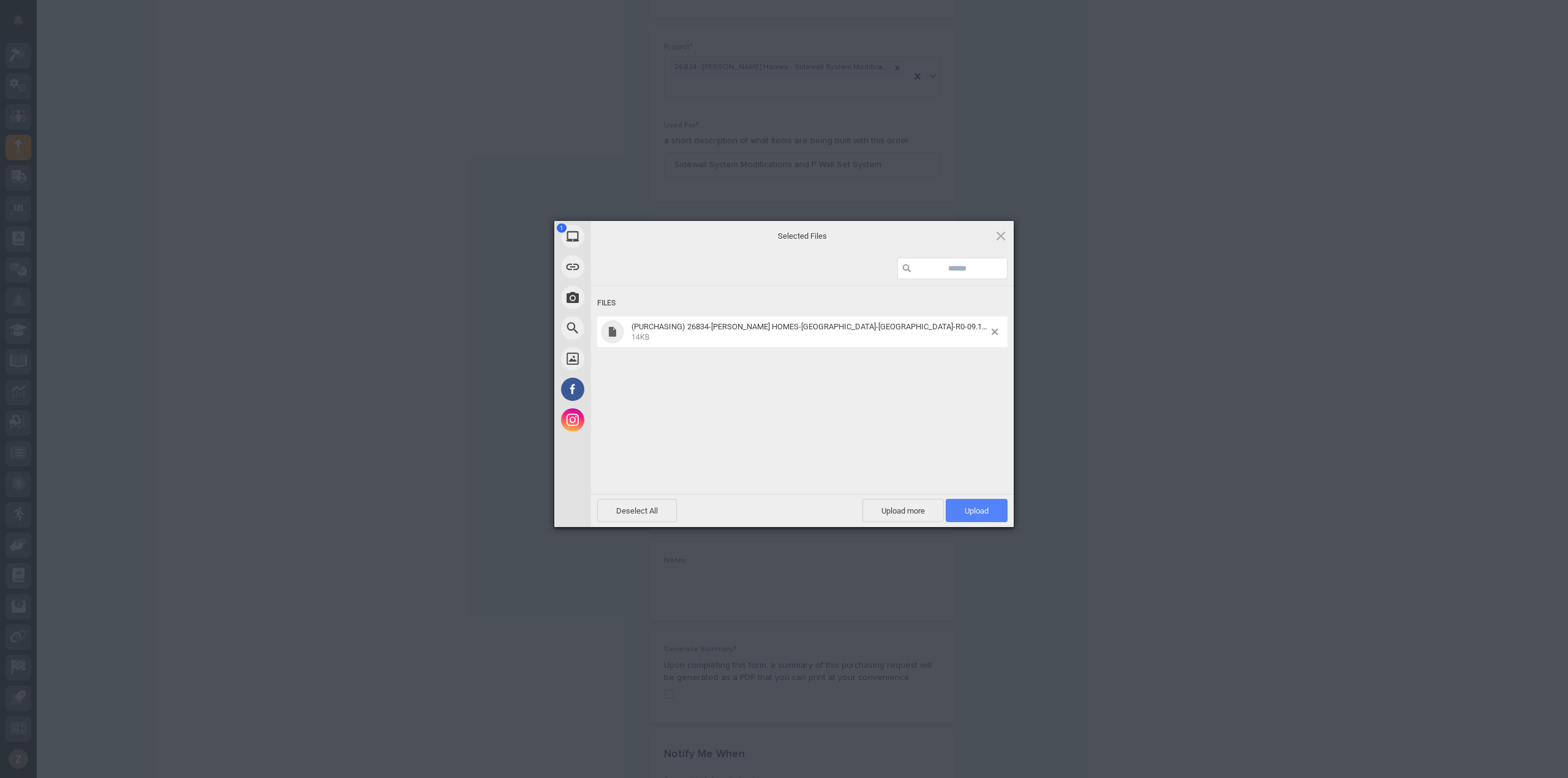
click at [971, 506] on span "Upload 1" at bounding box center [977, 511] width 62 height 23
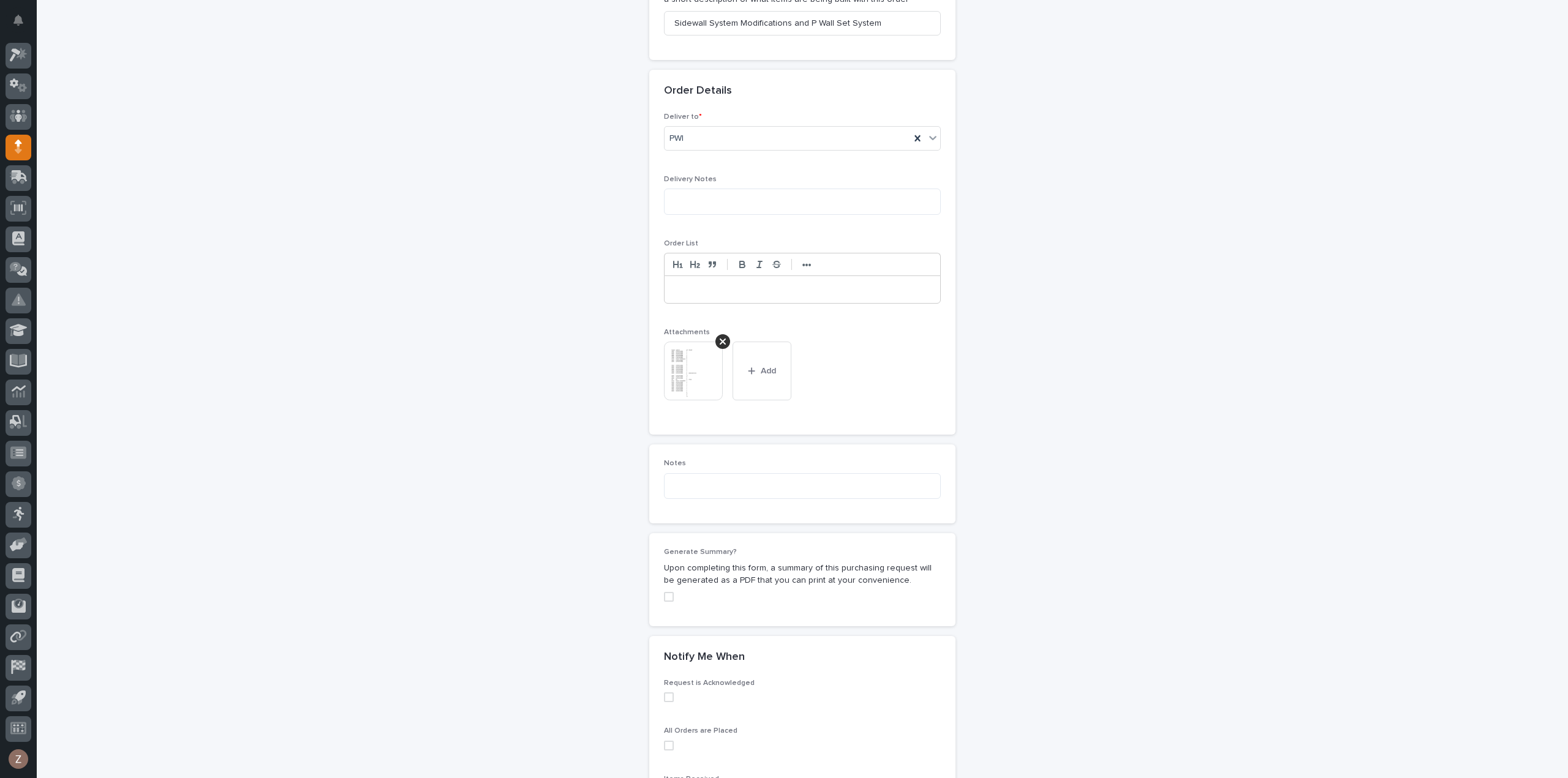
scroll to position [858, 0]
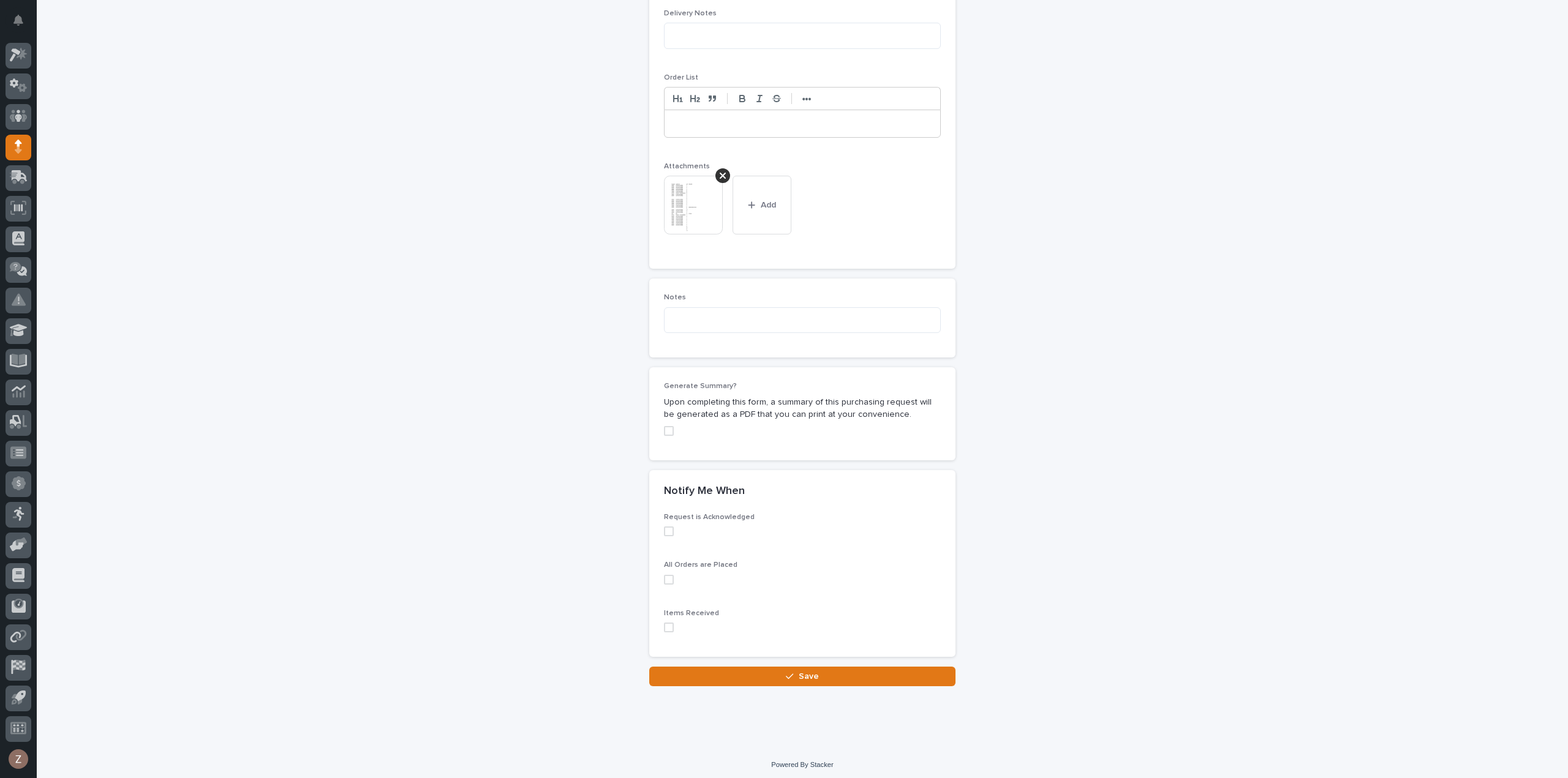
click at [799, 672] on span "Save" at bounding box center [809, 677] width 20 height 11
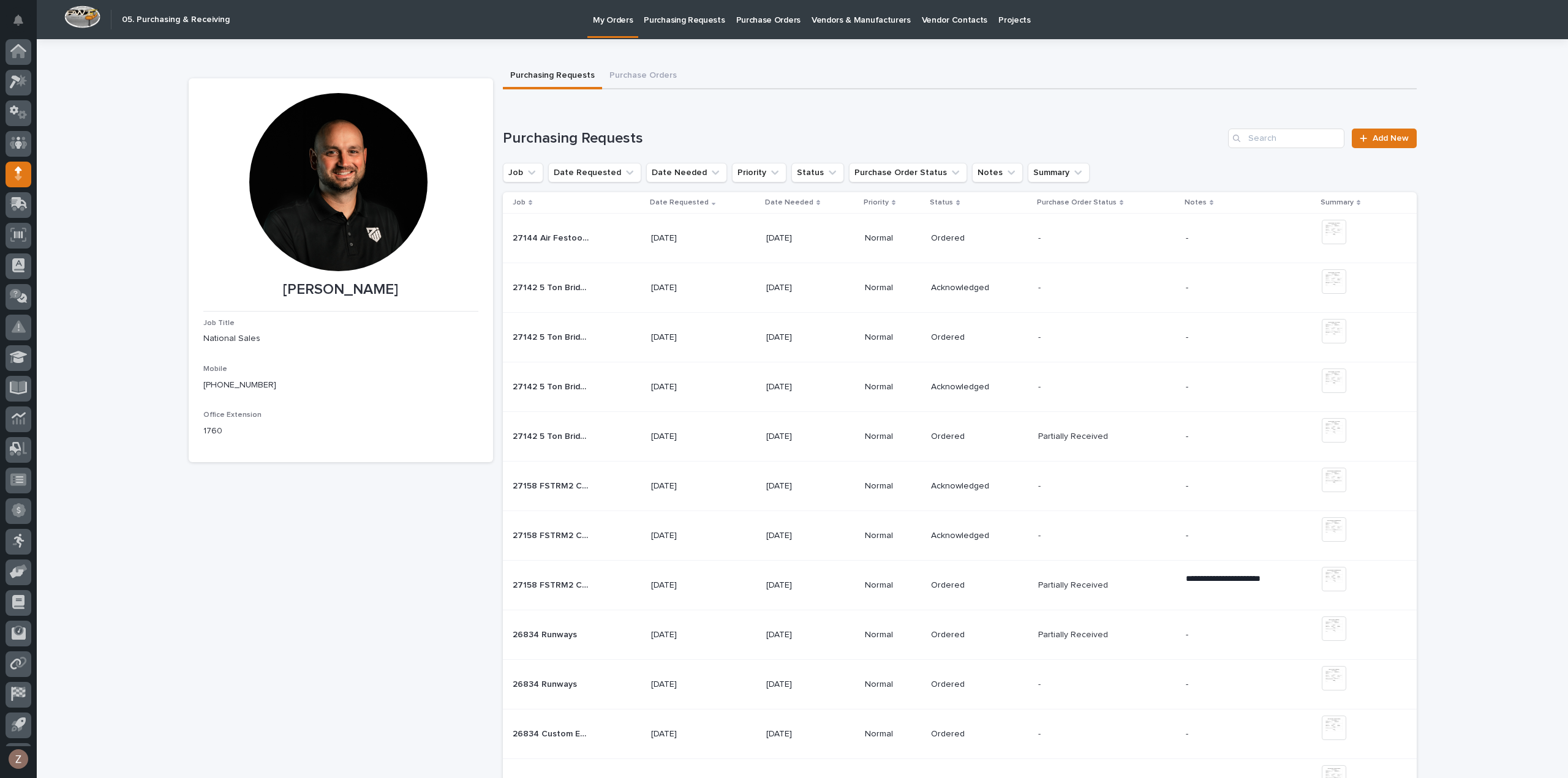
scroll to position [27, 0]
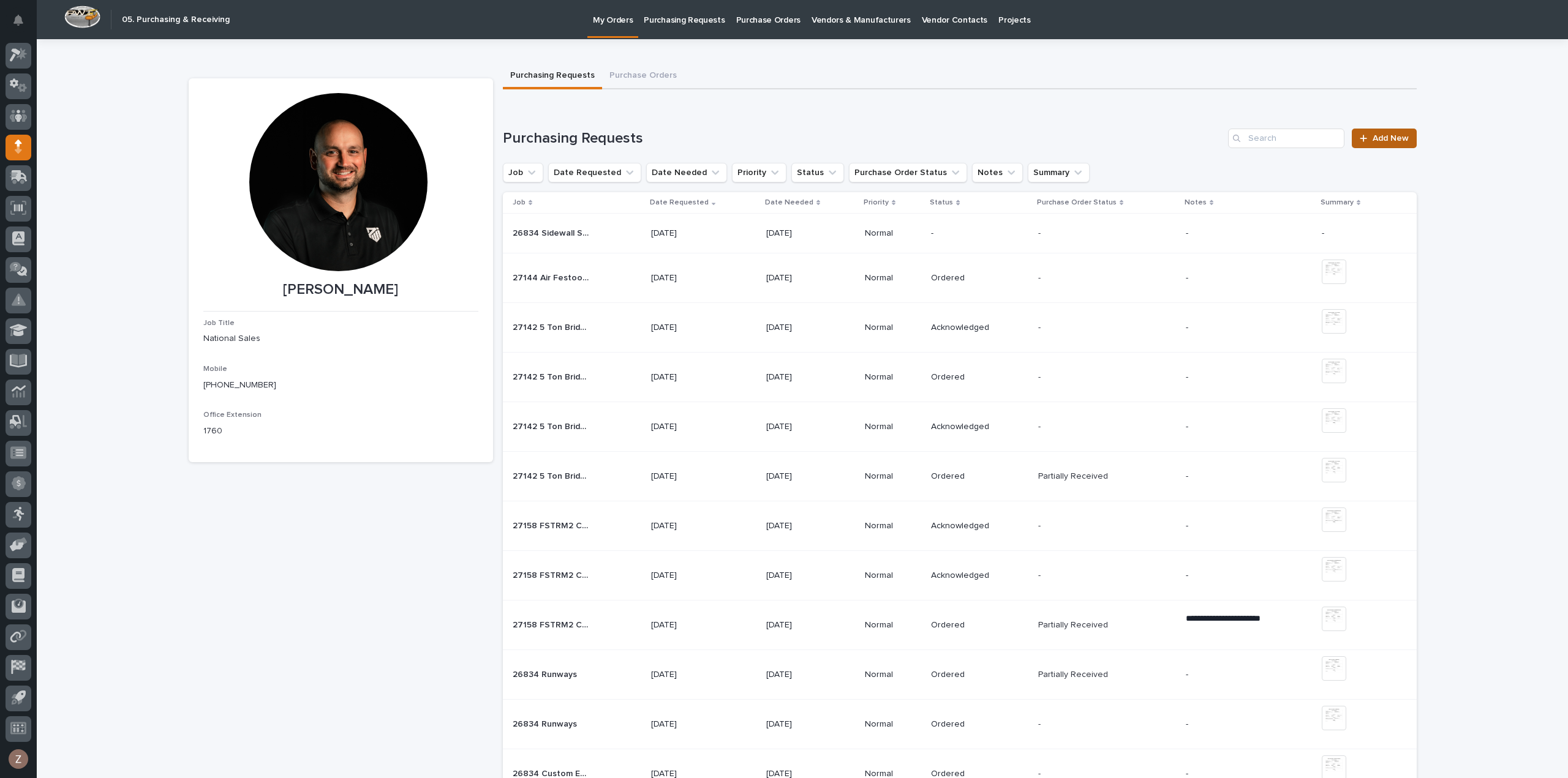
click at [1379, 139] on span "Add New" at bounding box center [1390, 138] width 36 height 8
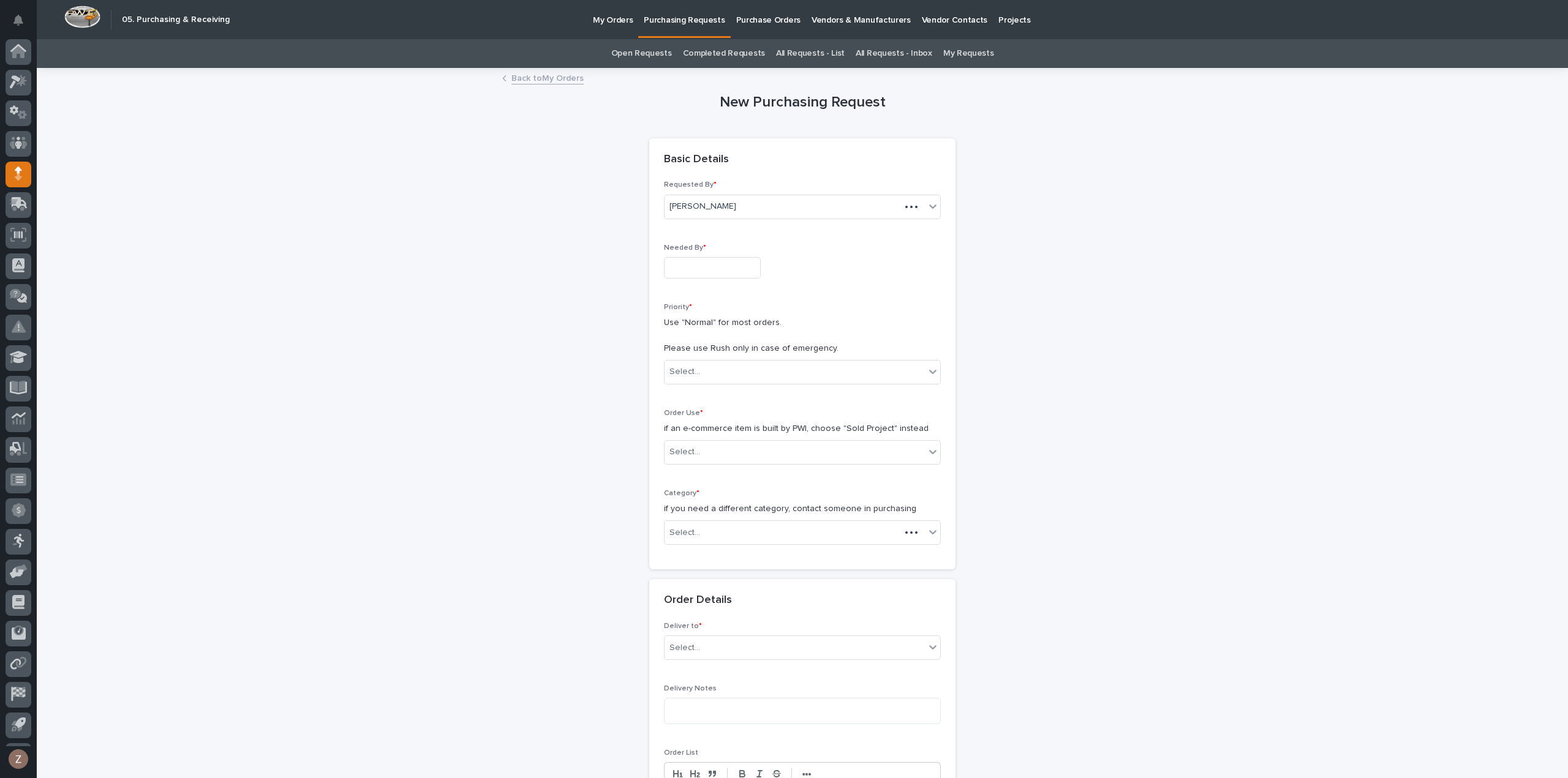
scroll to position [27, 0]
click at [723, 274] on input "text" at bounding box center [712, 268] width 97 height 22
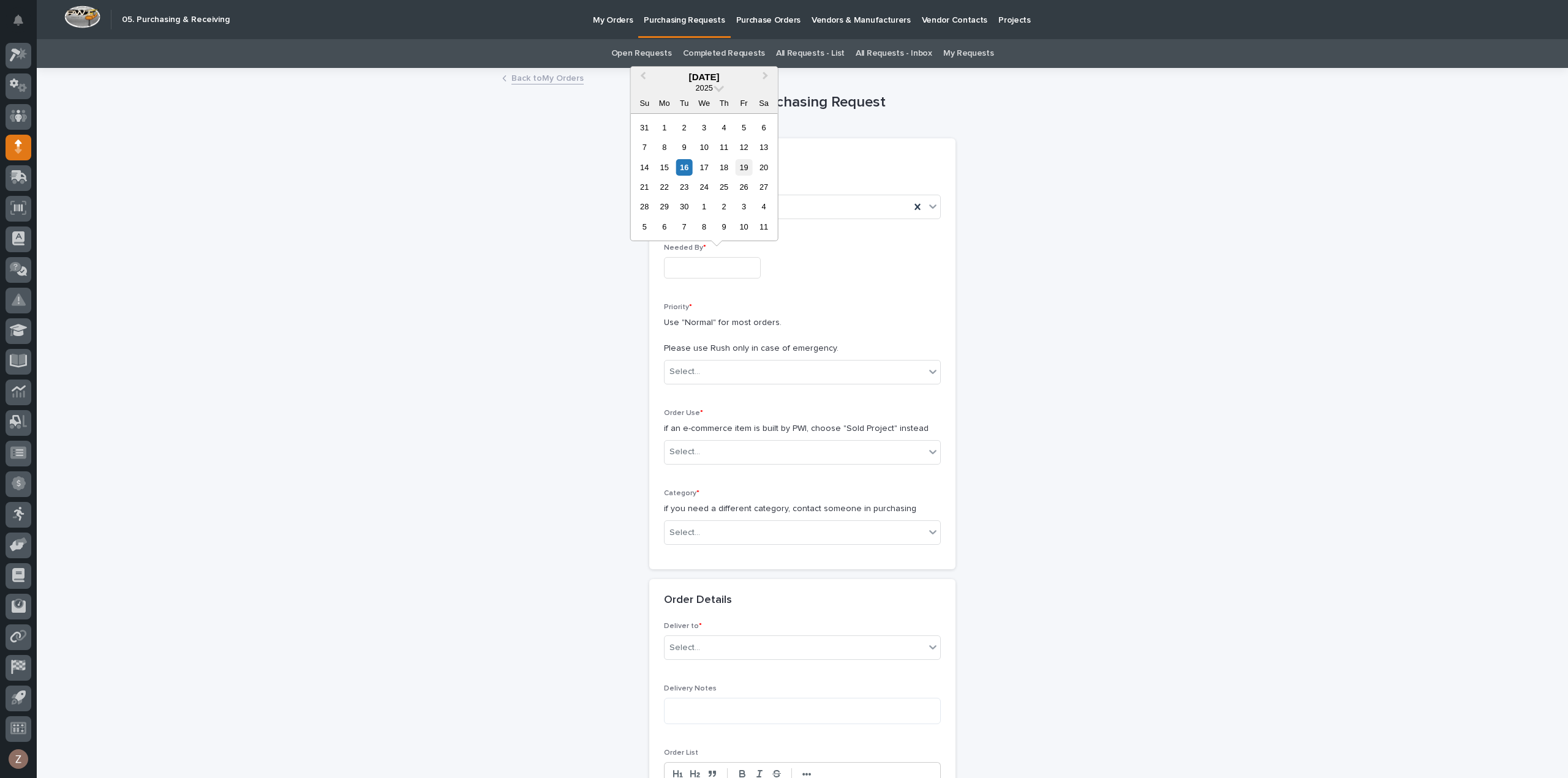
click at [745, 171] on div "19" at bounding box center [743, 167] width 16 height 16
type input "**********"
click at [724, 369] on div "Select..." at bounding box center [794, 372] width 260 height 20
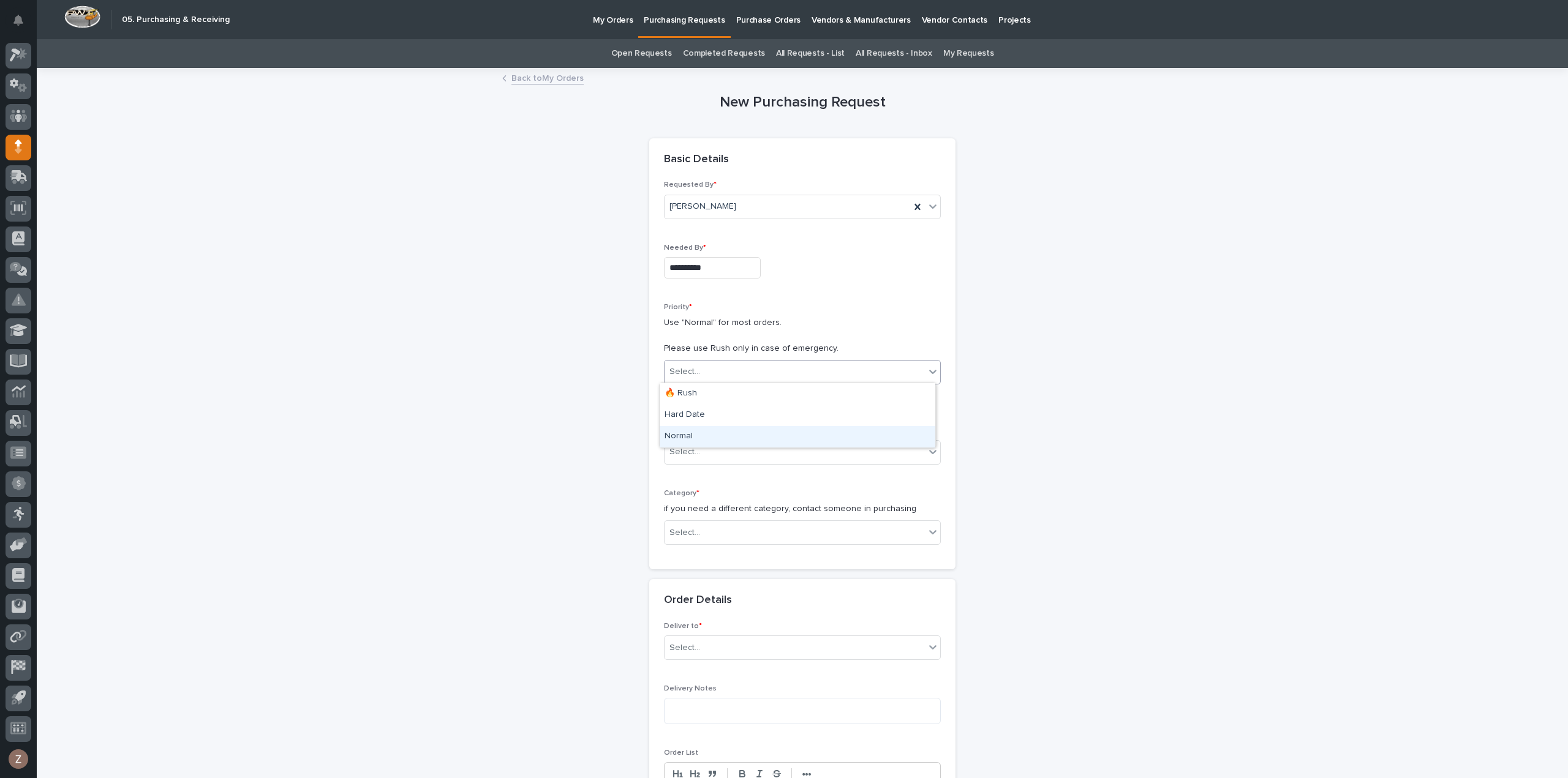
click at [719, 432] on div "Normal" at bounding box center [798, 437] width 276 height 22
click at [713, 446] on div "Select..." at bounding box center [794, 452] width 260 height 20
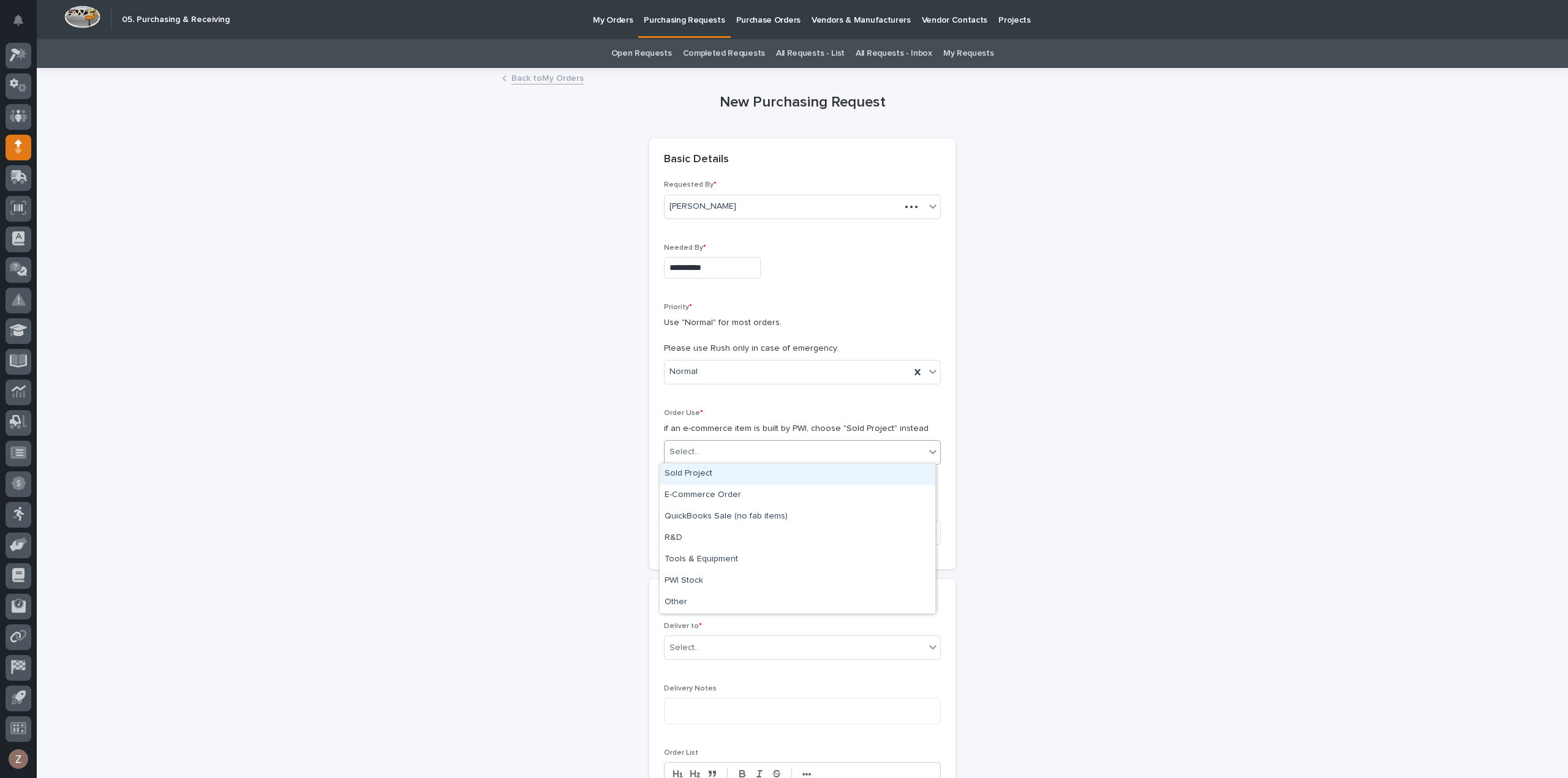
click at [710, 474] on div "Sold Project" at bounding box center [798, 475] width 276 height 22
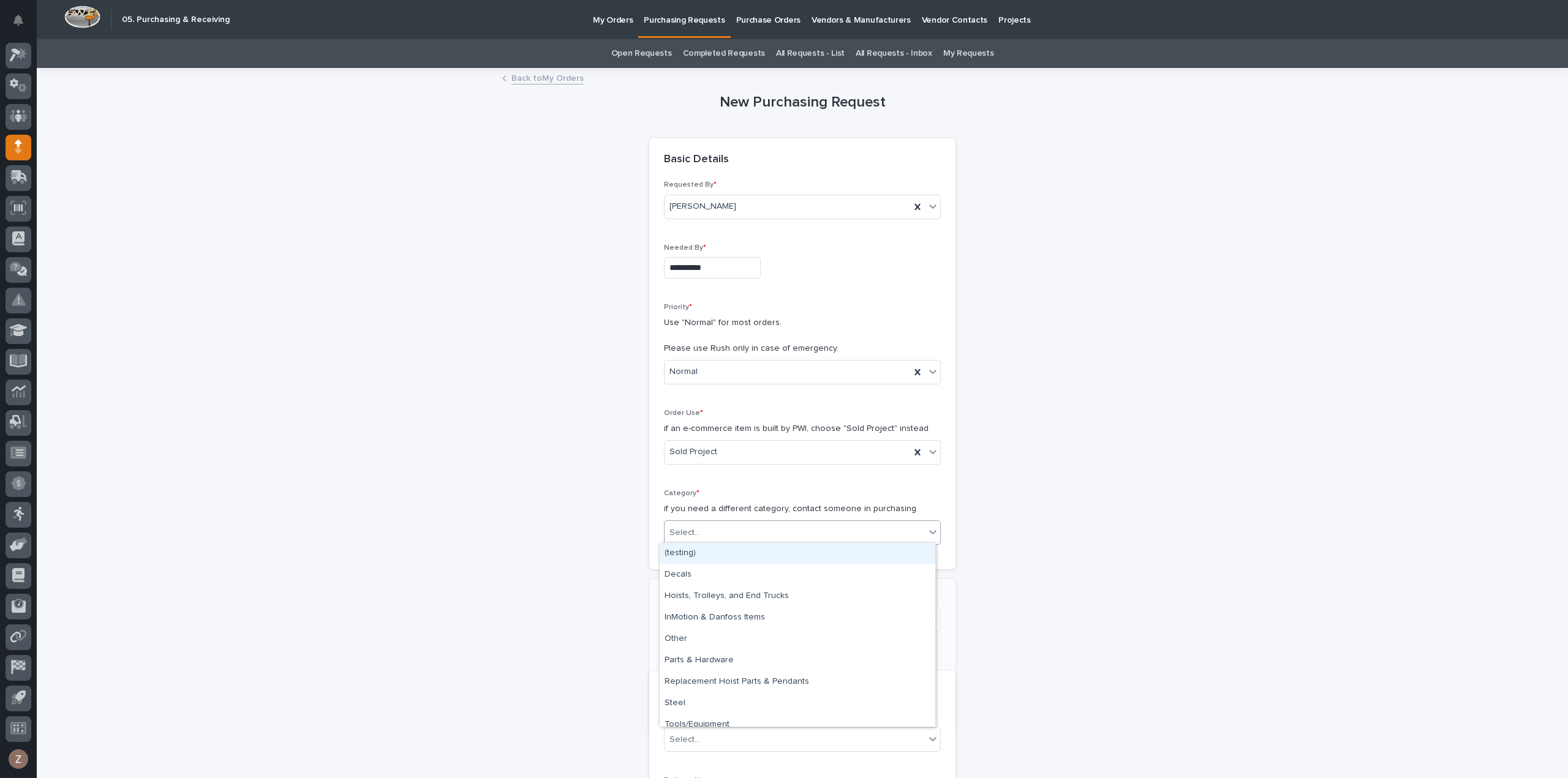
click at [703, 531] on div "Select..." at bounding box center [794, 533] width 260 height 20
click at [735, 598] on div "Hoists, Trolleys, and End Trucks" at bounding box center [798, 597] width 276 height 22
click at [762, 615] on div "Select..." at bounding box center [794, 620] width 260 height 20
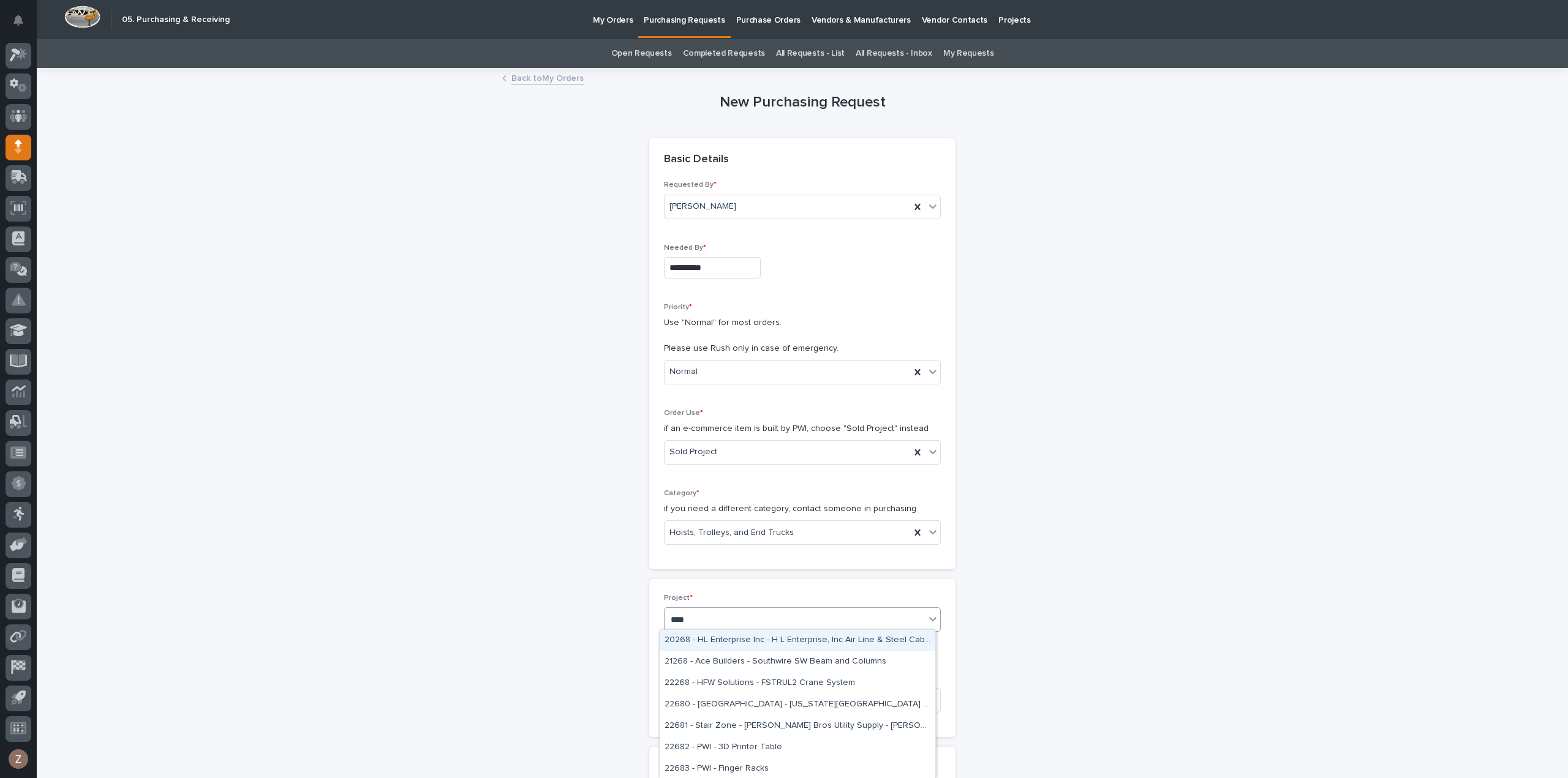
type input "*****"
click at [757, 640] on div "26834 - Clayton Homes - Sidewall System Modification and P-Wall Set System" at bounding box center [798, 641] width 276 height 22
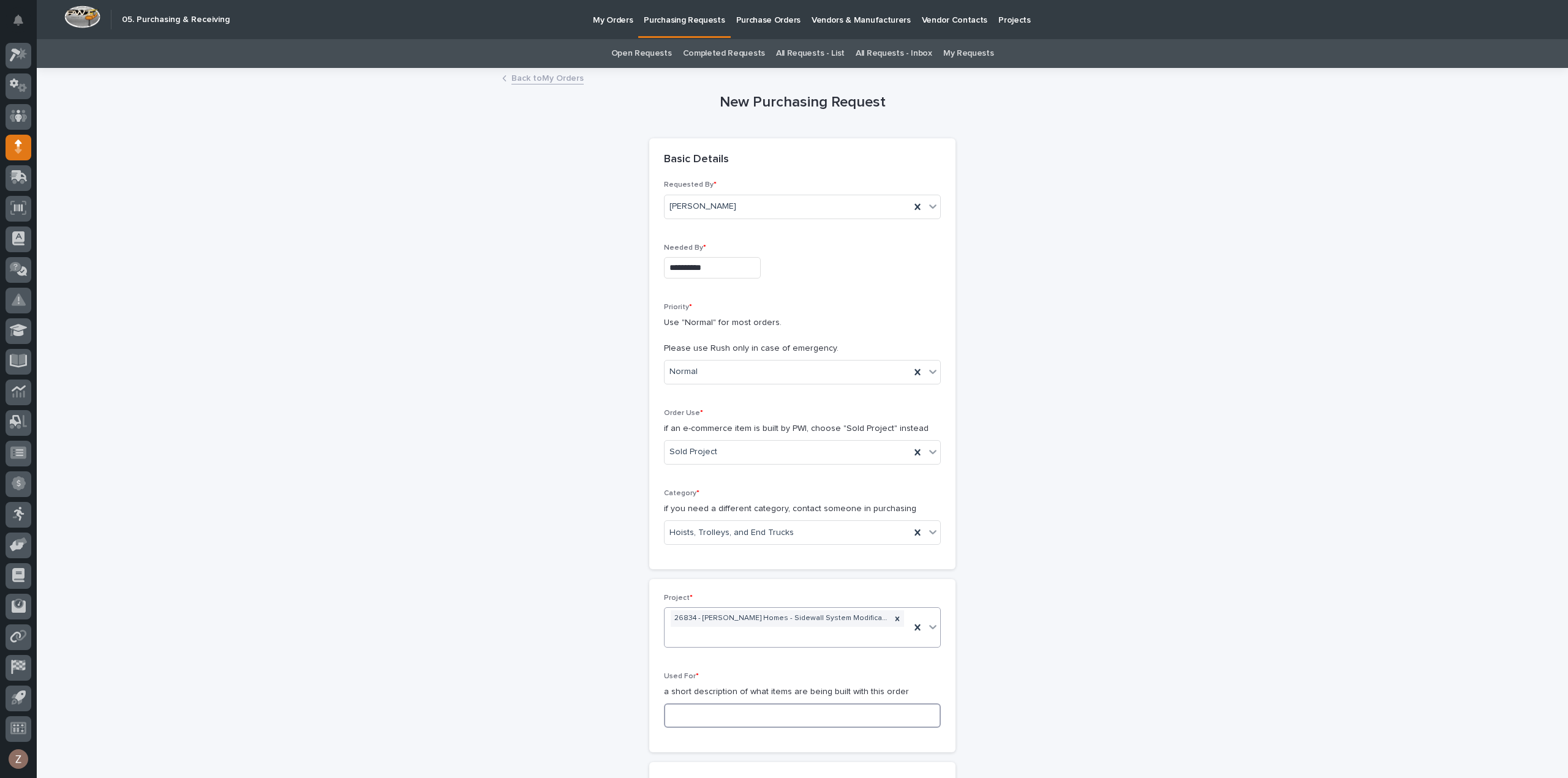
click at [699, 710] on input at bounding box center [802, 716] width 277 height 25
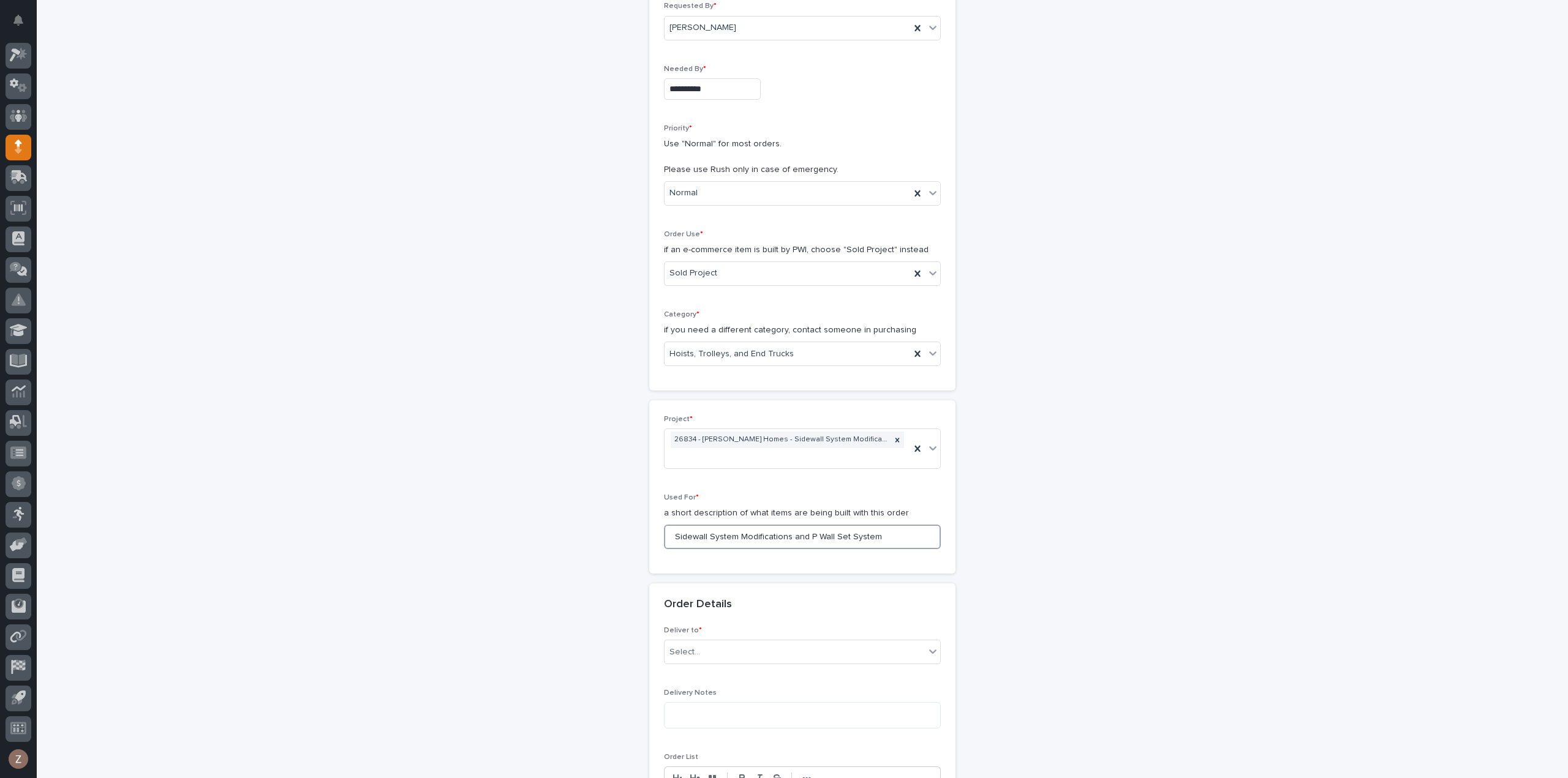
scroll to position [306, 0]
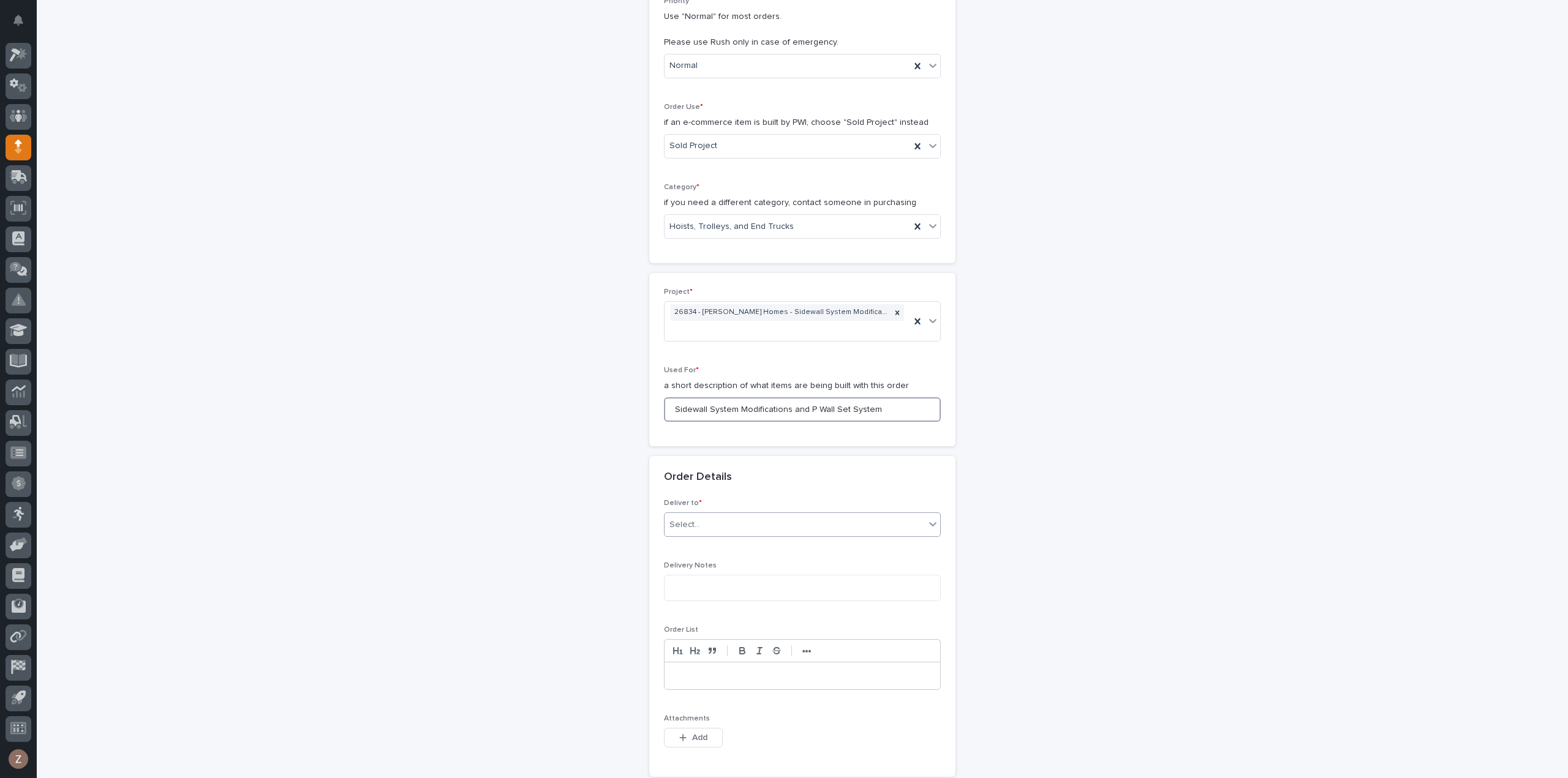
type input "Sidewall System Modifications and P Wall Set System"
click at [708, 519] on div "Select..." at bounding box center [794, 525] width 260 height 20
click at [697, 548] on div "PWI" at bounding box center [798, 546] width 276 height 22
click at [693, 732] on span "Add" at bounding box center [700, 738] width 15 height 11
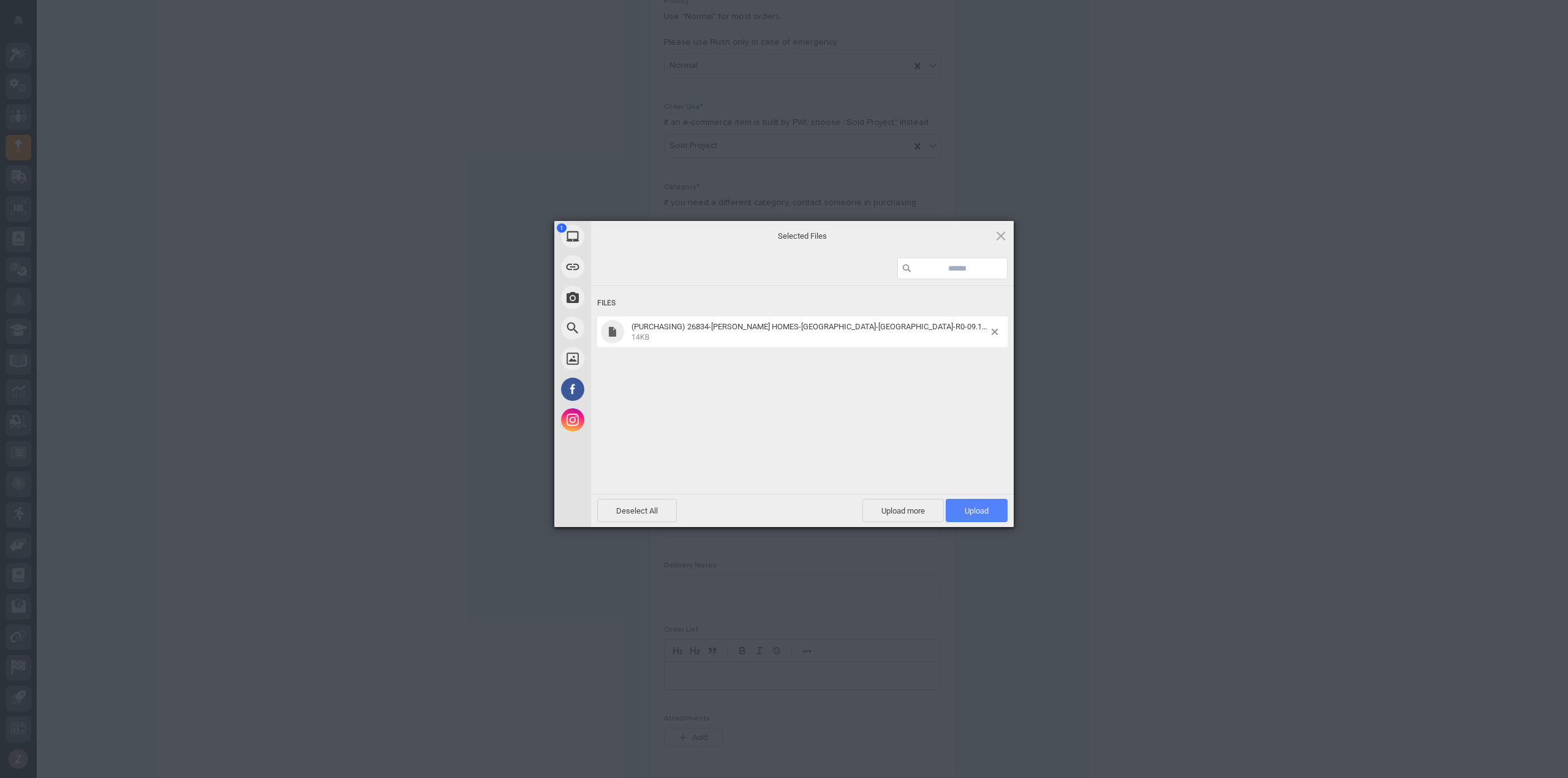
click at [971, 512] on span "Upload 1" at bounding box center [977, 511] width 24 height 9
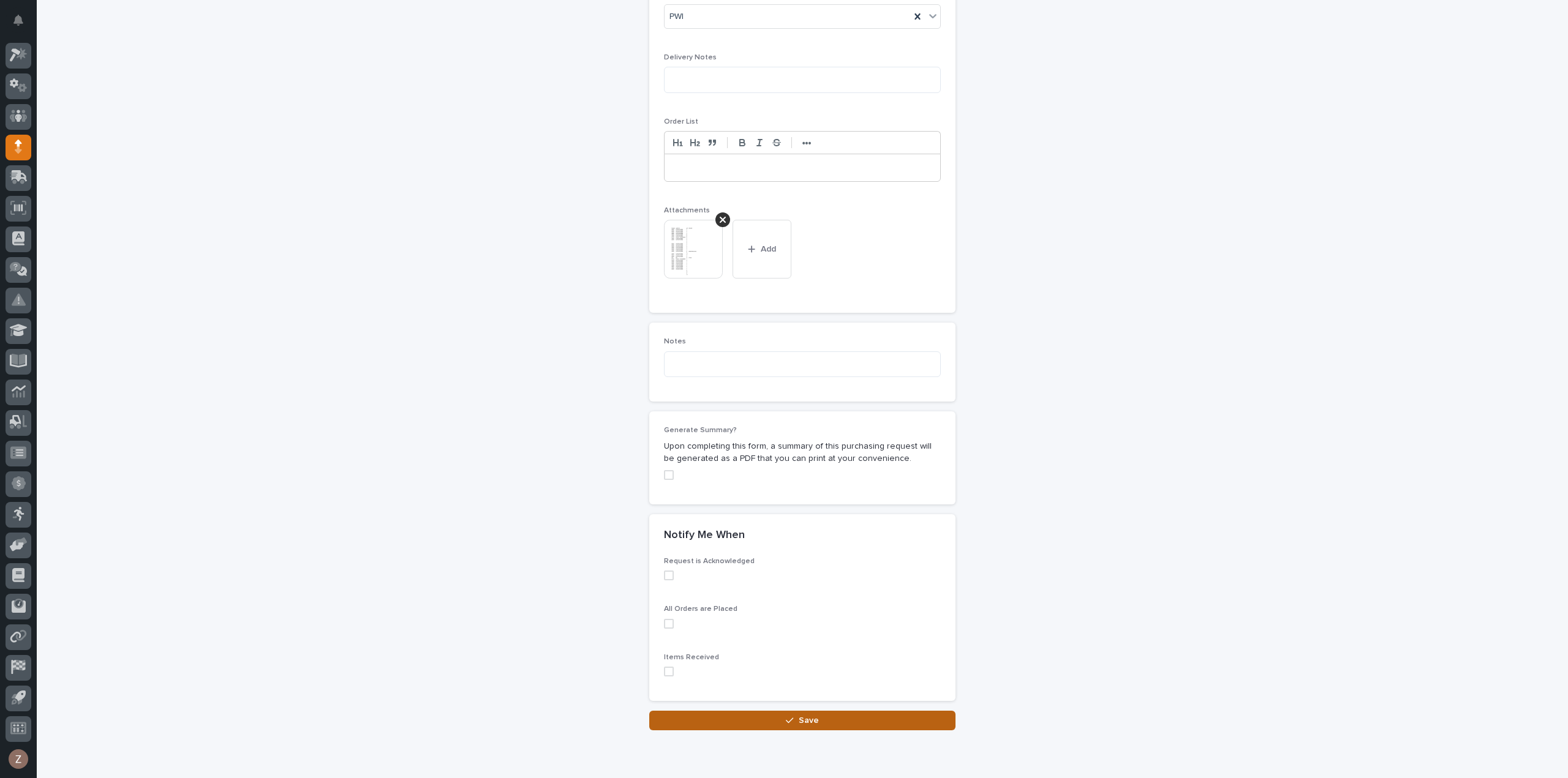
scroll to position [858, 0]
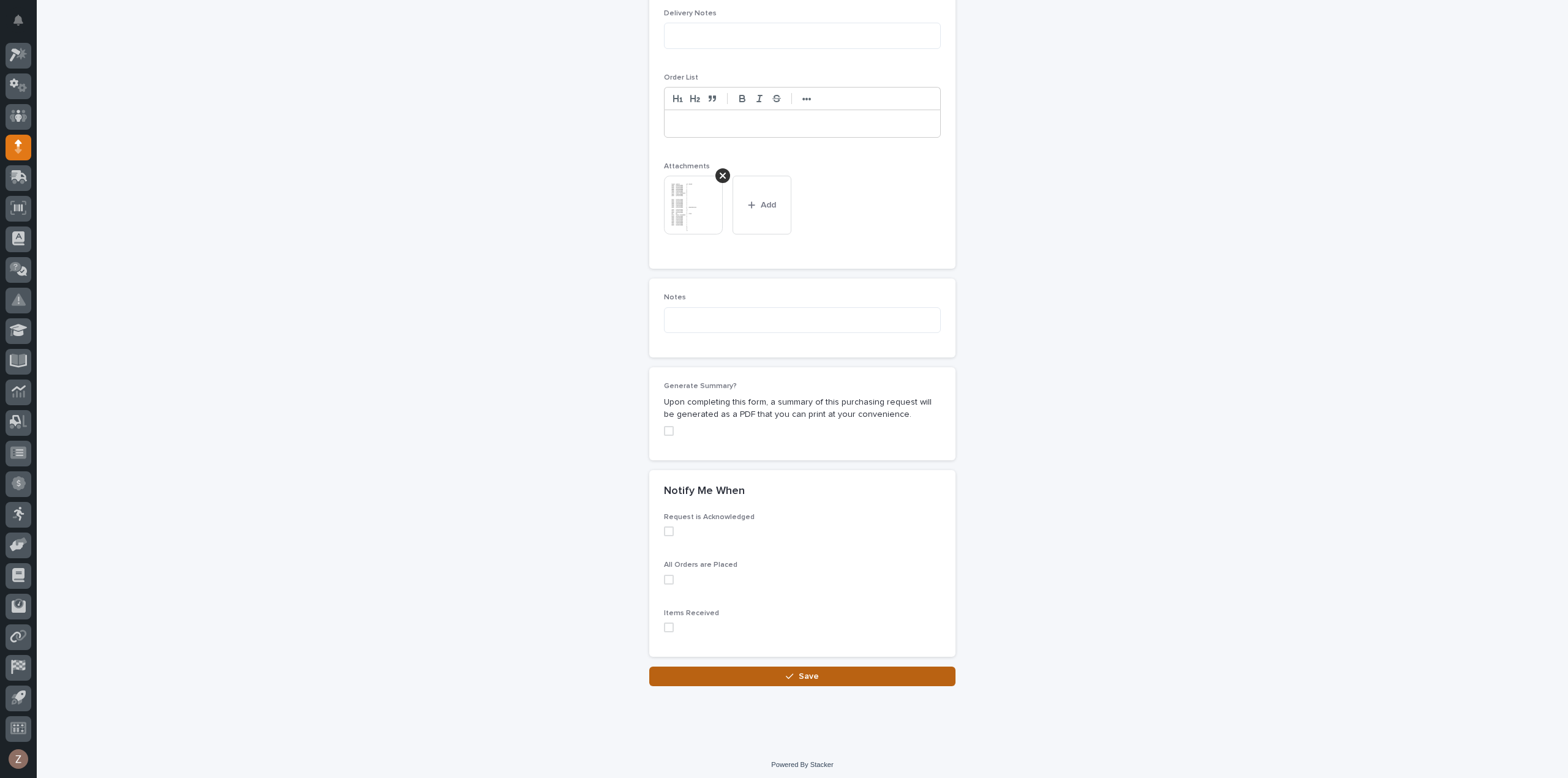
click at [814, 667] on button "Save" at bounding box center [802, 676] width 306 height 19
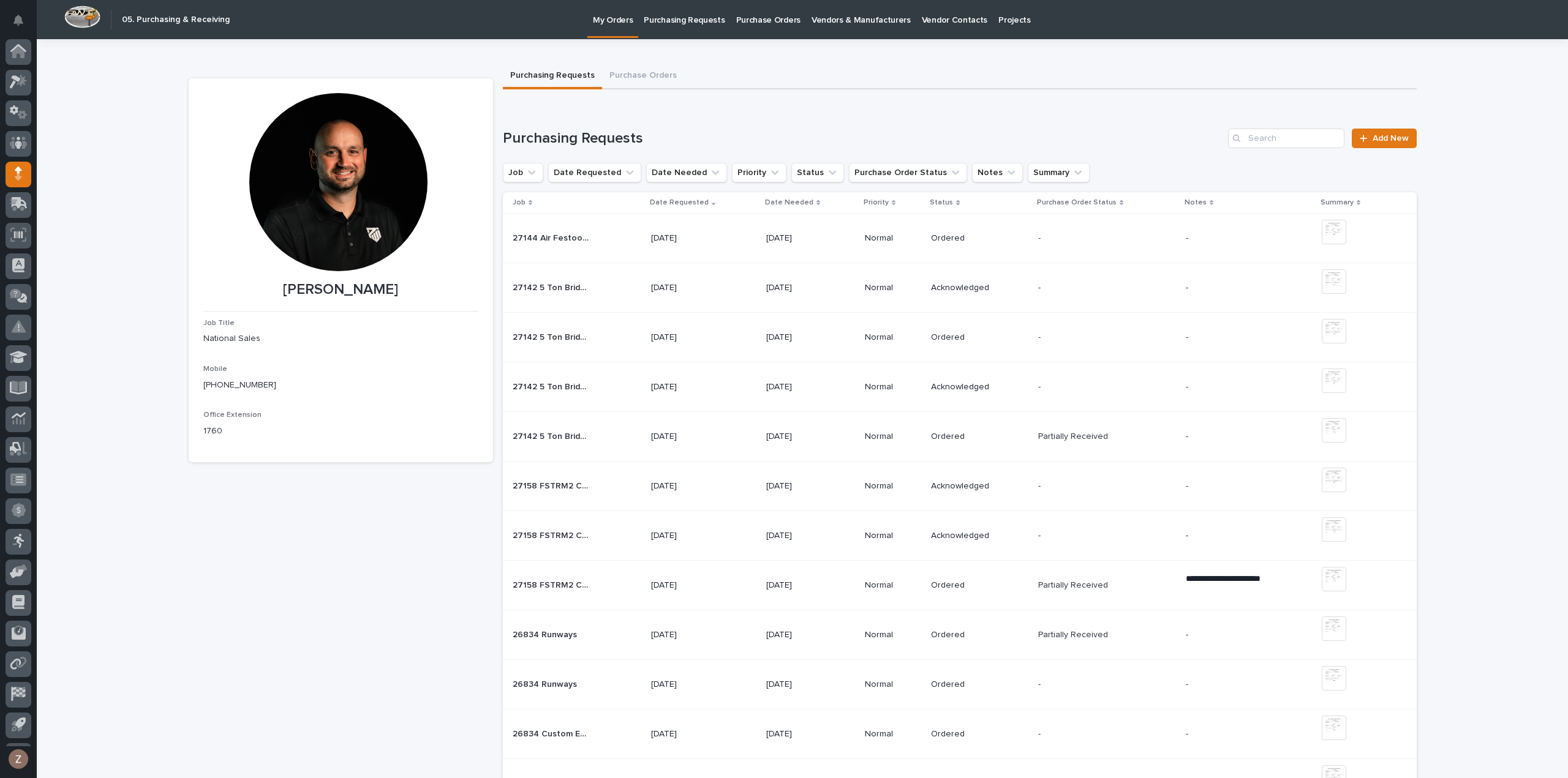
scroll to position [27, 0]
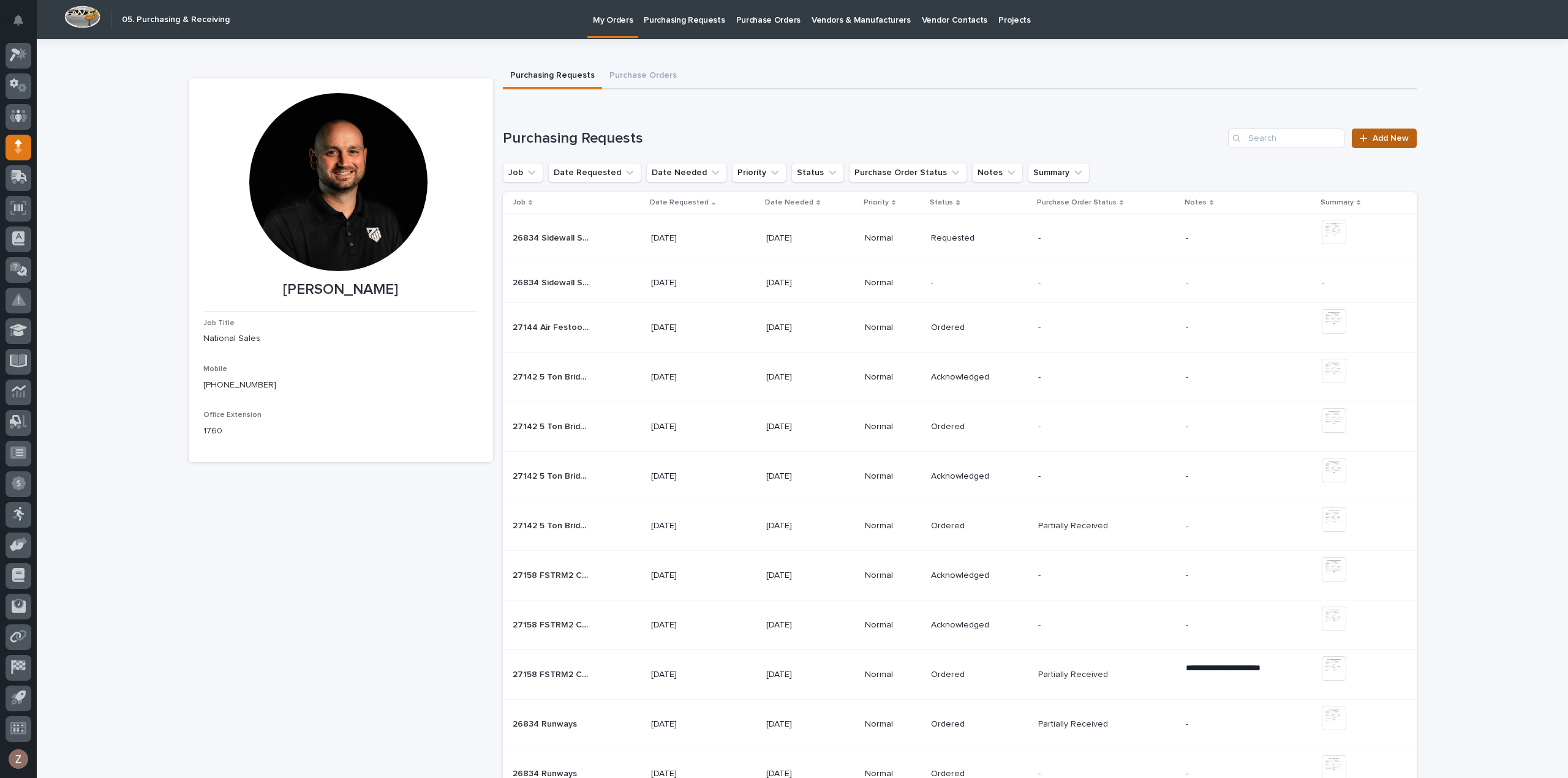
click at [1390, 137] on span "Add New" at bounding box center [1390, 138] width 36 height 8
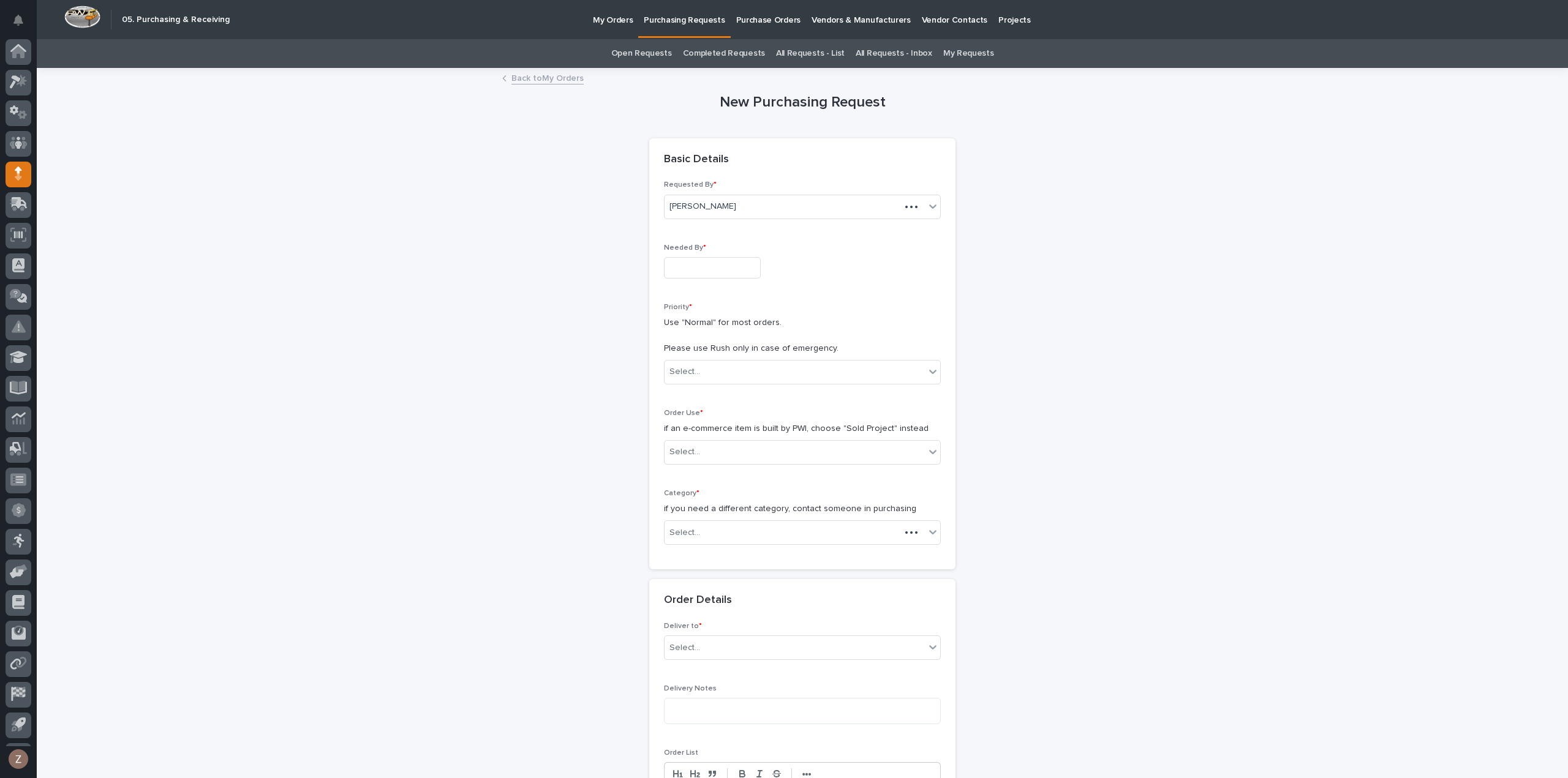
scroll to position [27, 0]
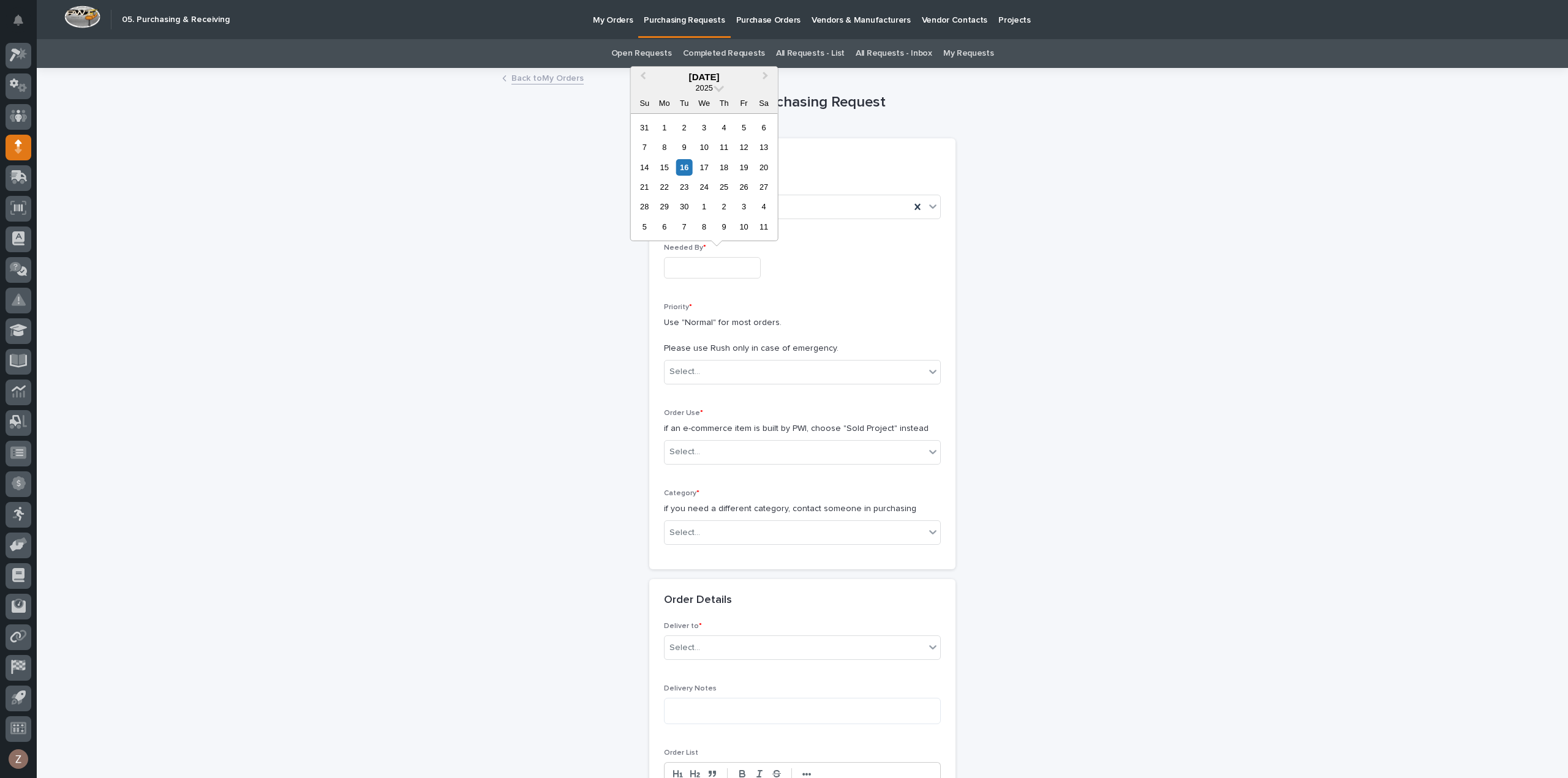
click at [695, 262] on input "text" at bounding box center [712, 268] width 97 height 22
click at [751, 171] on div "19" at bounding box center [743, 167] width 16 height 16
type input "**********"
click at [740, 377] on div "Select..." at bounding box center [794, 372] width 260 height 20
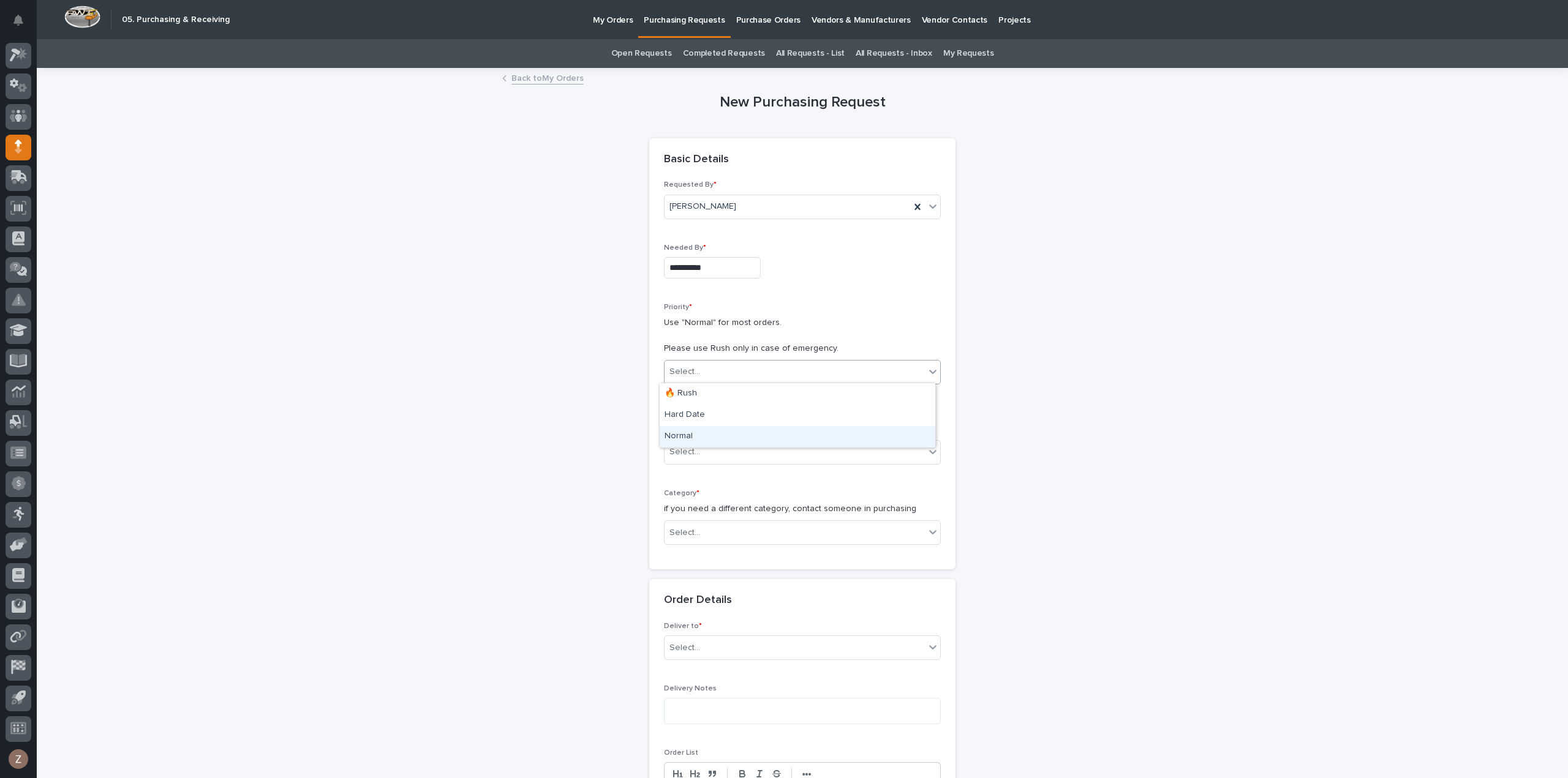
click at [725, 435] on div "Normal" at bounding box center [798, 437] width 276 height 22
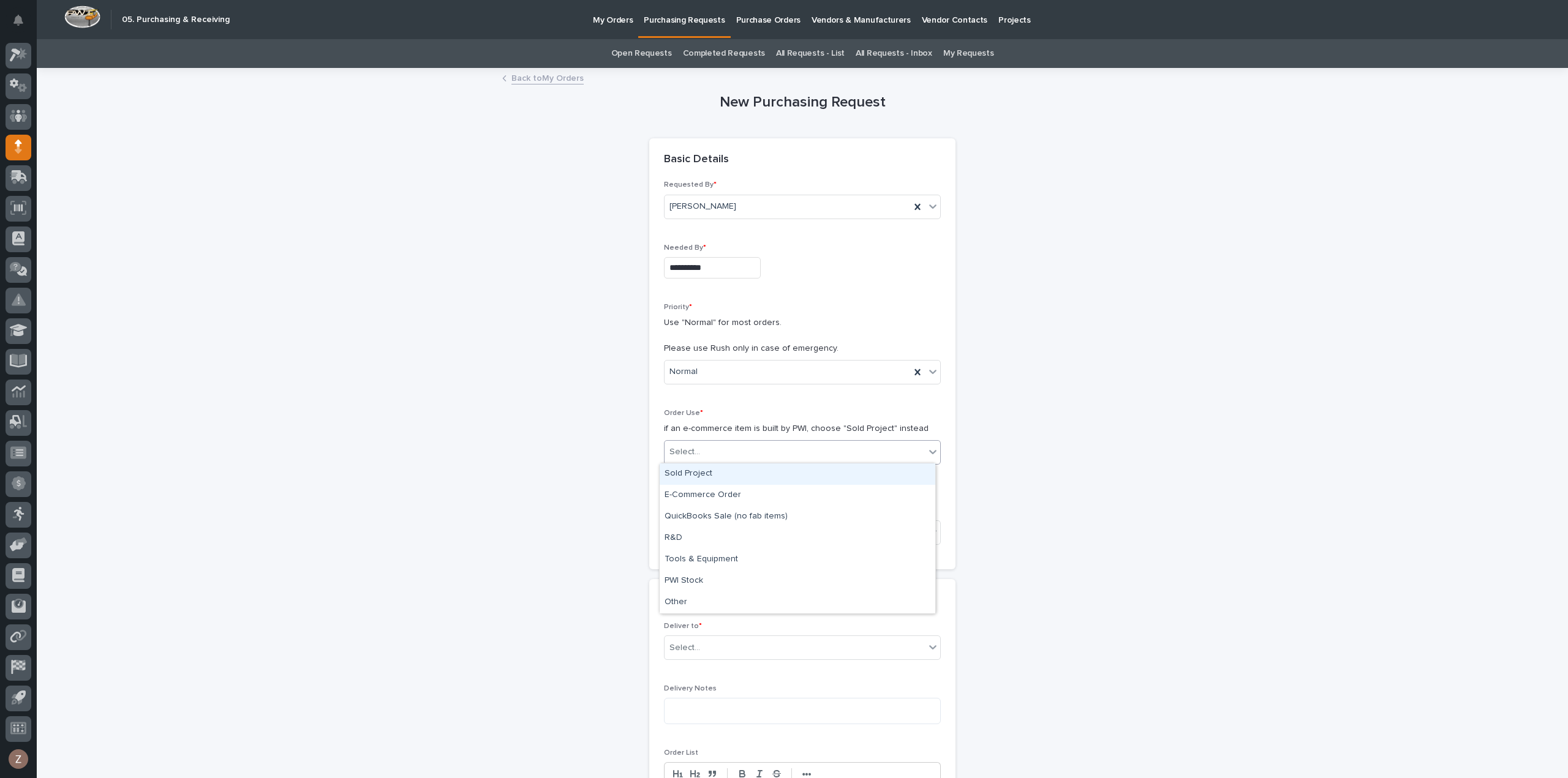
click at [718, 457] on div "Select..." at bounding box center [794, 452] width 260 height 20
click at [726, 470] on div "Sold Project" at bounding box center [798, 475] width 276 height 22
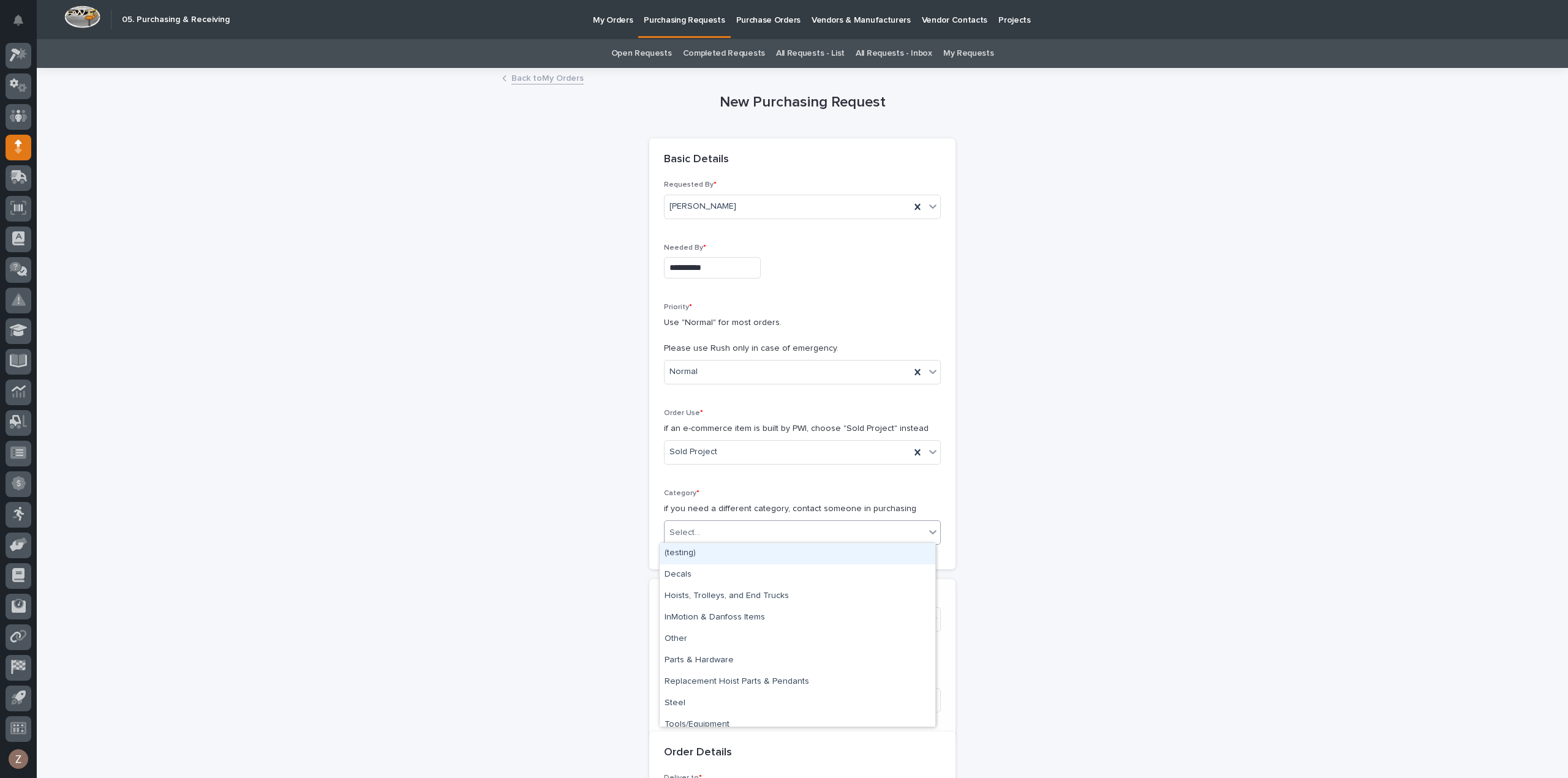
click at [720, 528] on div "Select..." at bounding box center [794, 533] width 260 height 20
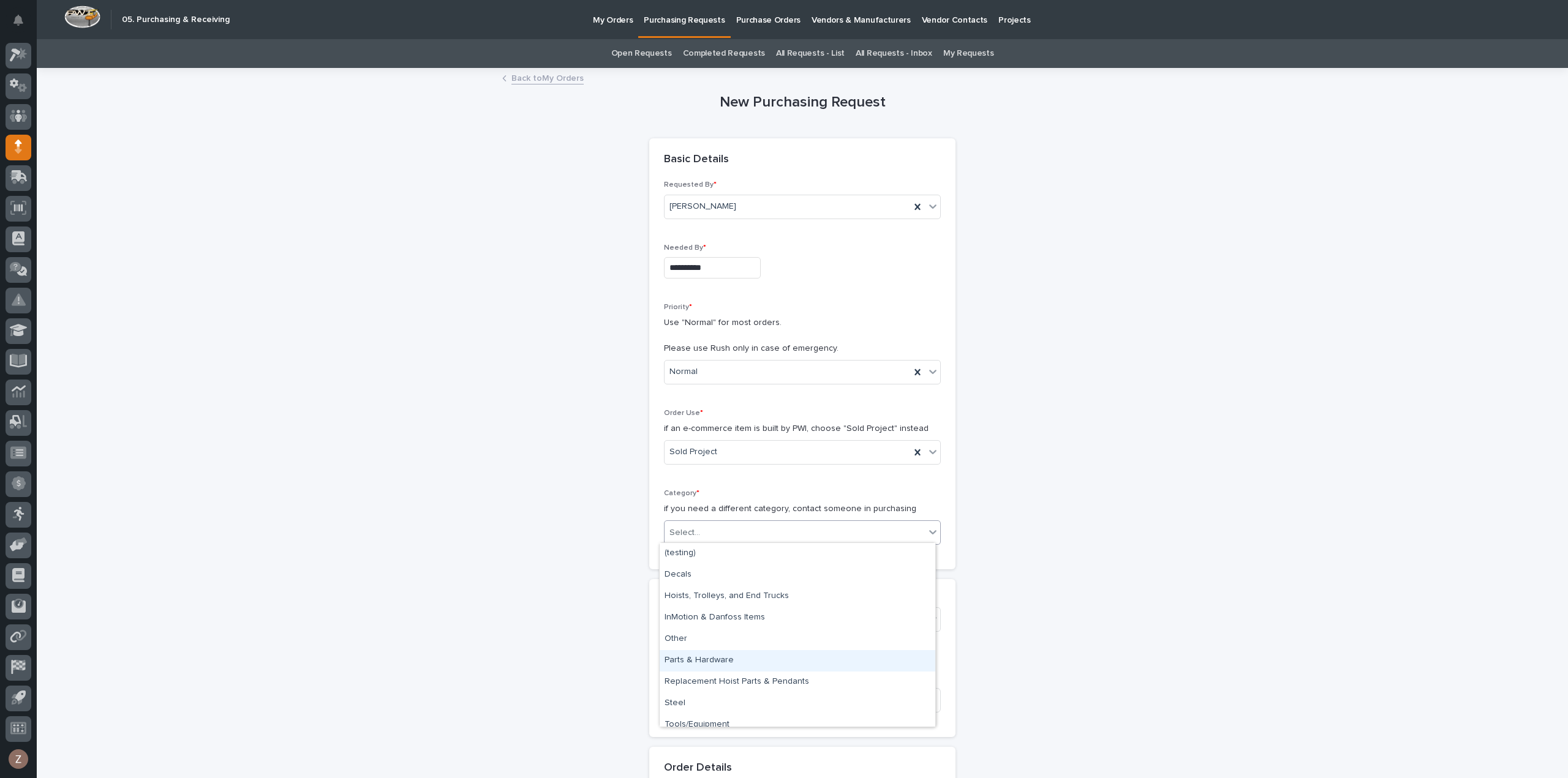
click at [740, 663] on div "Parts & Hardware" at bounding box center [798, 661] width 276 height 22
click at [700, 610] on div "Select..." at bounding box center [794, 620] width 260 height 20
type input "*****"
click at [705, 633] on div "26834 - Clayton Homes - Sidewall System Modification and P-Wall Set System" at bounding box center [798, 641] width 276 height 22
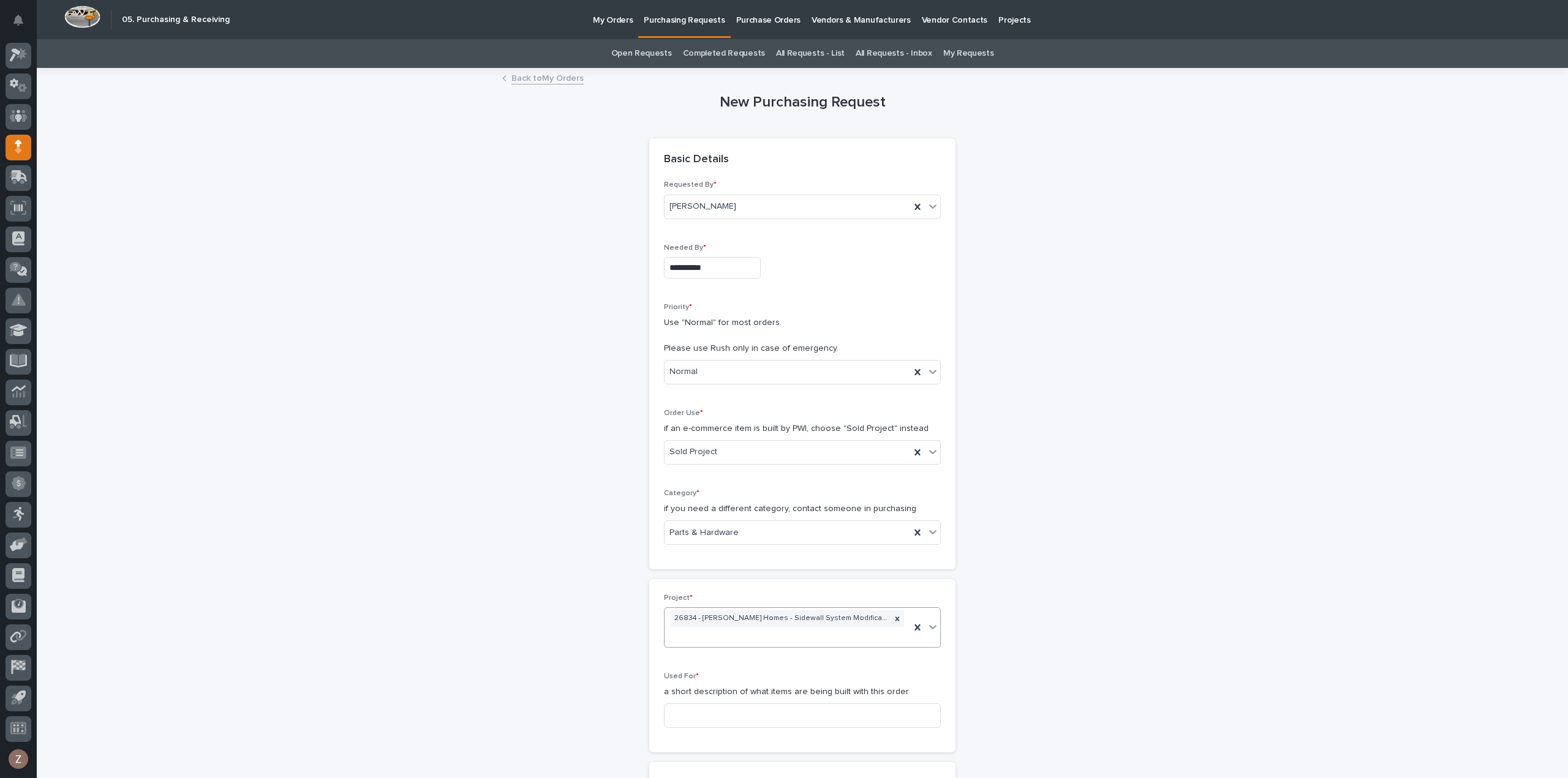
click at [703, 700] on div "Used For * a short description of what items are being built with this order" at bounding box center [802, 705] width 277 height 66
click at [720, 715] on input at bounding box center [802, 716] width 277 height 25
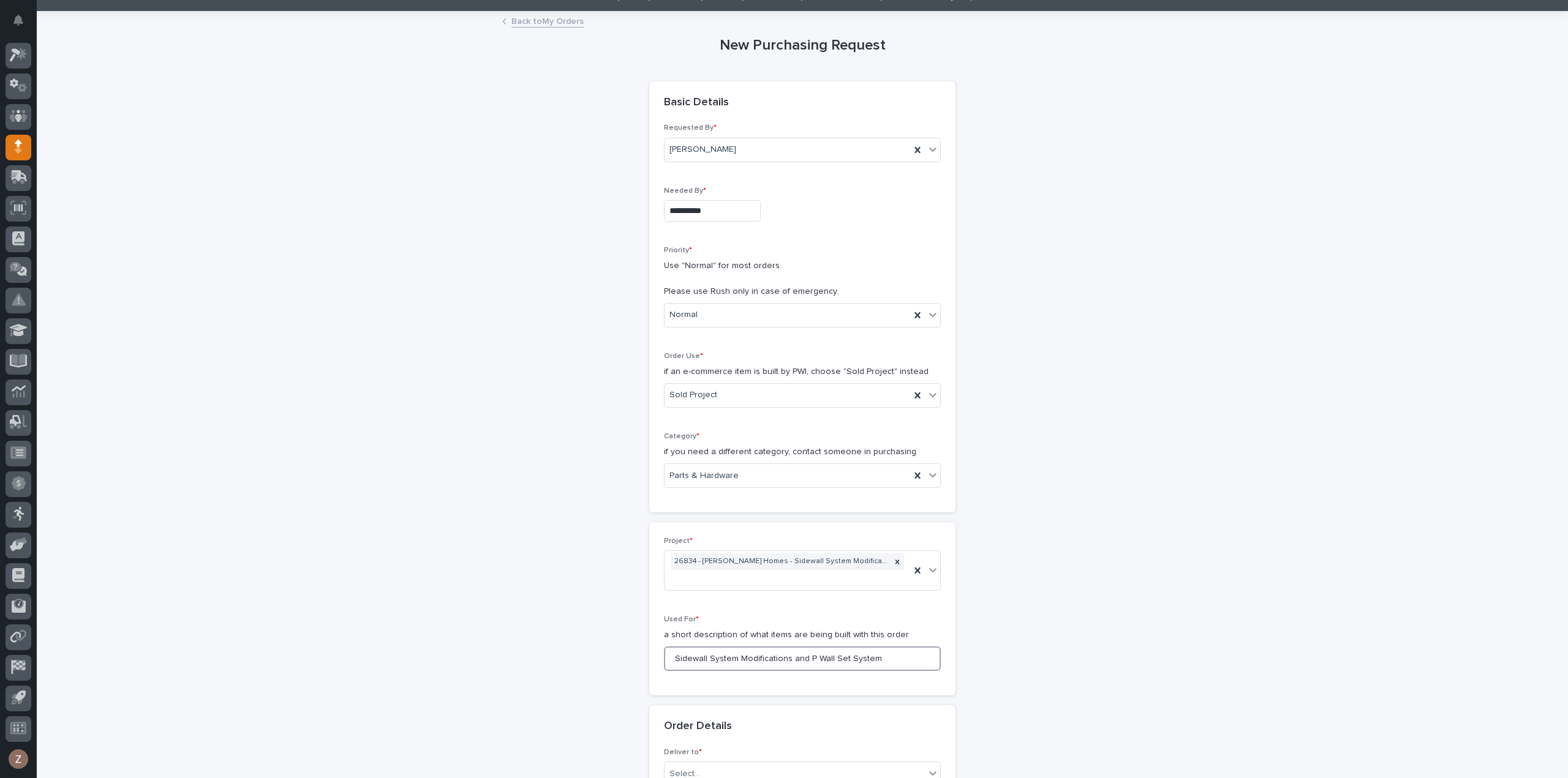
scroll to position [184, 0]
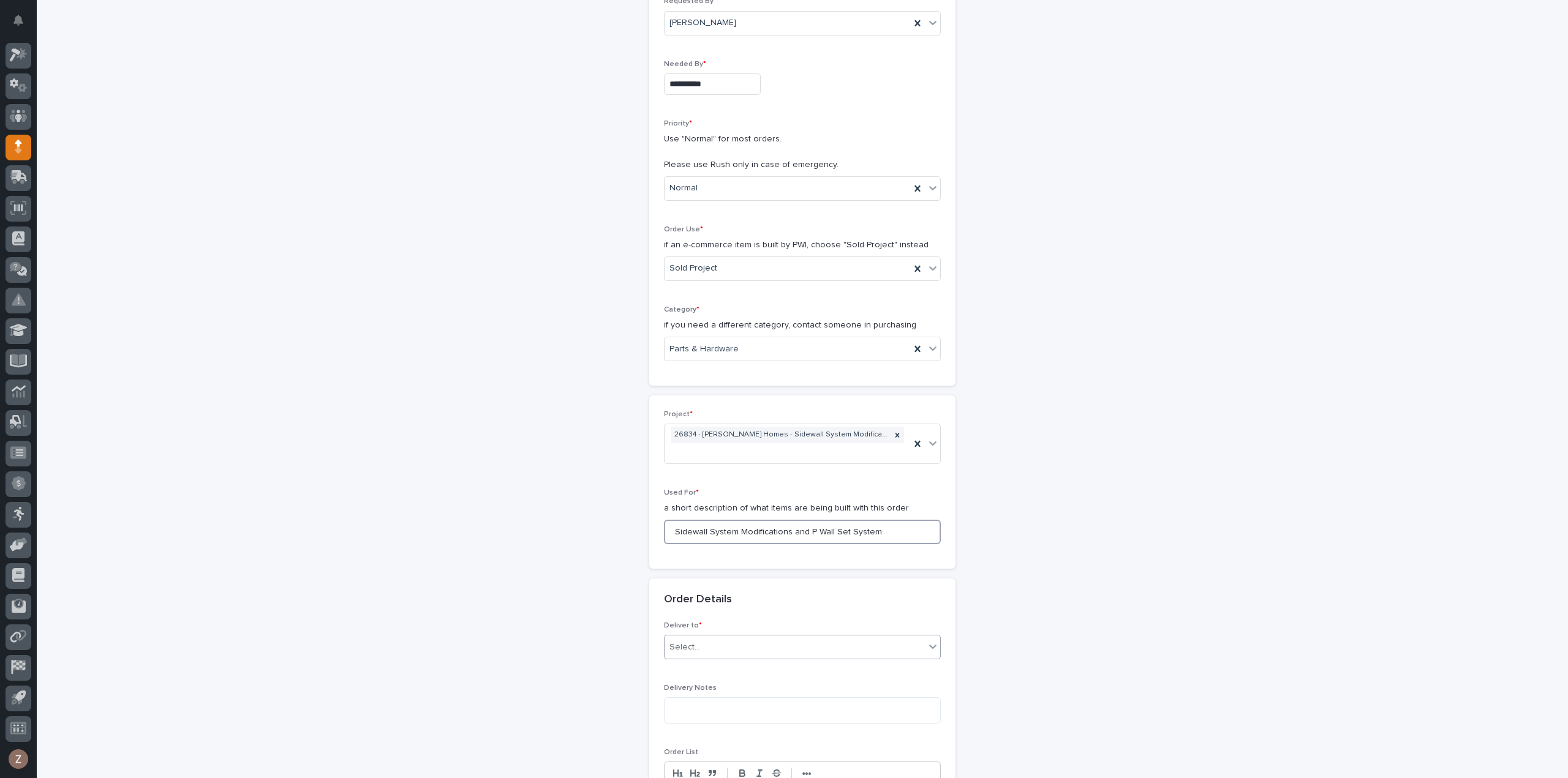
type input "Sidewall System Modifications and P Wall Set System"
click at [730, 648] on div "Select..." at bounding box center [794, 648] width 260 height 20
click at [701, 668] on div "PWI" at bounding box center [798, 668] width 276 height 22
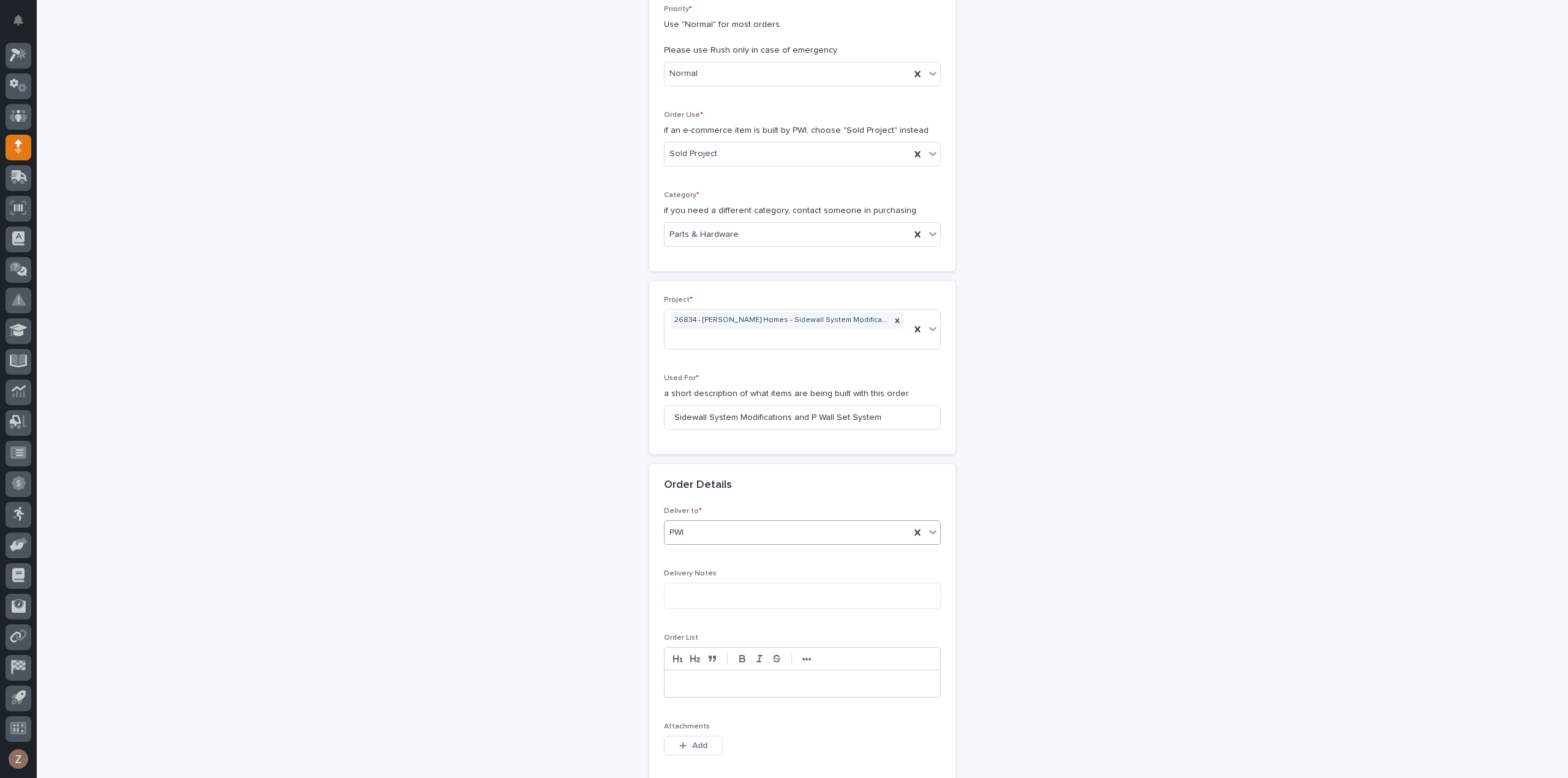
scroll to position [367, 0]
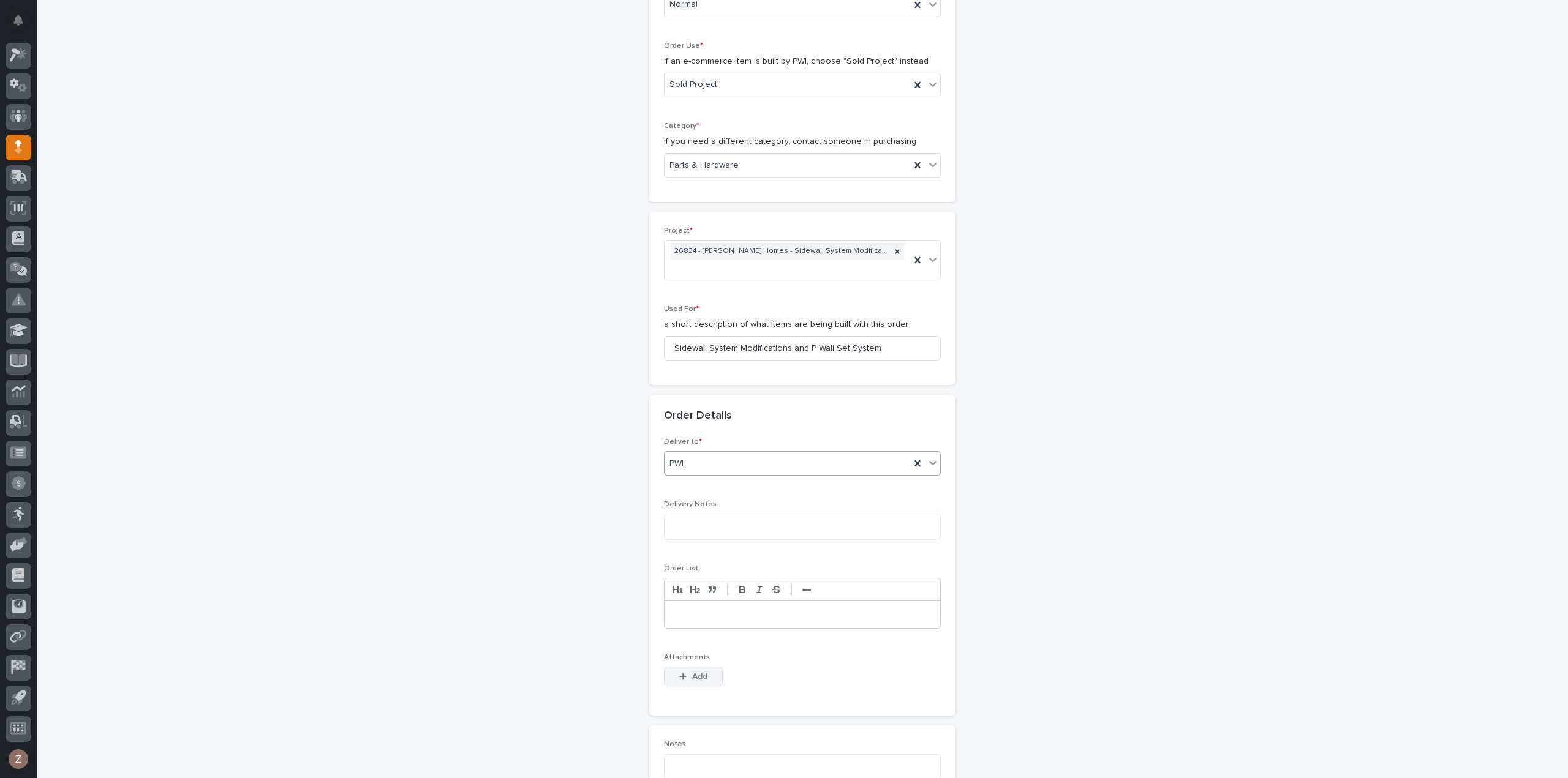
click at [693, 675] on span "Add" at bounding box center [700, 677] width 15 height 11
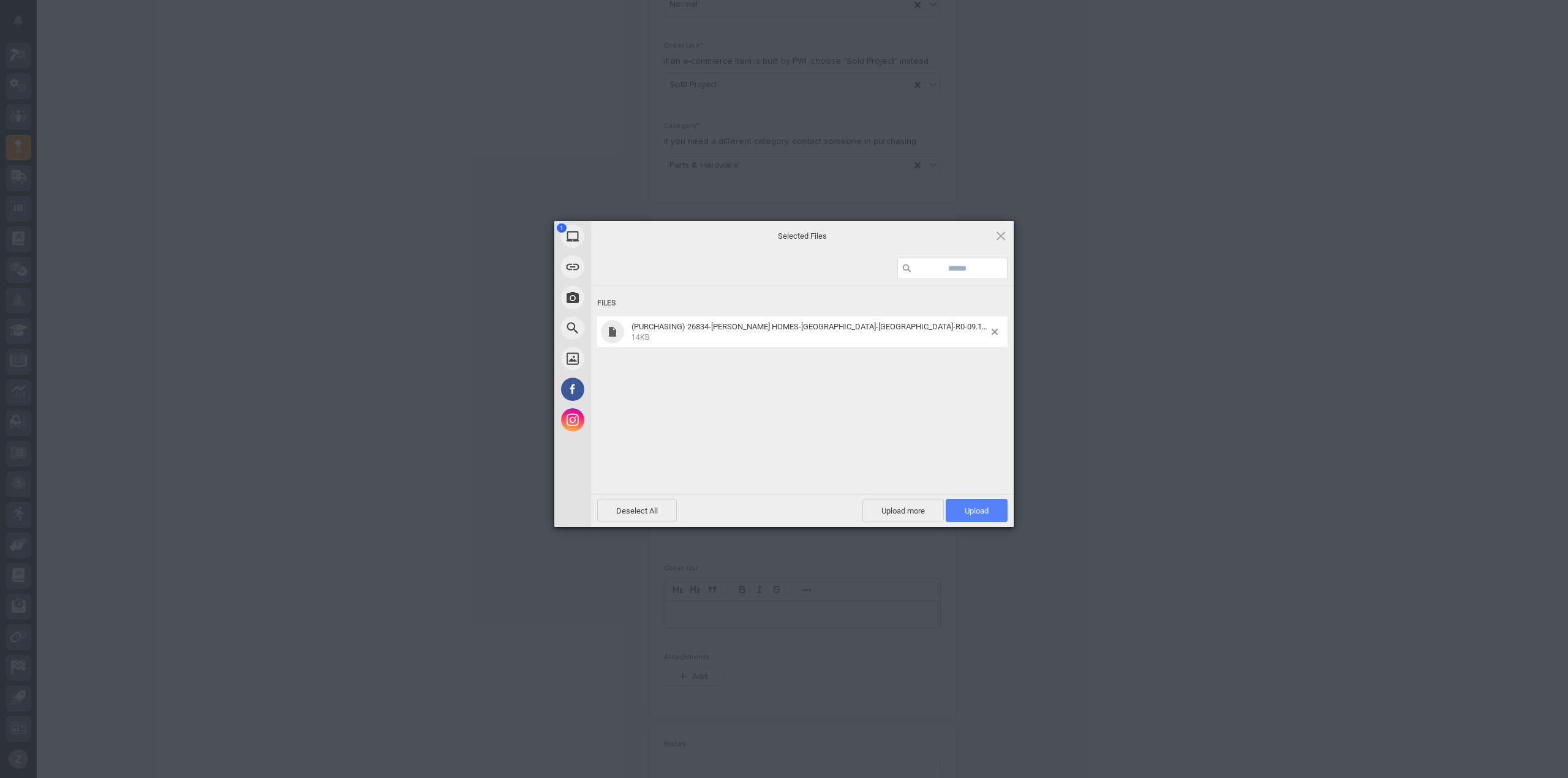
click at [993, 513] on span "Upload 1" at bounding box center [977, 511] width 62 height 23
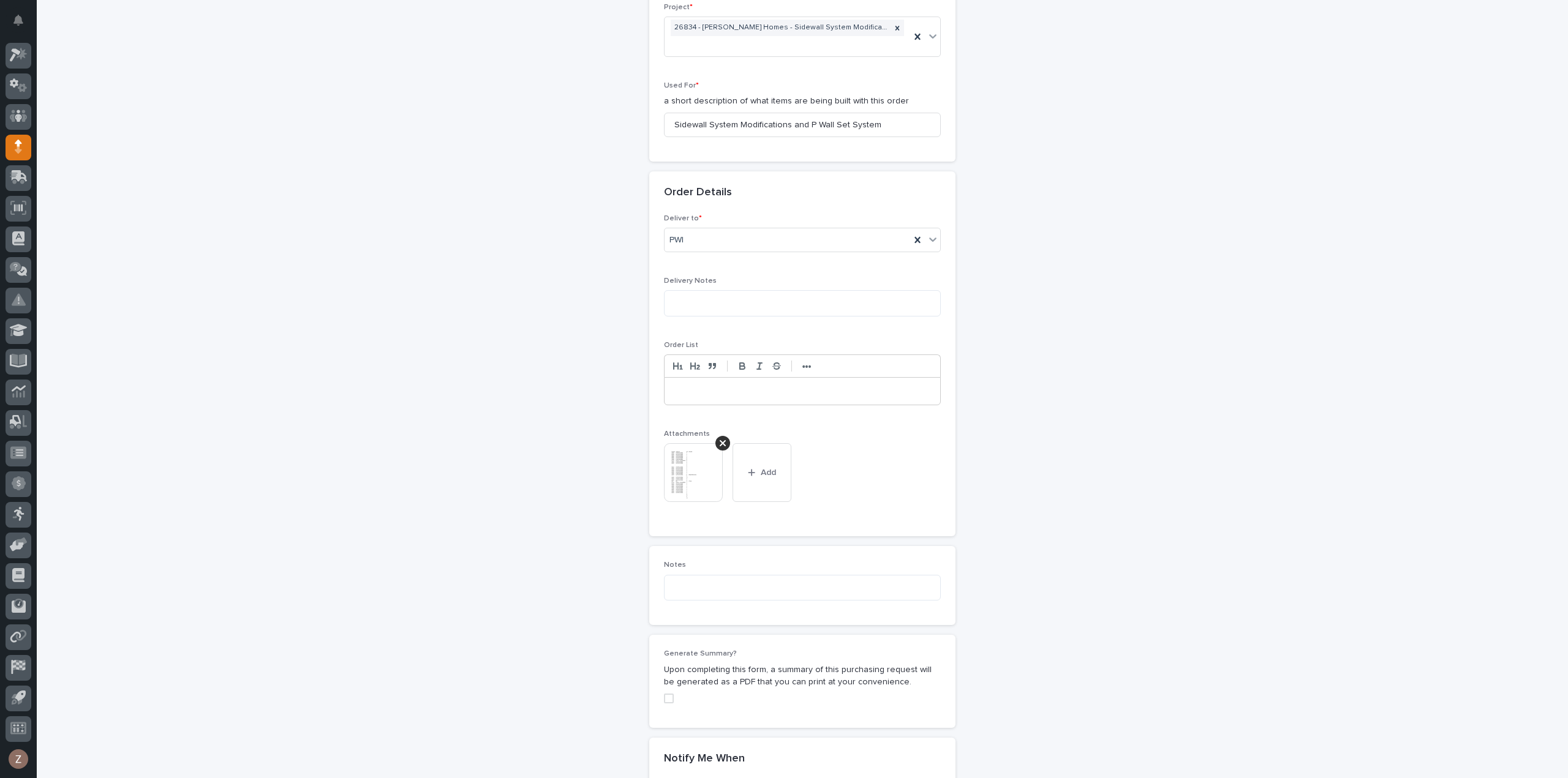
scroll to position [858, 0]
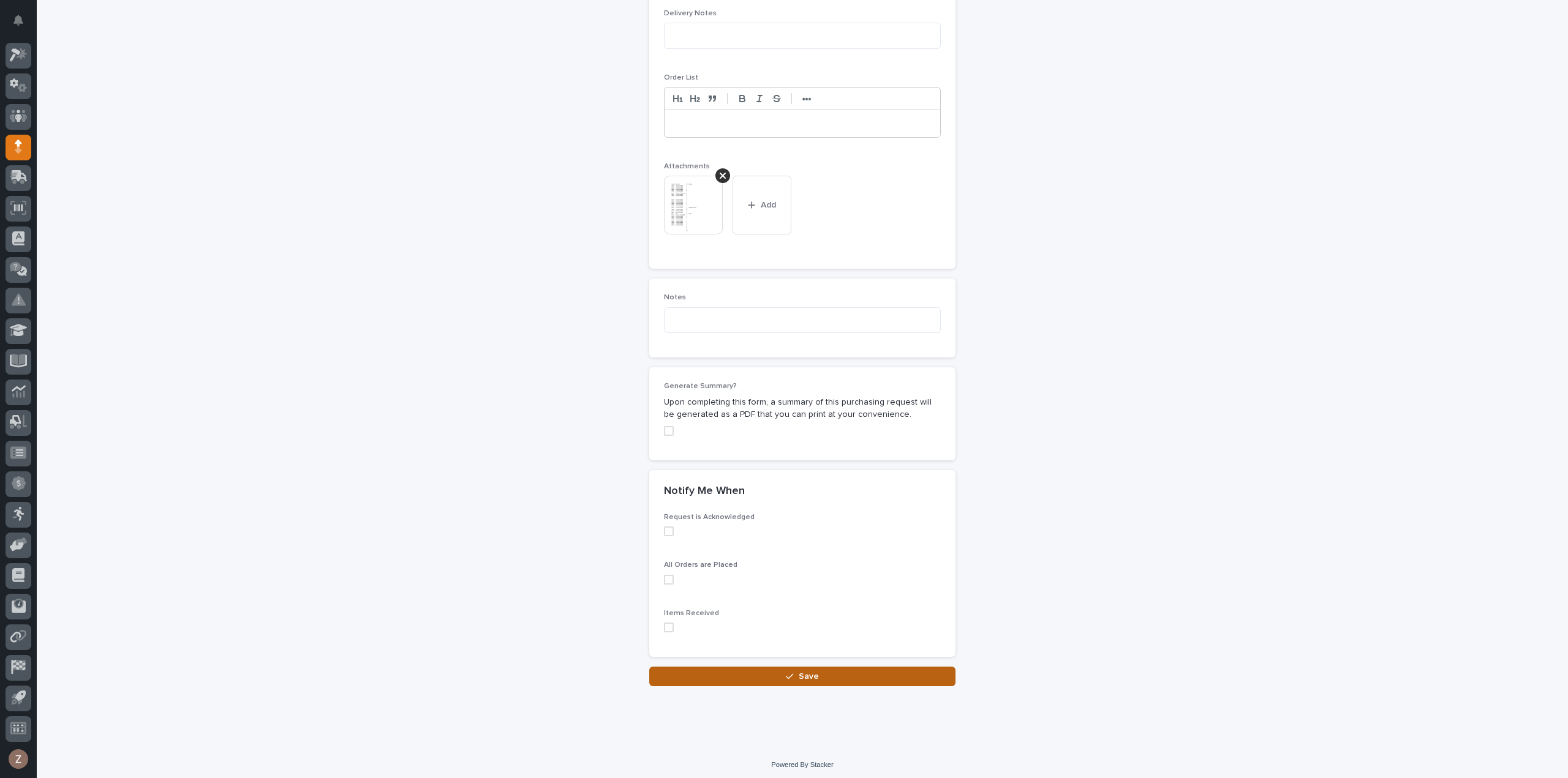
click at [798, 682] on button "Save" at bounding box center [802, 676] width 306 height 19
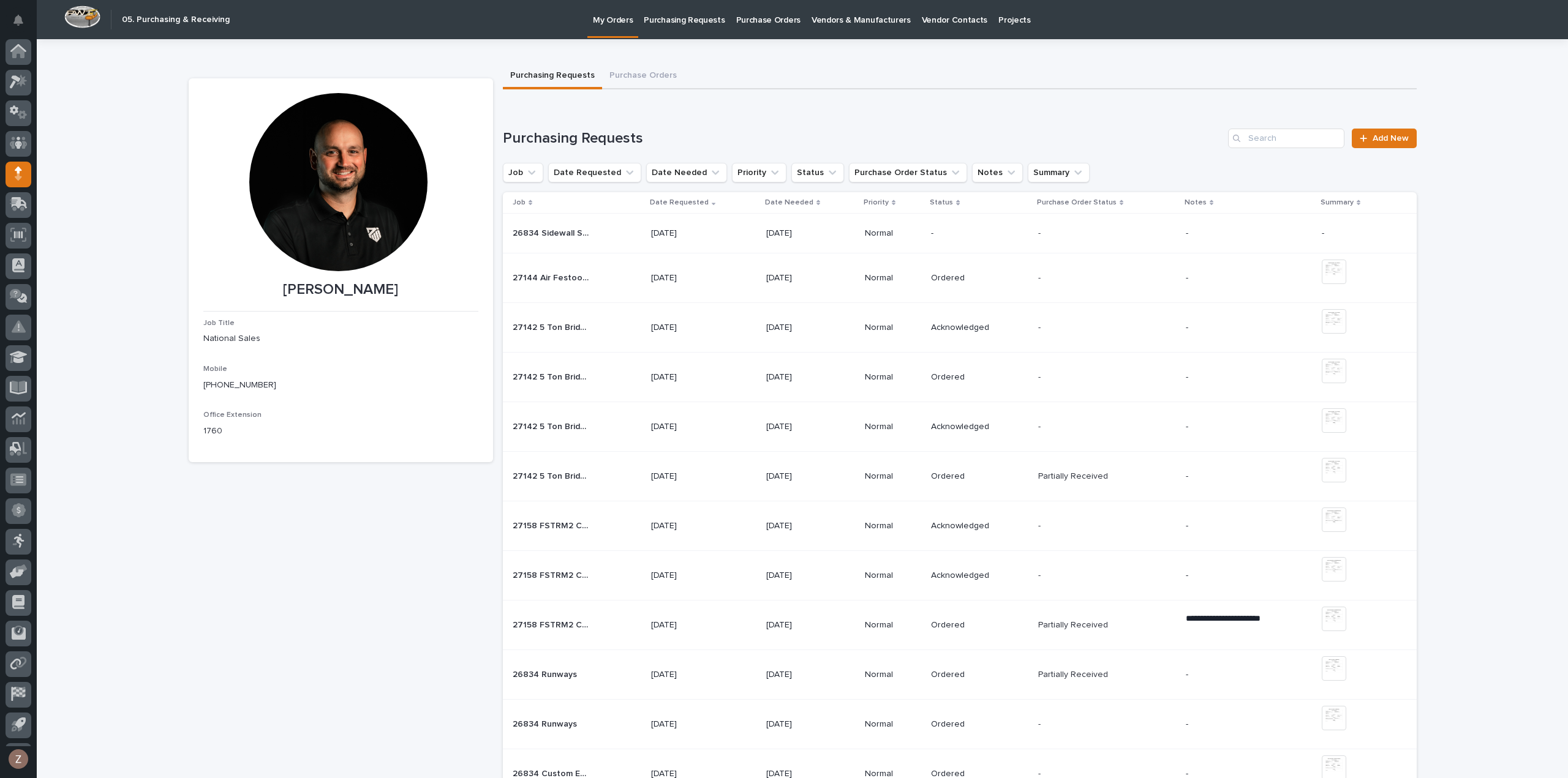
scroll to position [27, 0]
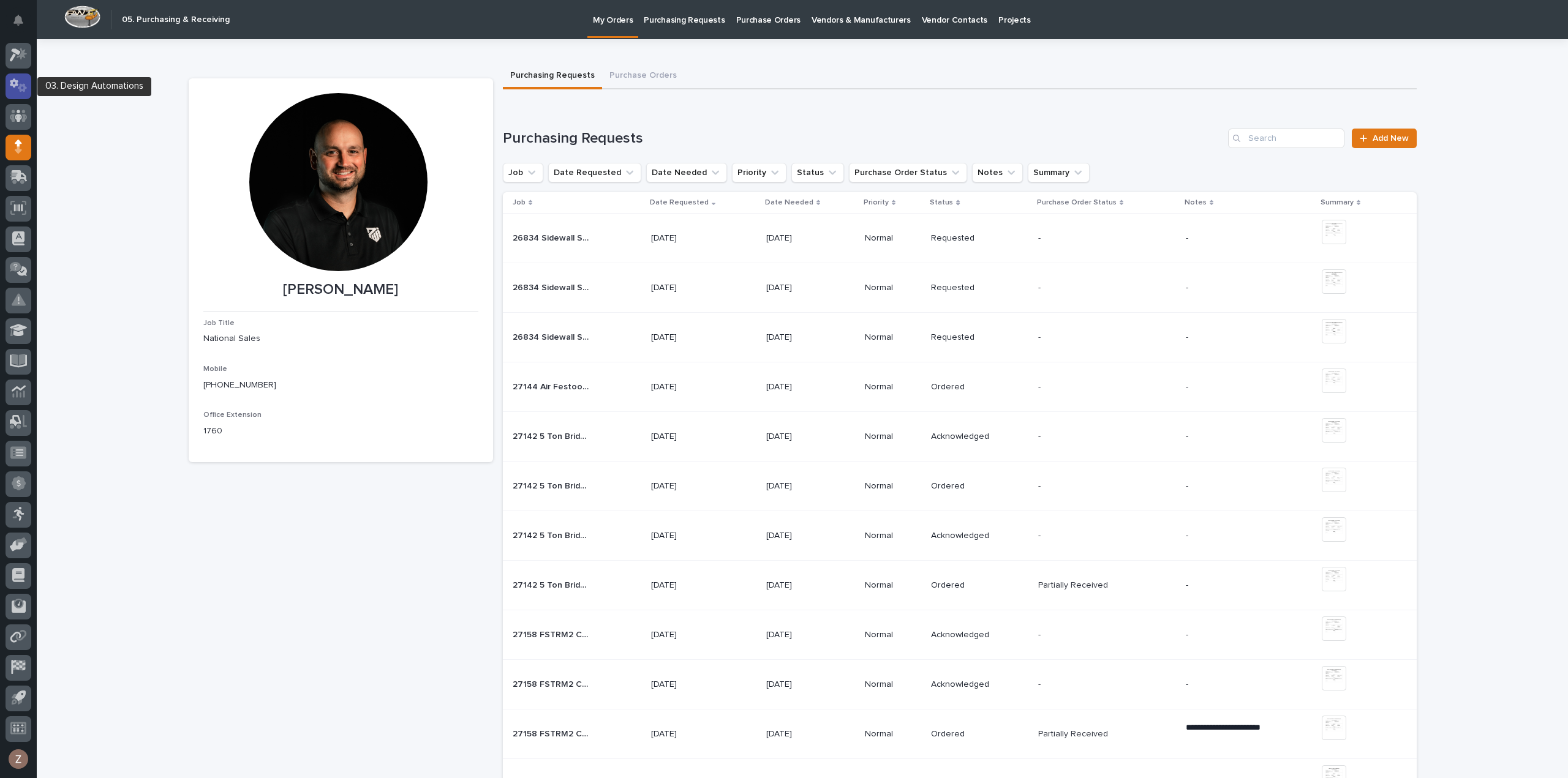
click at [26, 83] on icon at bounding box center [19, 86] width 18 height 14
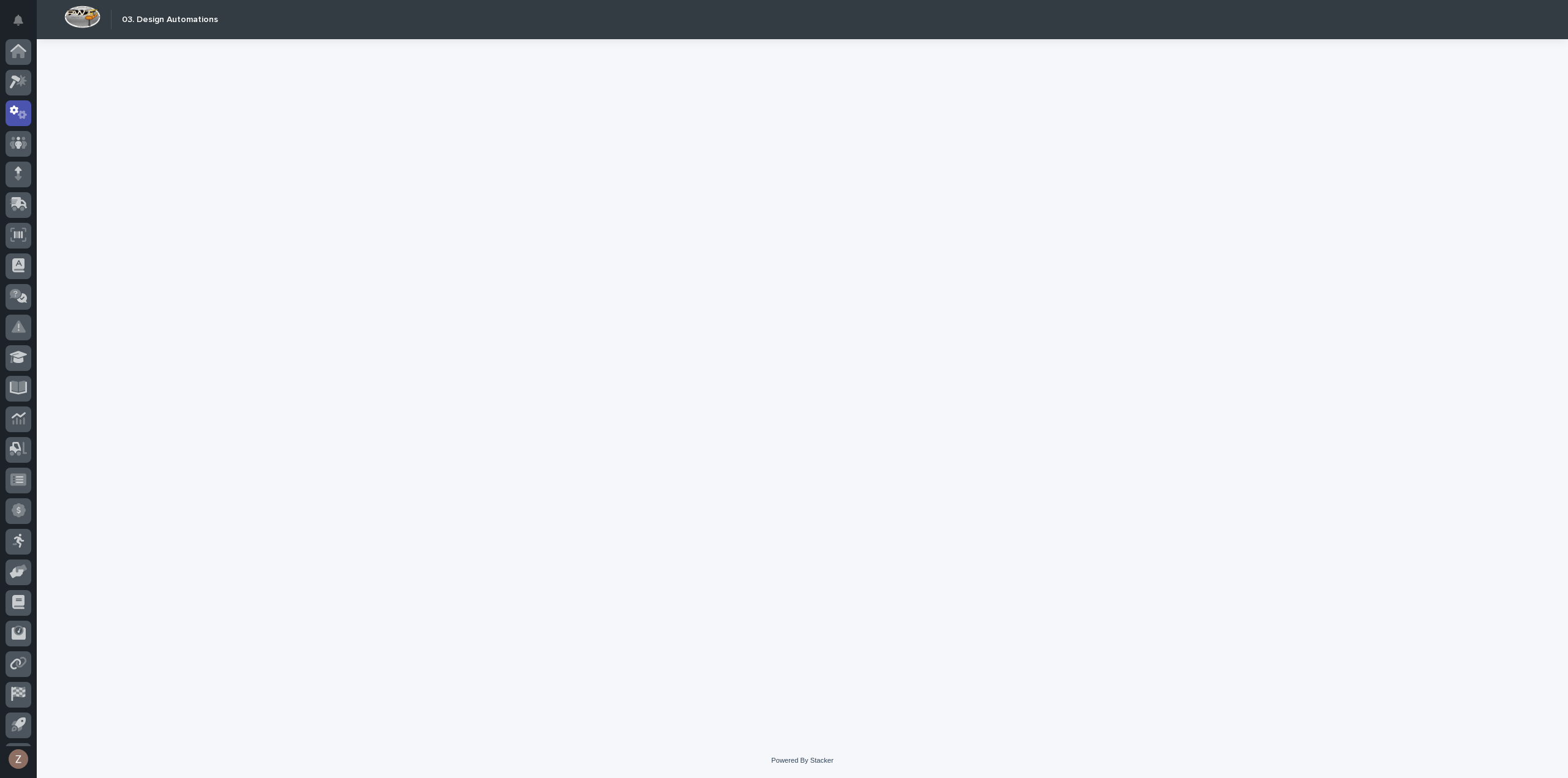
scroll to position [27, 0]
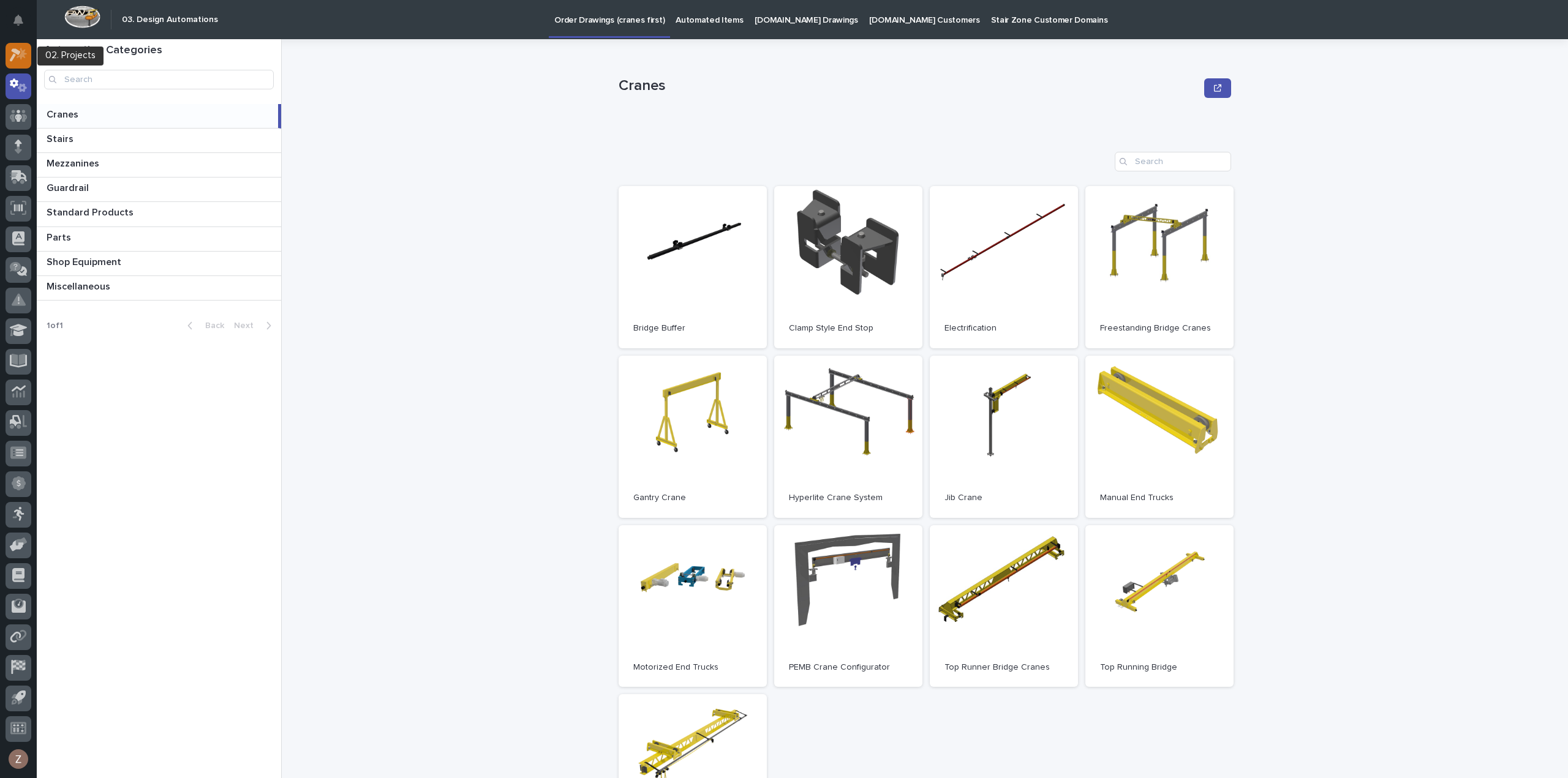
click at [19, 59] on icon at bounding box center [19, 55] width 18 height 14
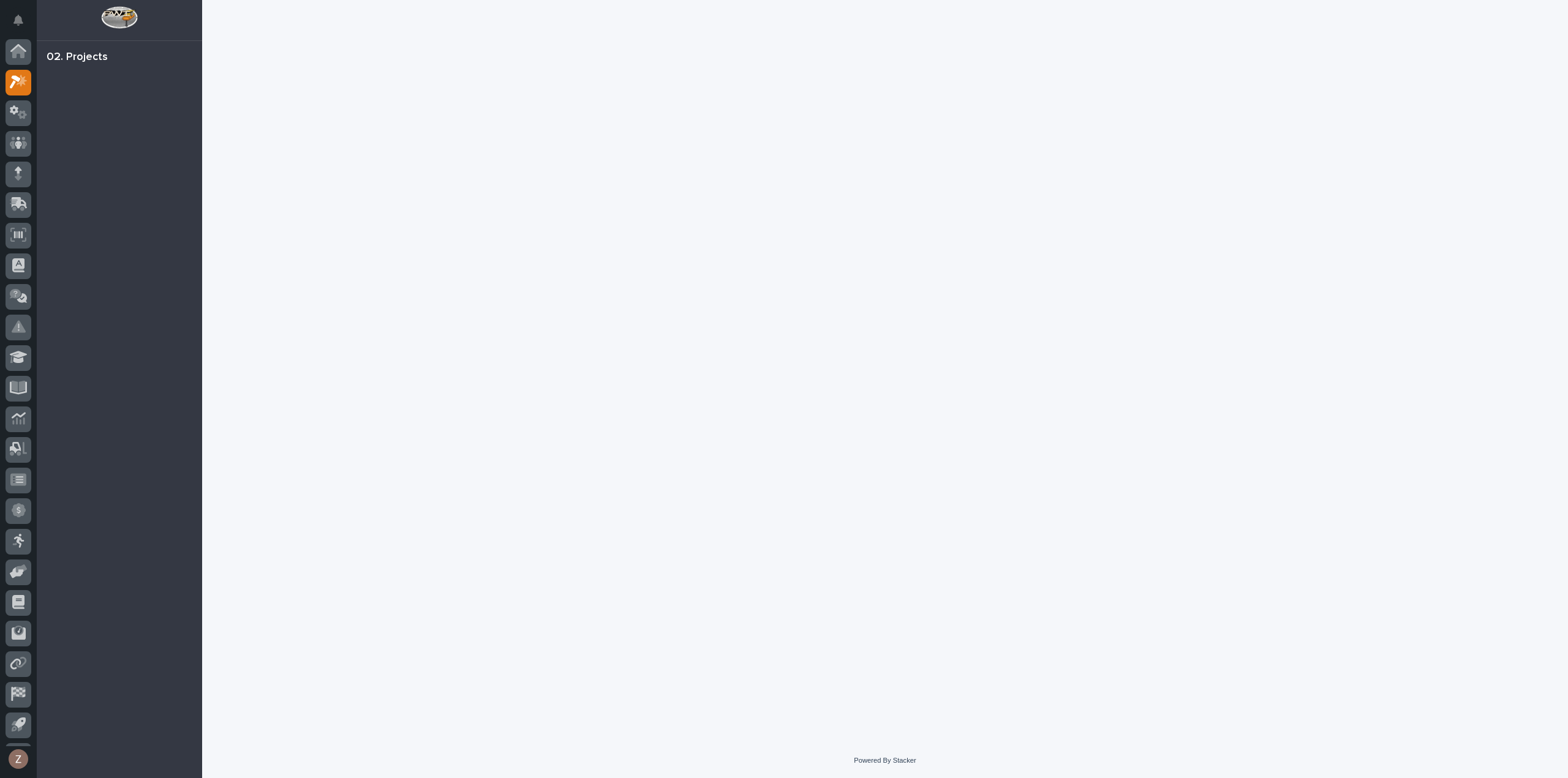
scroll to position [27, 0]
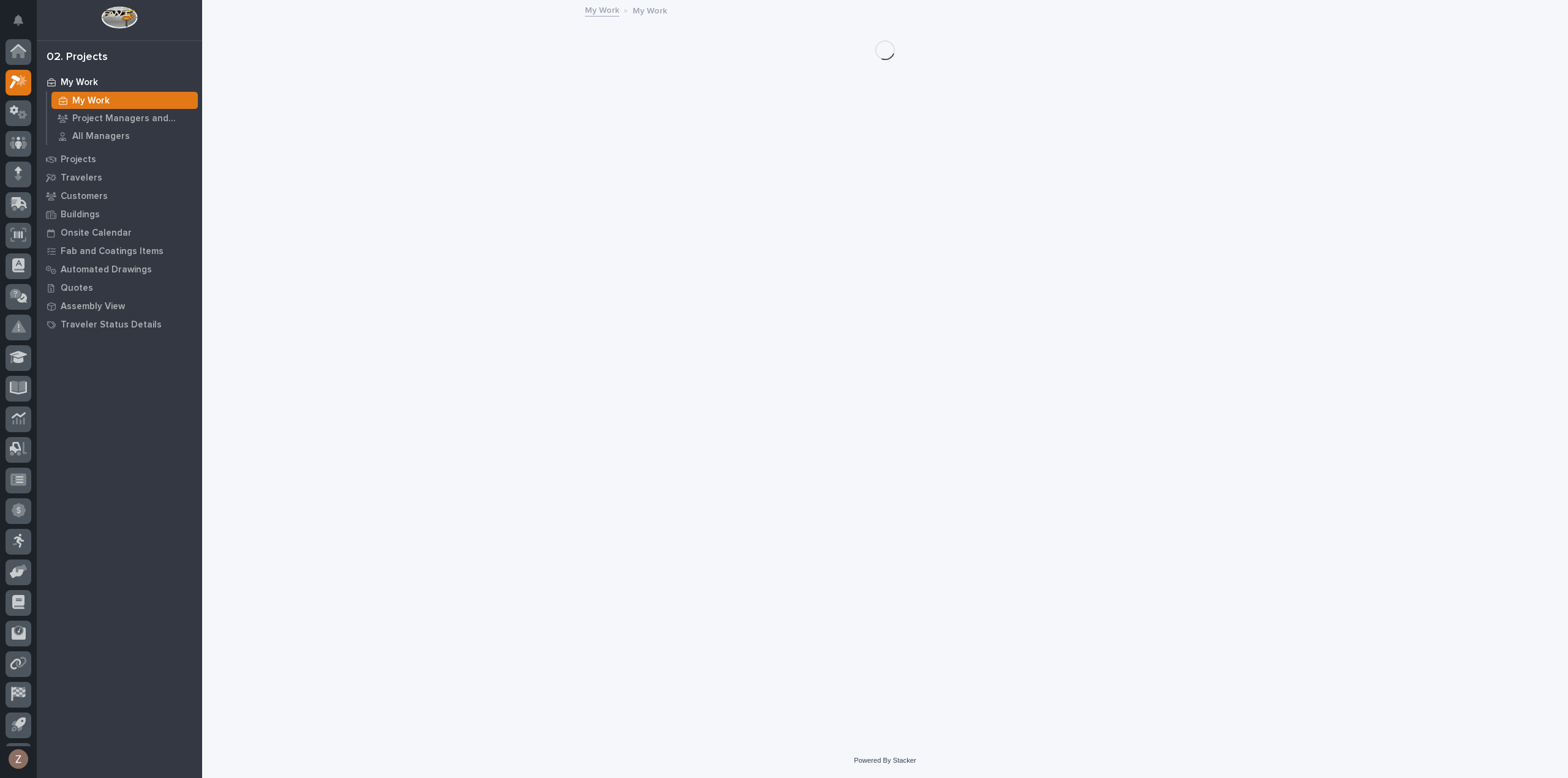
scroll to position [27, 0]
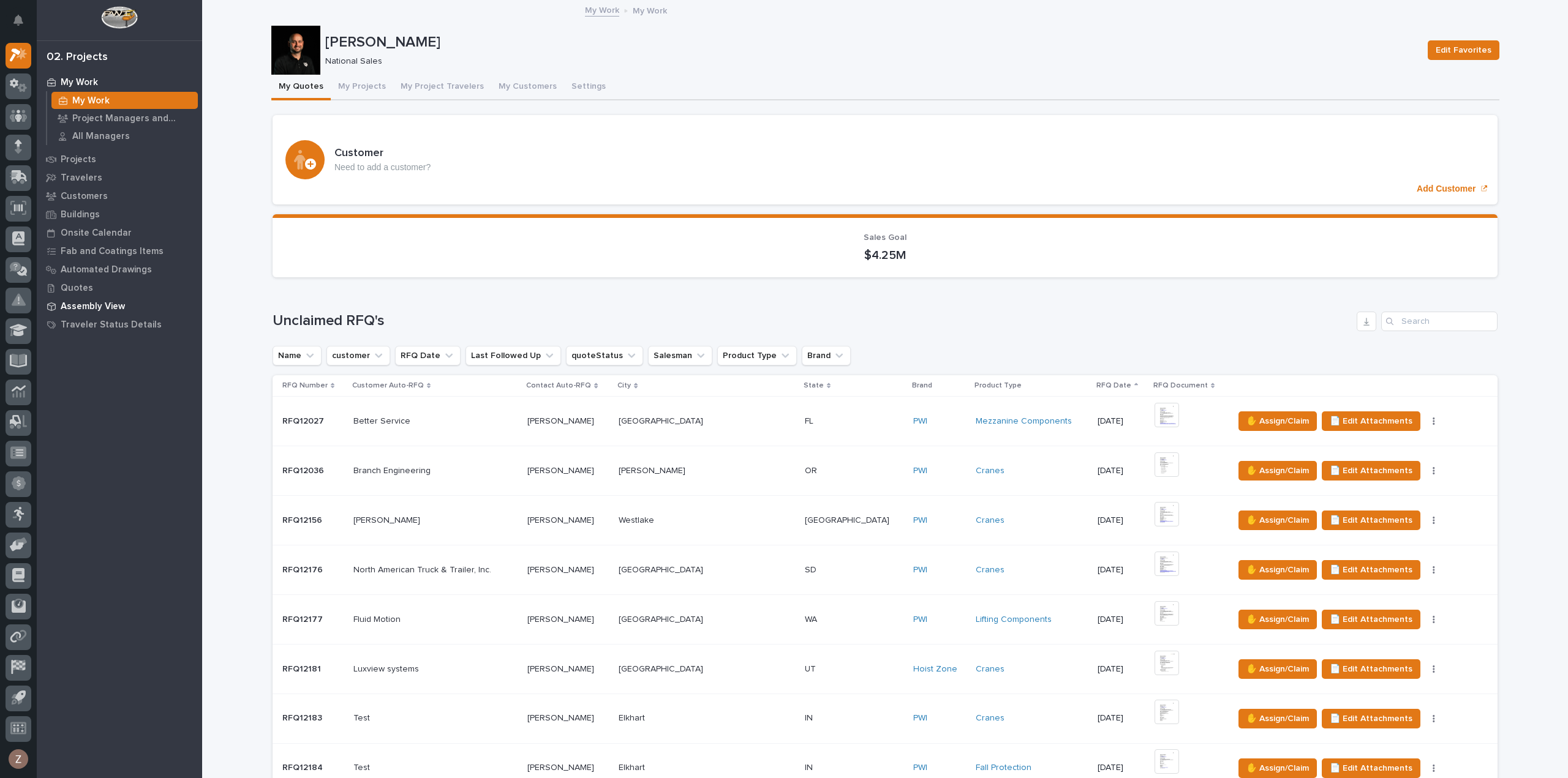
click at [108, 306] on p "Assembly View" at bounding box center [93, 306] width 64 height 11
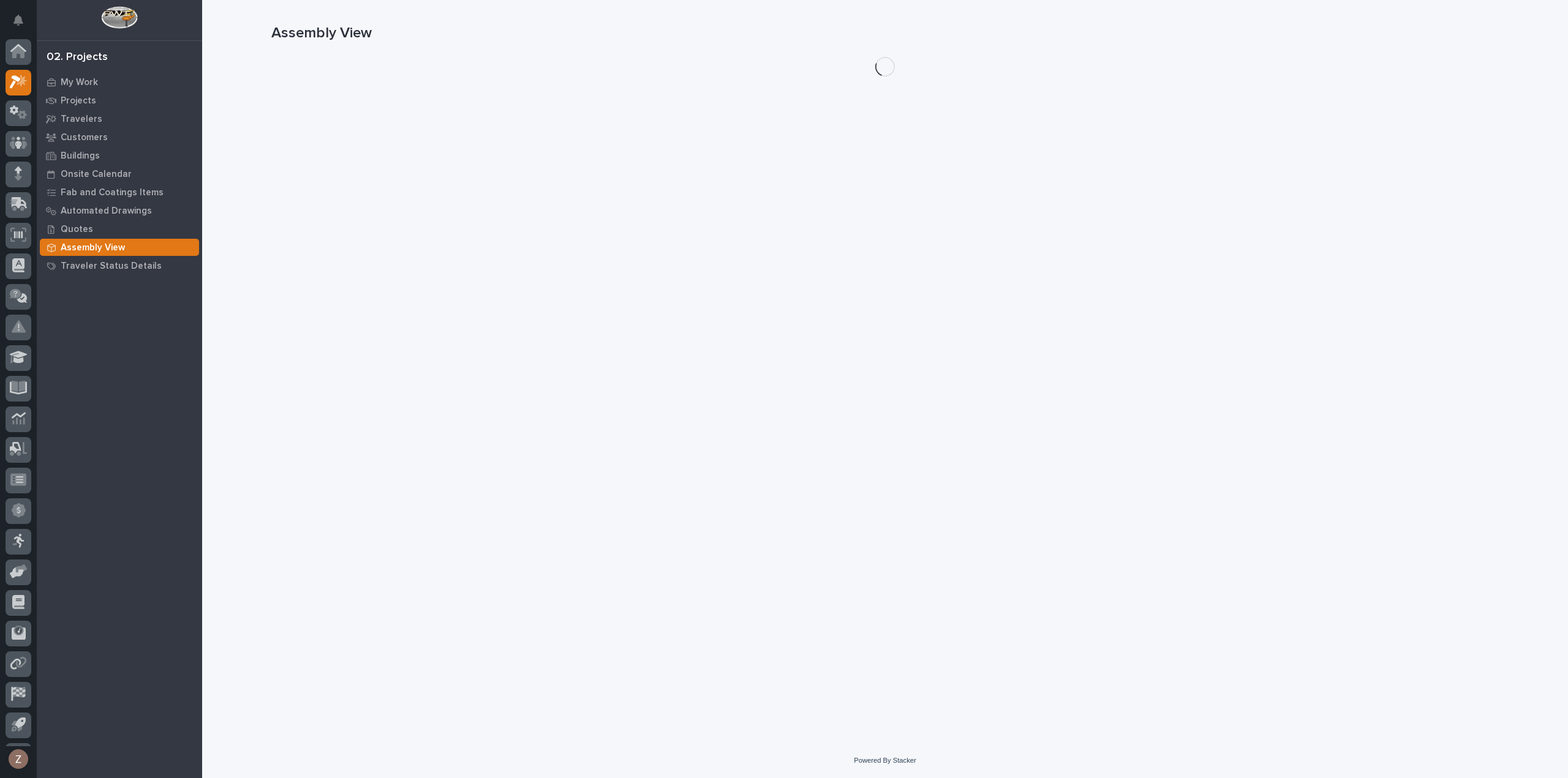
scroll to position [27, 0]
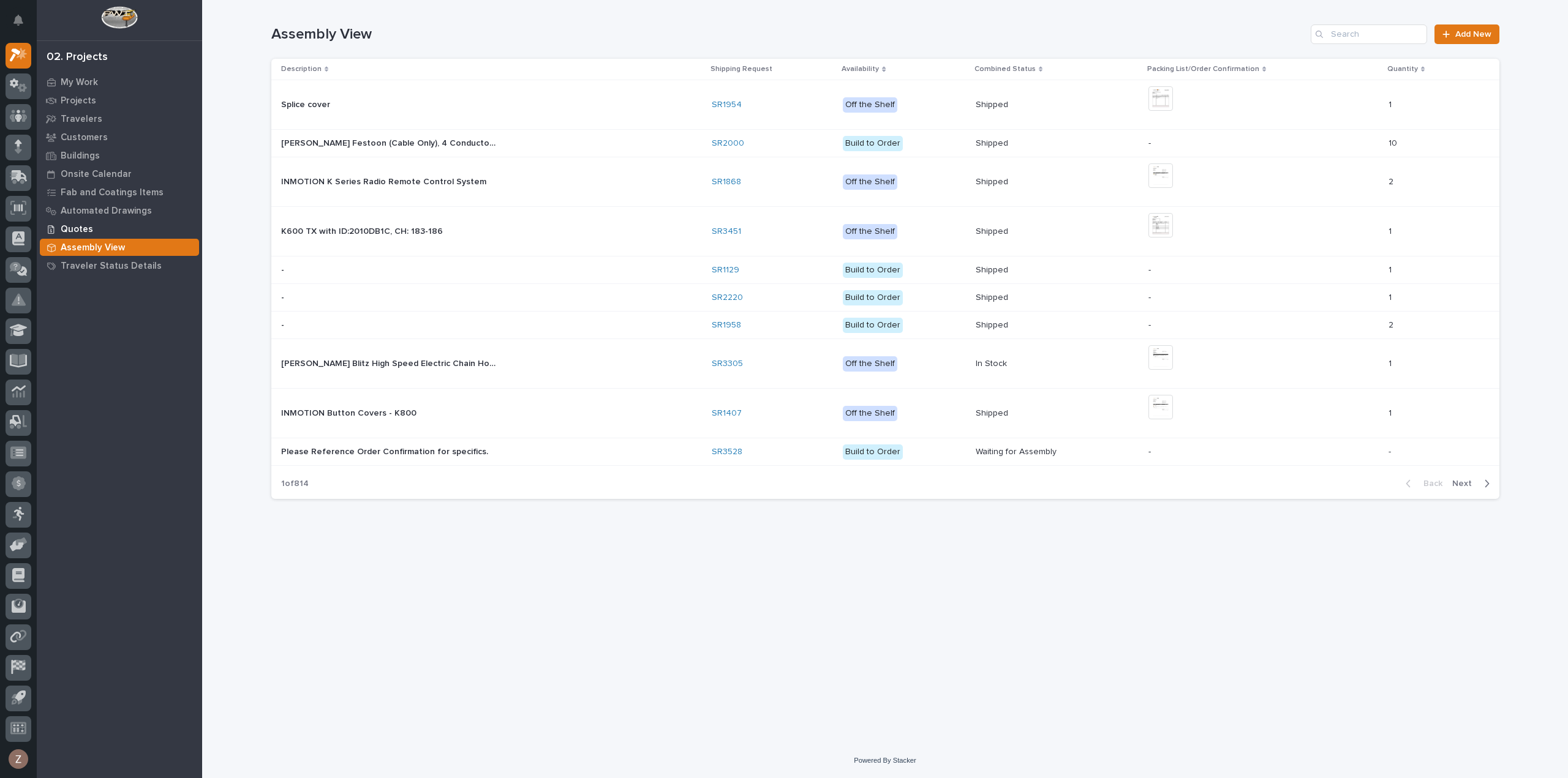
click at [100, 228] on div "Quotes" at bounding box center [120, 229] width 159 height 17
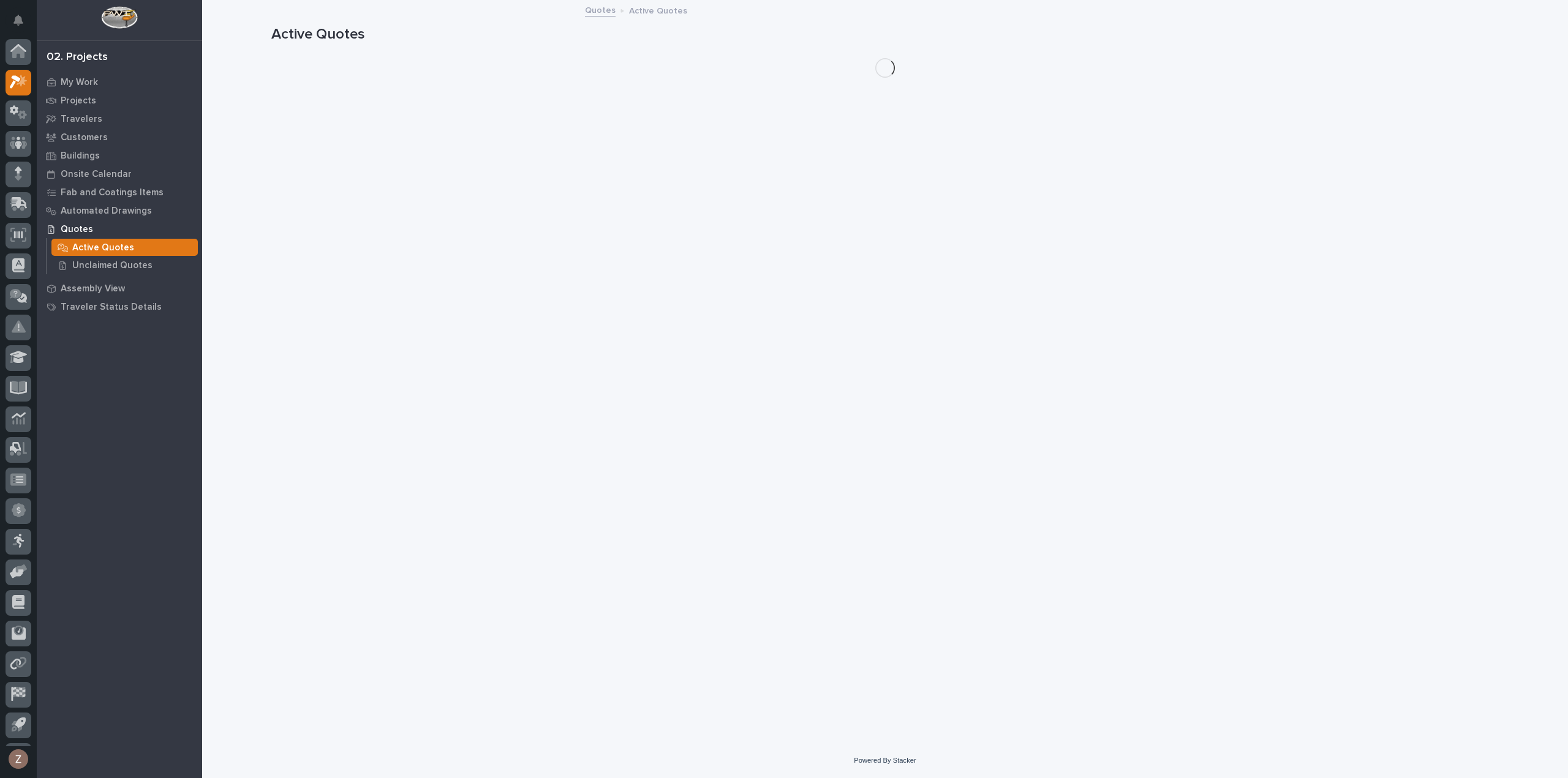
scroll to position [27, 0]
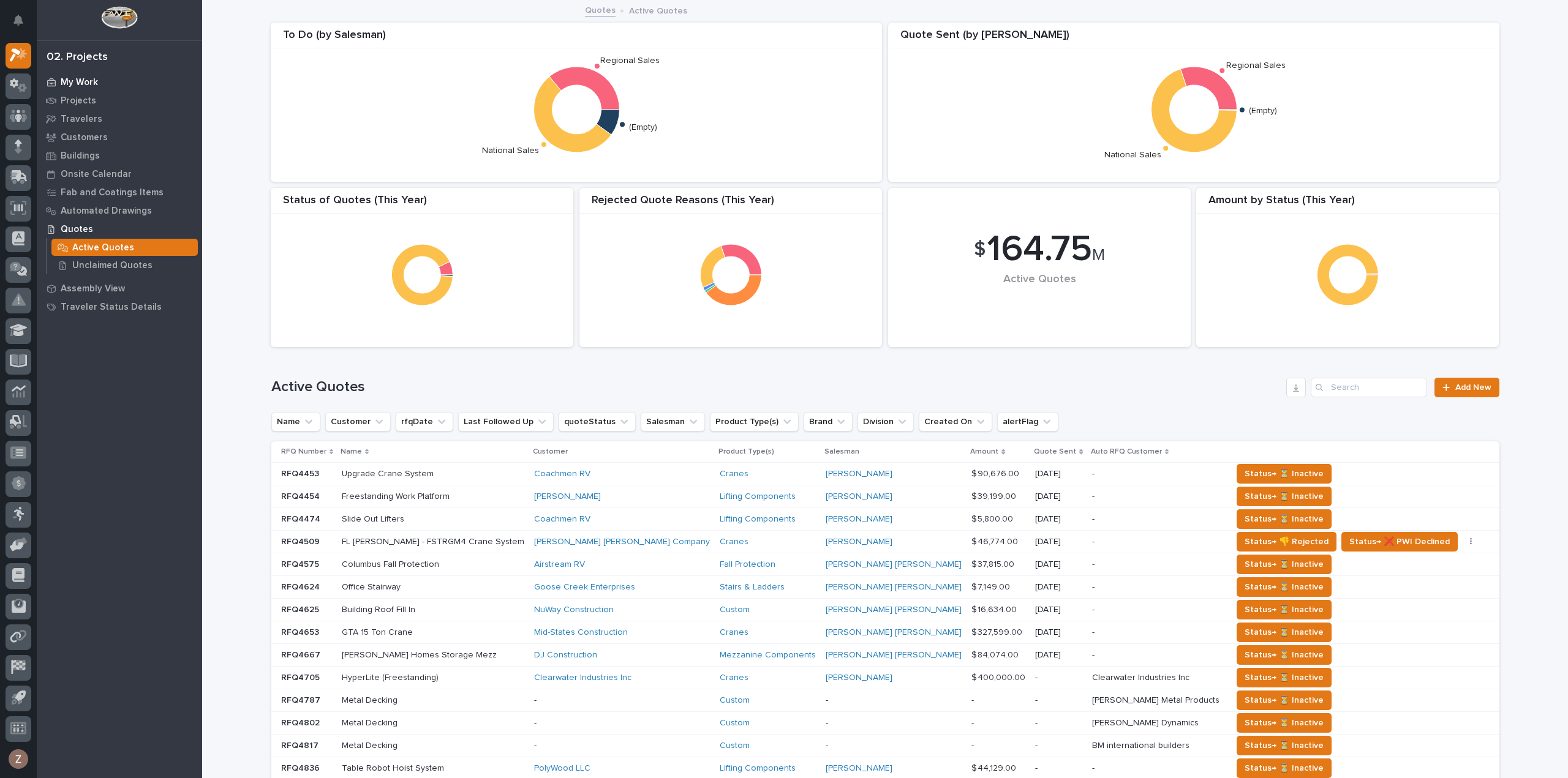
click at [80, 77] on p "My Work" at bounding box center [80, 83] width 37 height 11
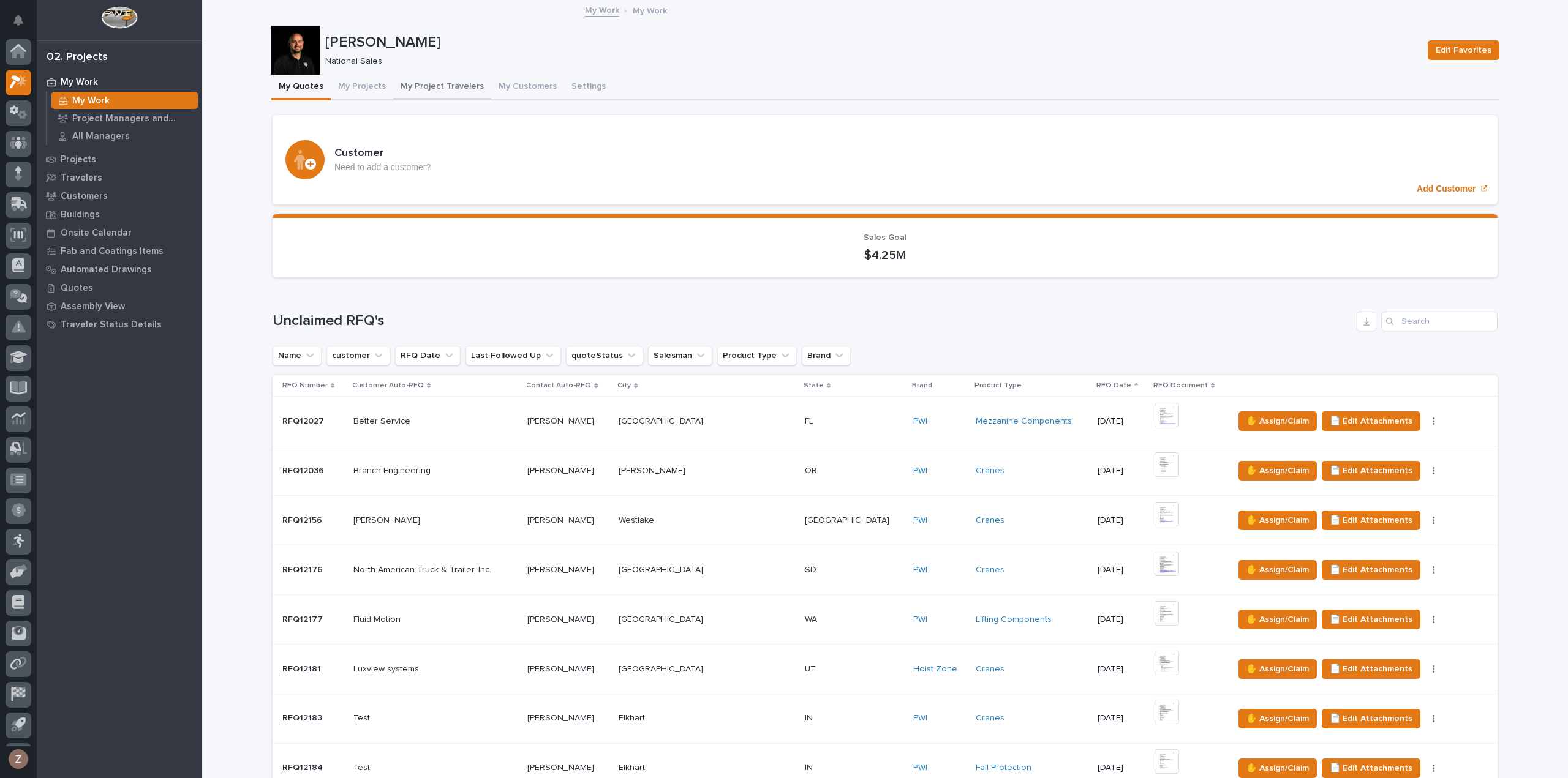
scroll to position [27, 0]
click at [86, 288] on p "Quotes" at bounding box center [77, 289] width 32 height 11
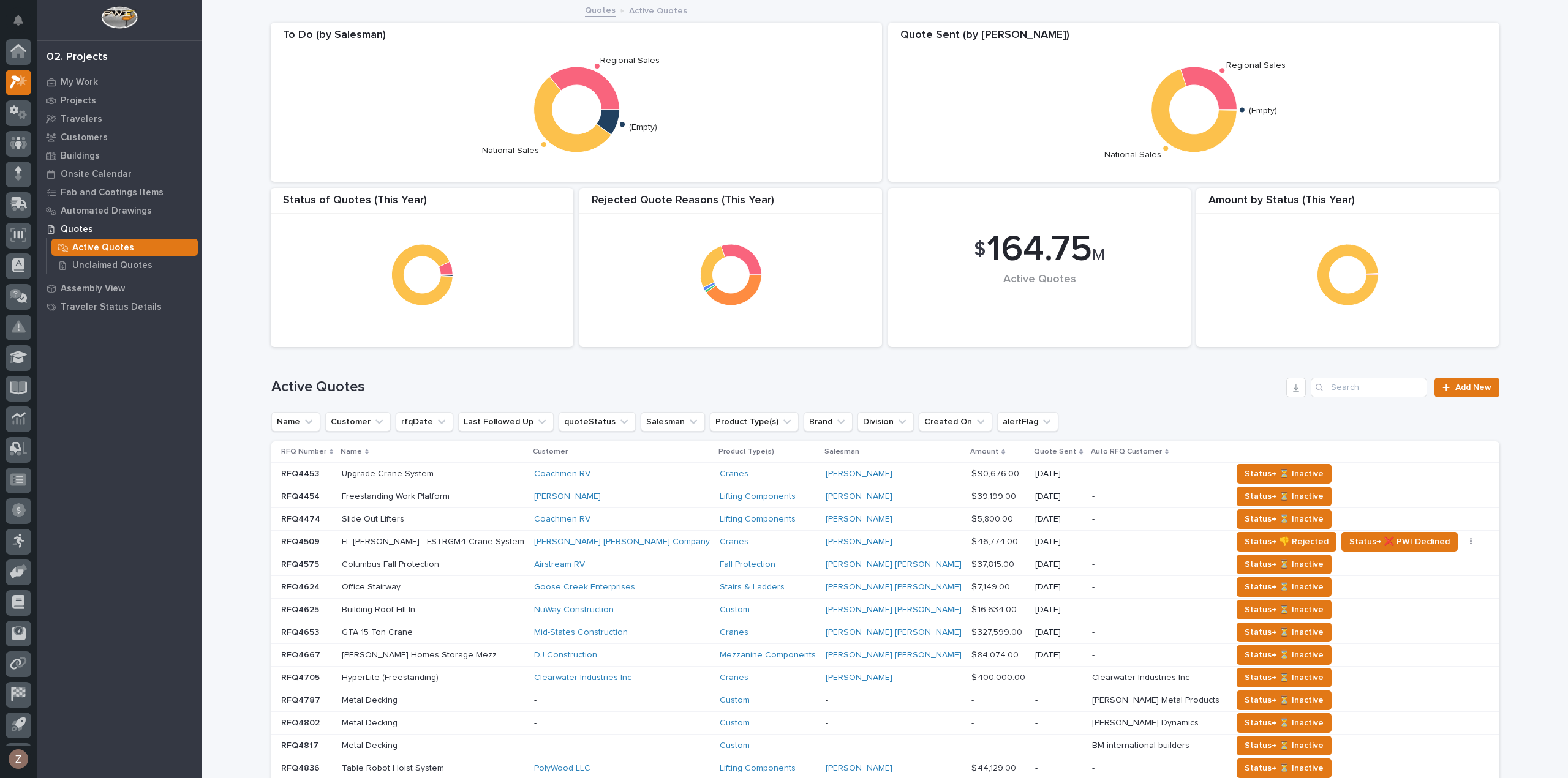
scroll to position [27, 0]
click at [18, 62] on div at bounding box center [18, 56] width 25 height 25
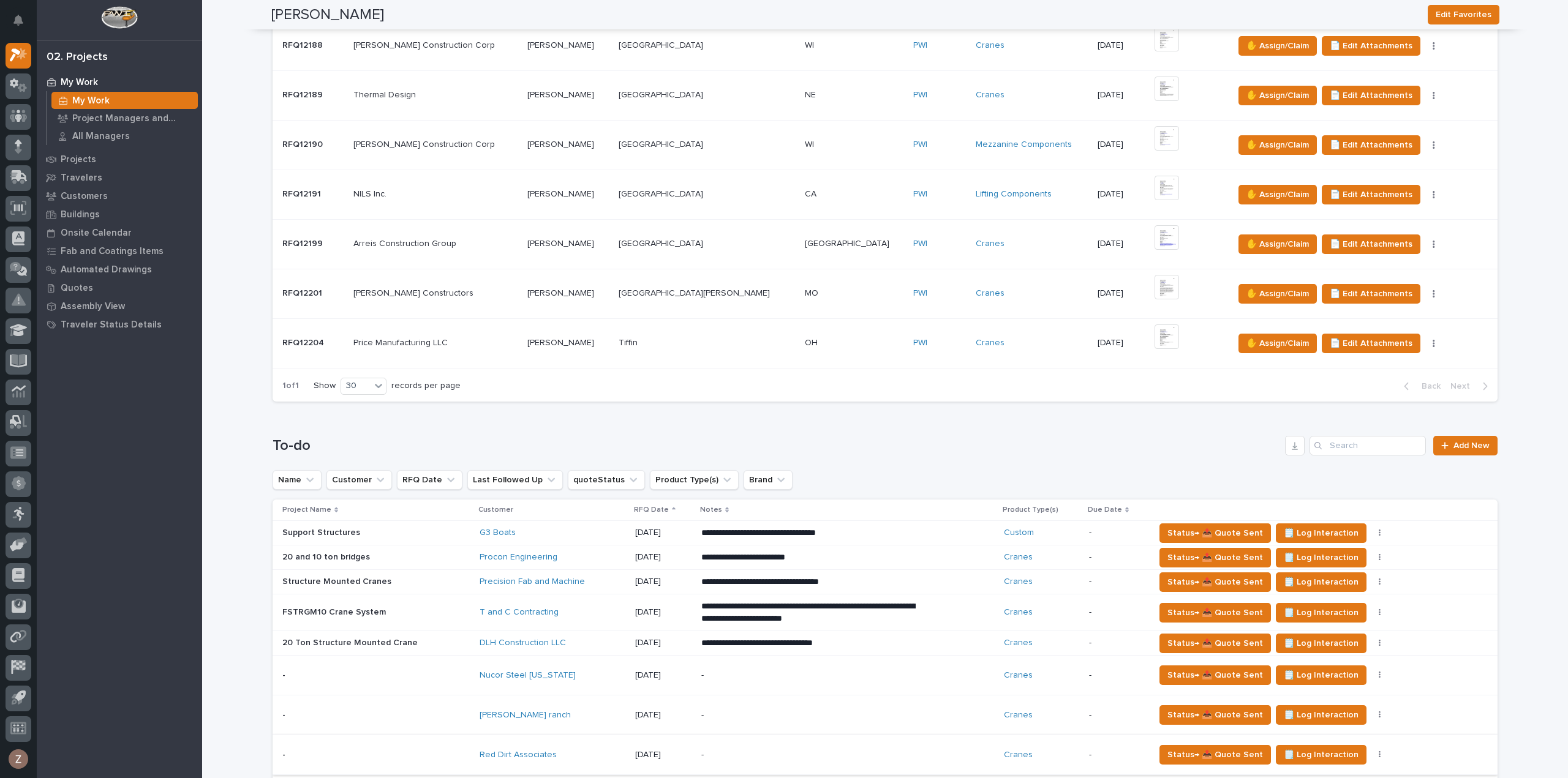
scroll to position [1041, 0]
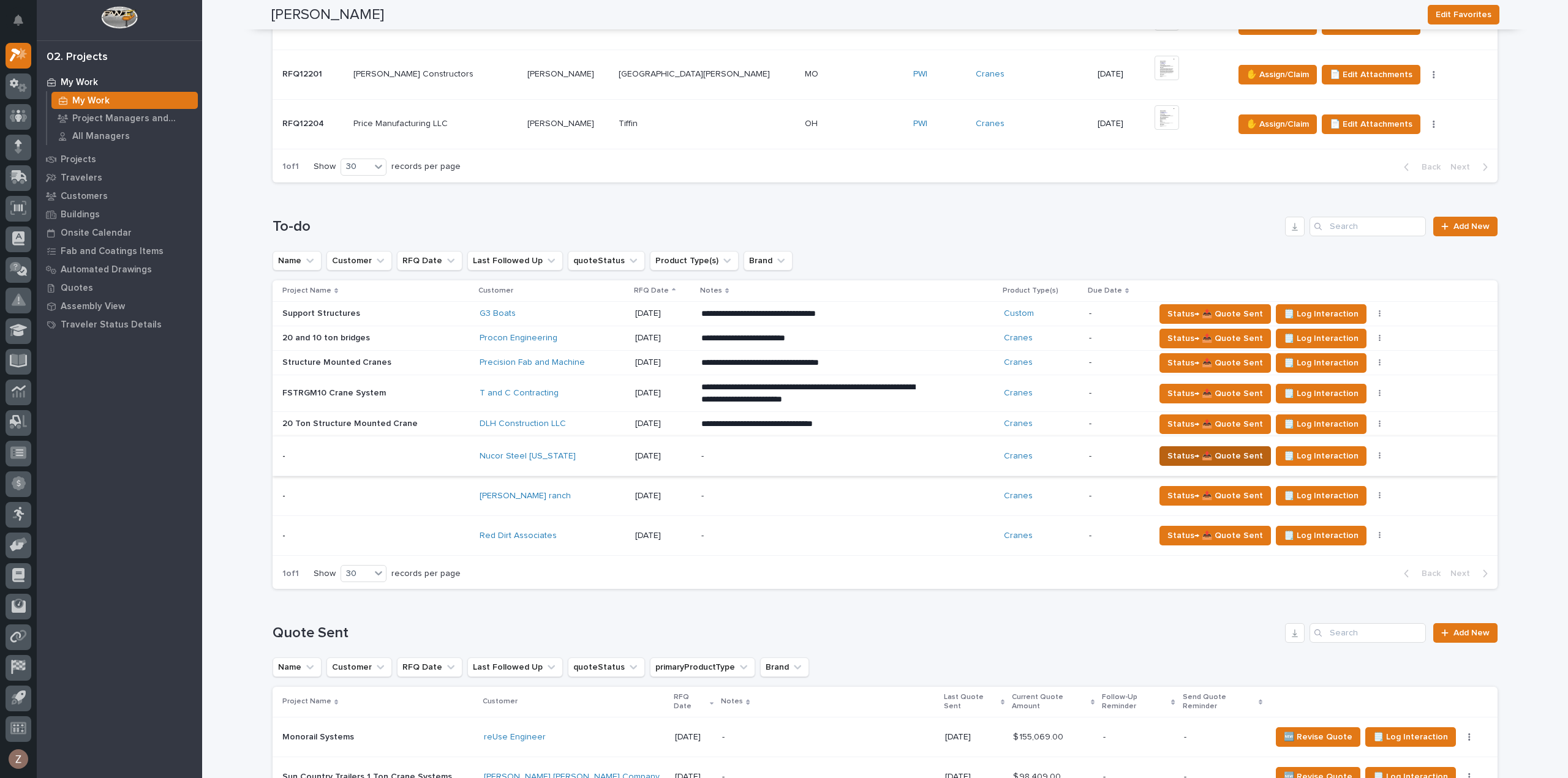
click at [1190, 451] on span "Status→ 📤 Quote Sent" at bounding box center [1215, 456] width 96 height 15
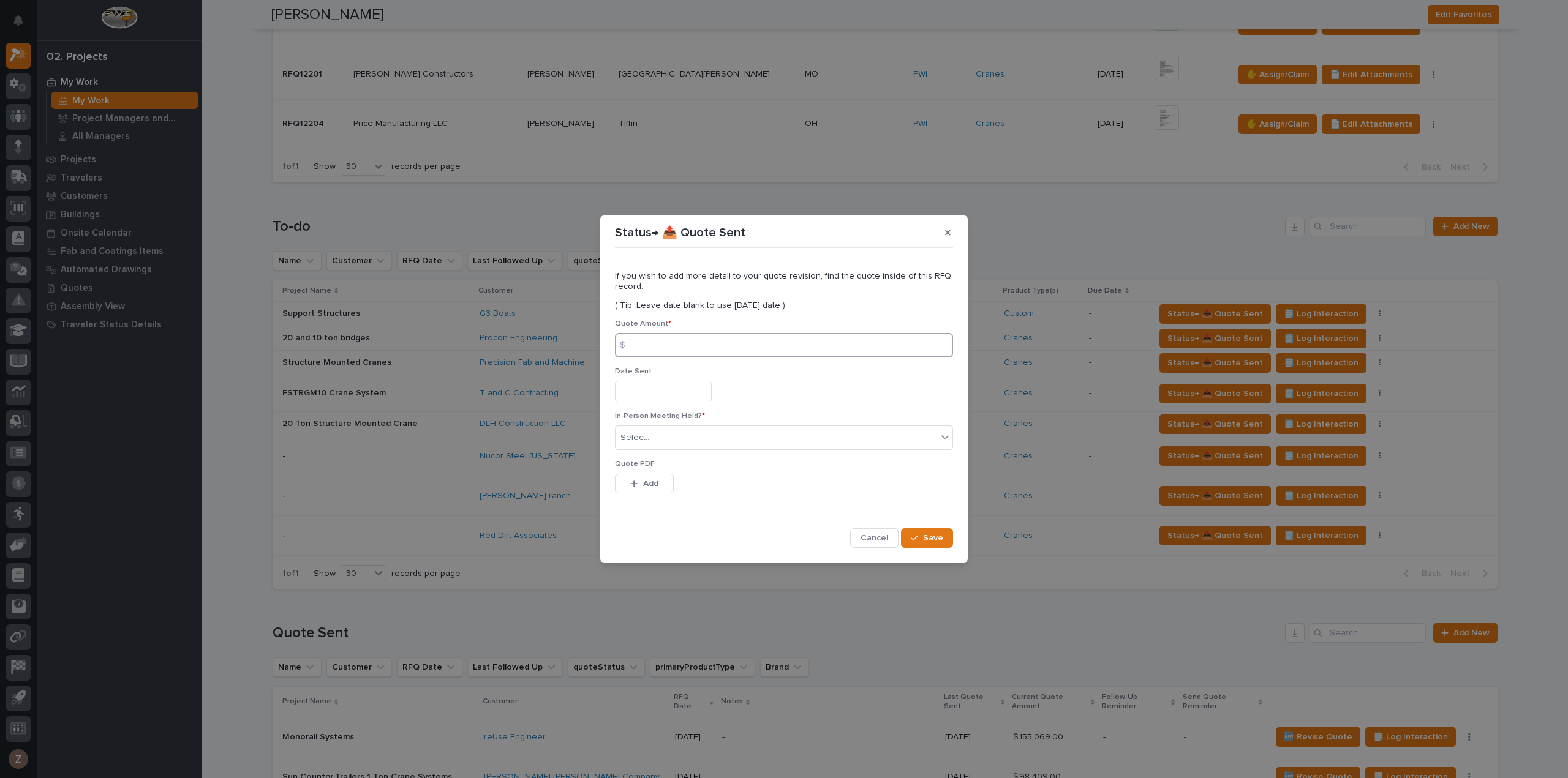
click at [662, 345] on input at bounding box center [784, 346] width 338 height 25
type input "38151"
click at [665, 397] on input "text" at bounding box center [663, 392] width 97 height 22
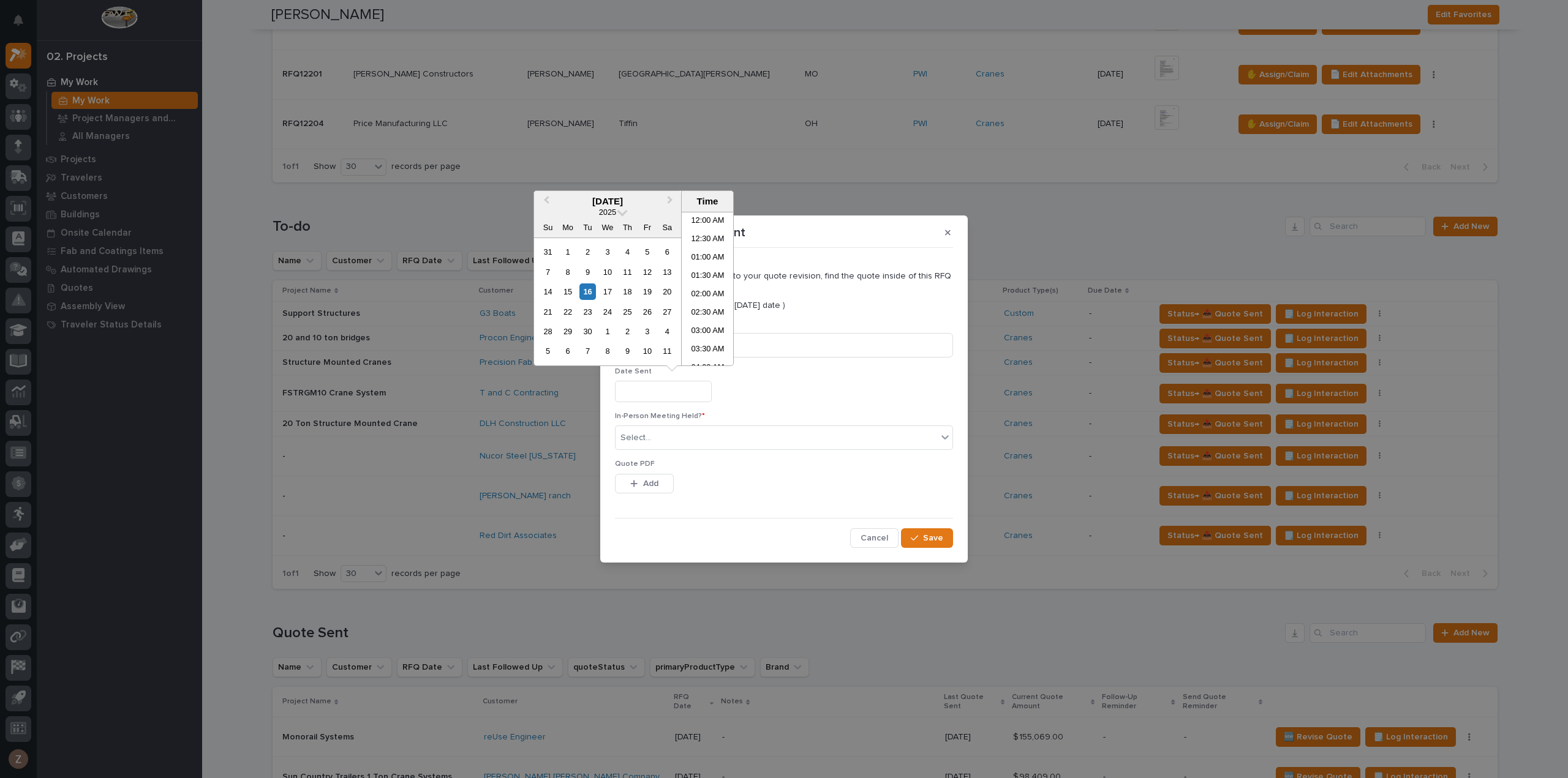
scroll to position [355, 0]
click at [704, 283] on li "11:30 AM" at bounding box center [707, 289] width 52 height 19
type input "**********"
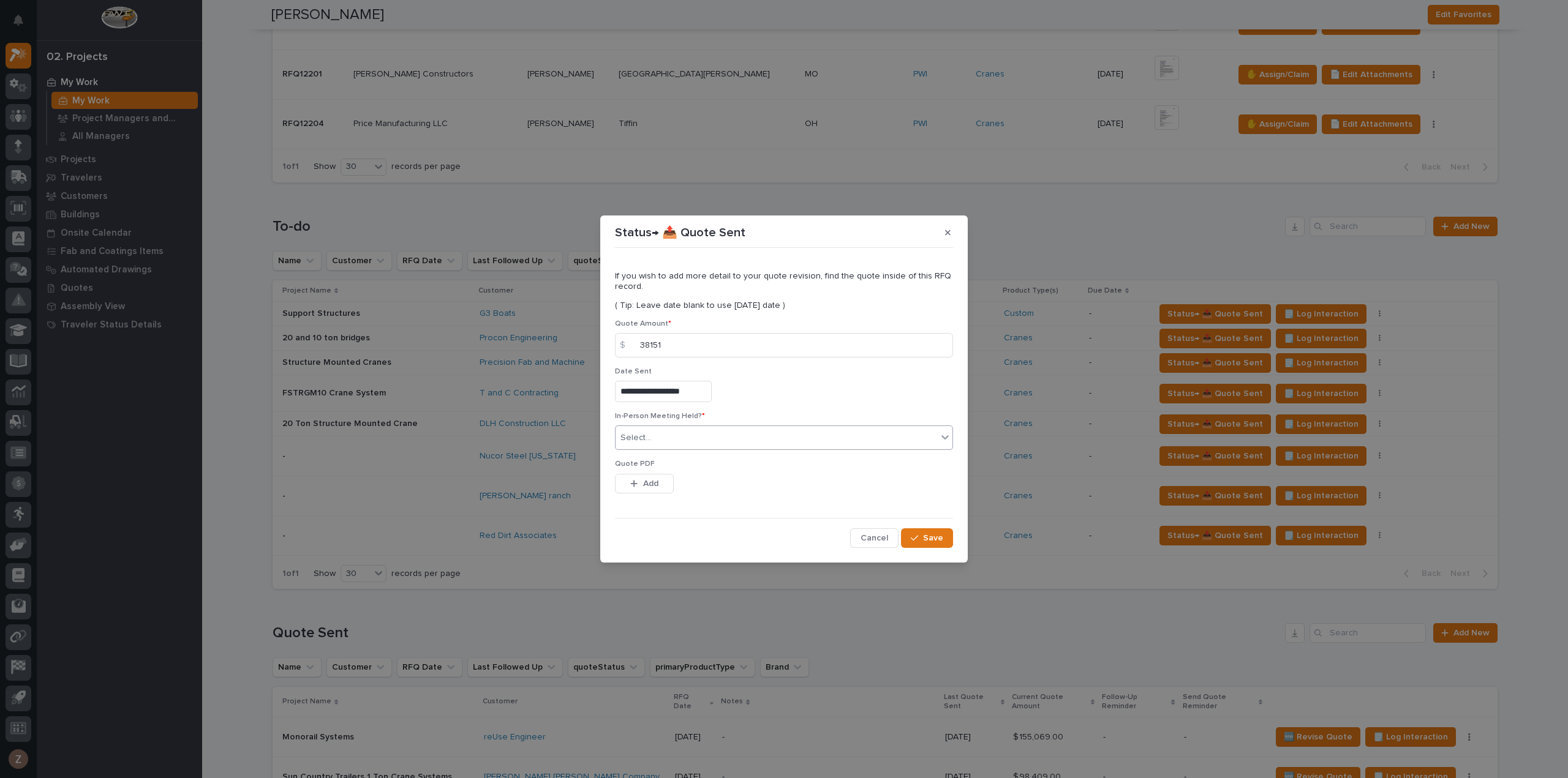
click at [770, 439] on div "Select..." at bounding box center [776, 438] width 322 height 20
click at [749, 479] on div "No" at bounding box center [784, 483] width 337 height 22
click at [916, 543] on button "Save" at bounding box center [926, 538] width 52 height 19
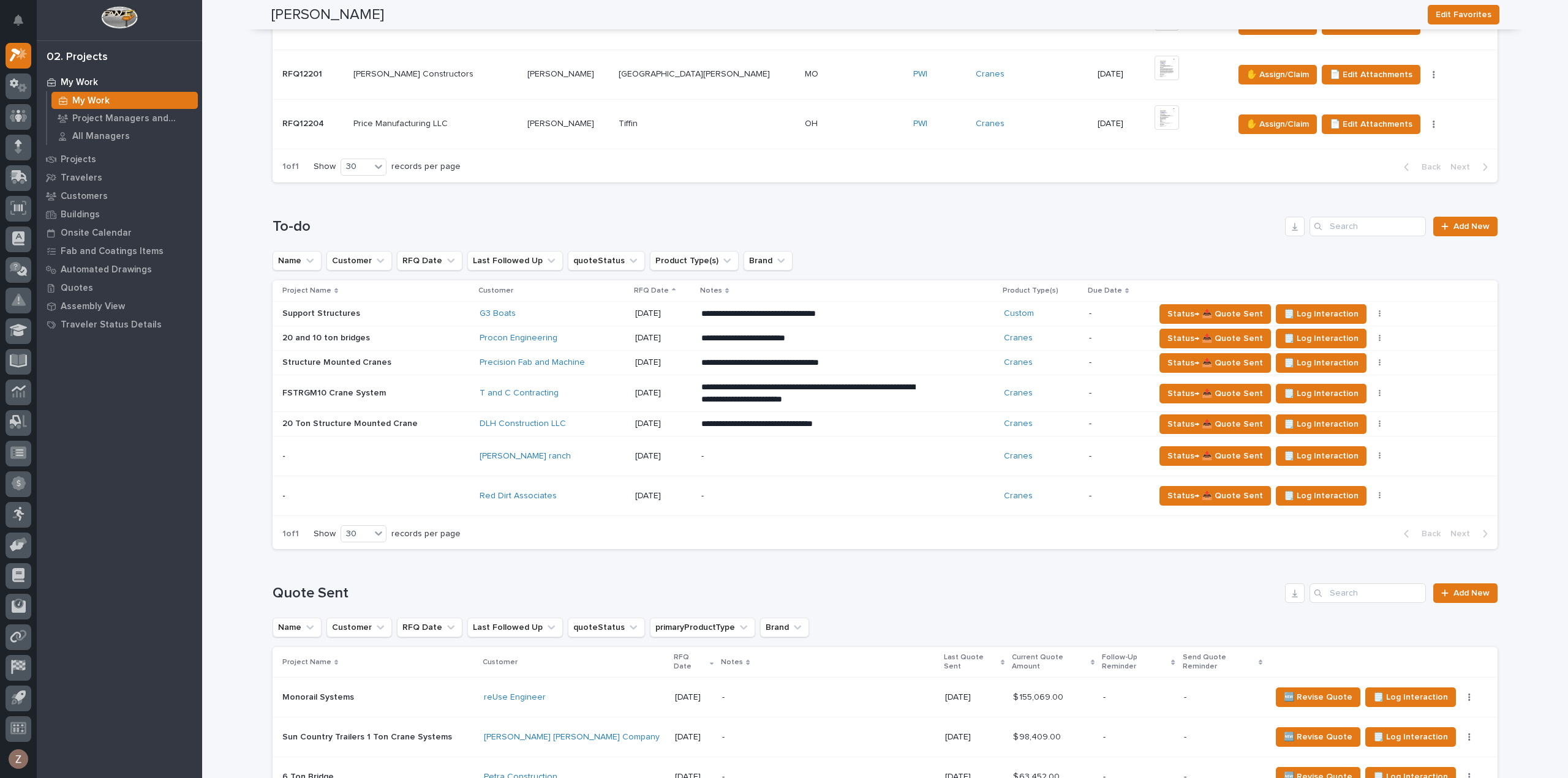
click at [852, 499] on div "-" at bounding box center [808, 496] width 215 height 28
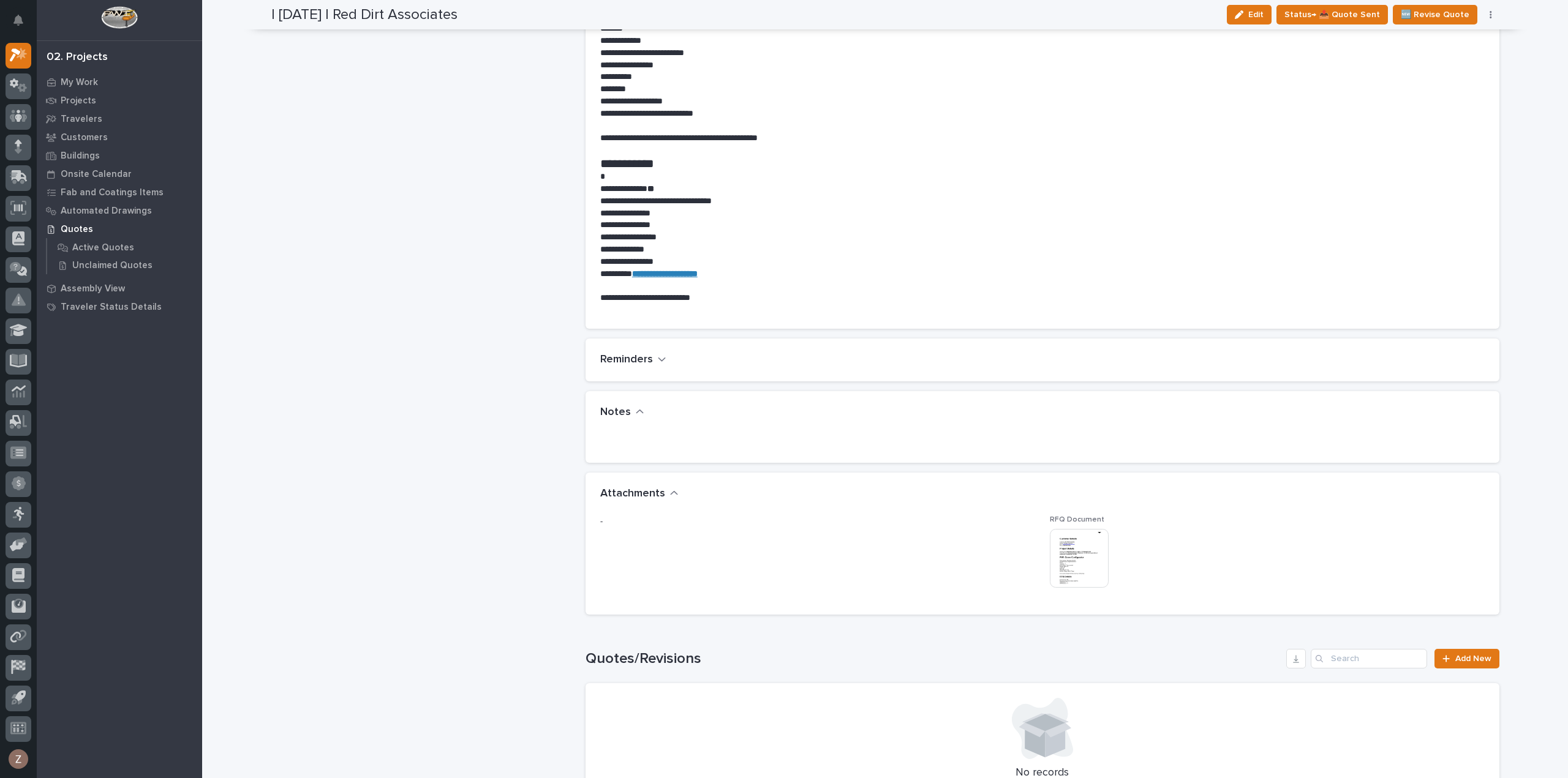
scroll to position [857, 0]
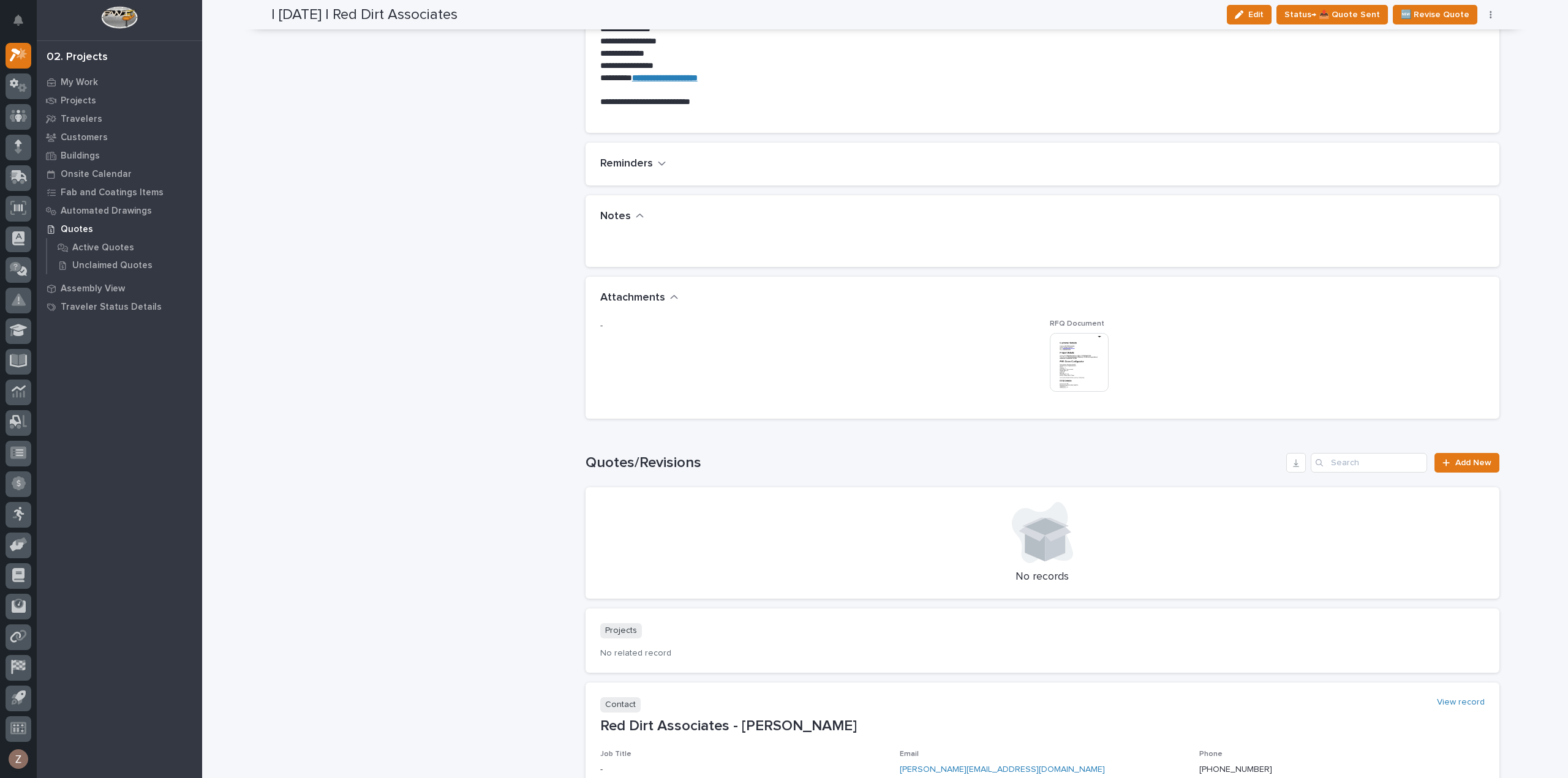
click at [1092, 358] on img at bounding box center [1079, 363] width 59 height 59
